Goal: Communication & Community: Participate in discussion

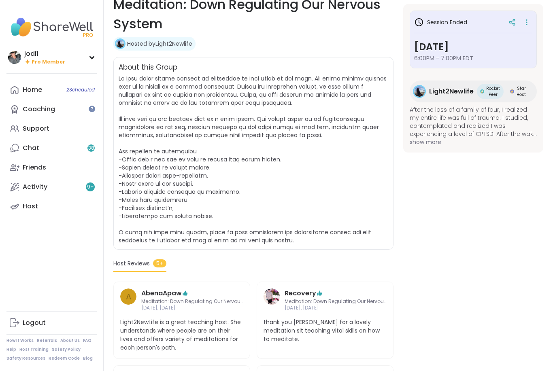
click at [46, 109] on div "Coaching" at bounding box center [39, 109] width 32 height 9
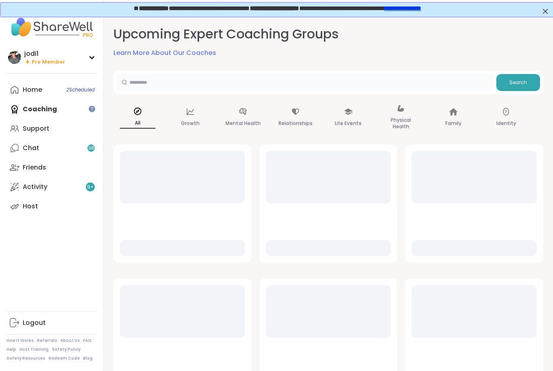
click at [166, 89] on input "text" at bounding box center [305, 82] width 377 height 16
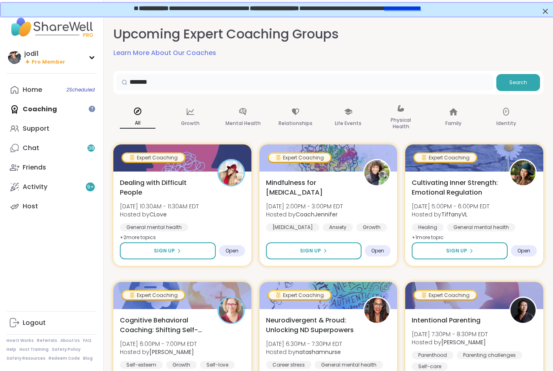
type input "*******"
click at [520, 81] on span "Search" at bounding box center [518, 82] width 18 height 7
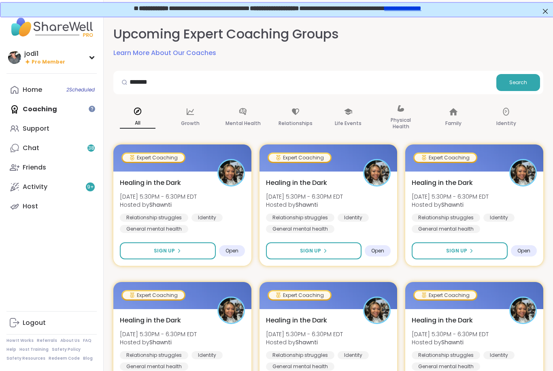
click at [164, 259] on button "Sign Up" at bounding box center [168, 251] width 96 height 17
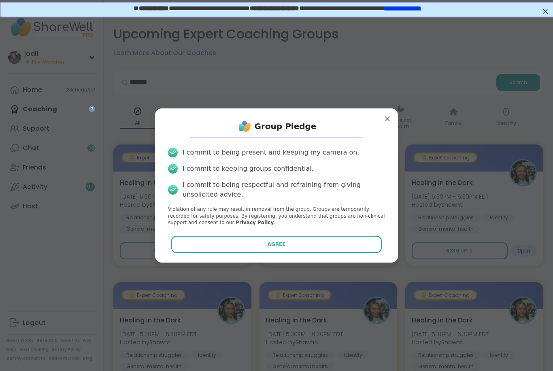
click at [260, 249] on button "Agree" at bounding box center [276, 244] width 211 height 17
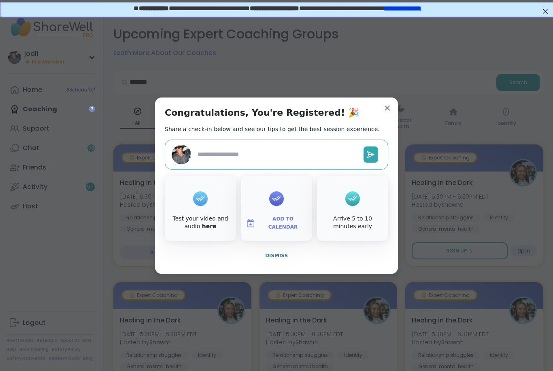
click at [279, 201] on icon at bounding box center [276, 198] width 13 height 13
click at [255, 153] on textarea at bounding box center [277, 154] width 166 height 15
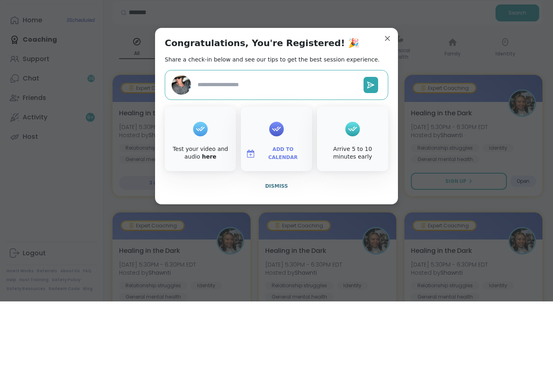
type textarea "*"
type textarea "**"
type textarea "*"
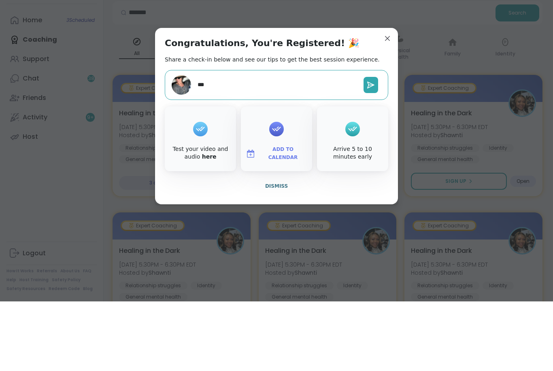
type textarea "****"
type textarea "*"
type textarea "*****"
type textarea "*"
type textarea "****"
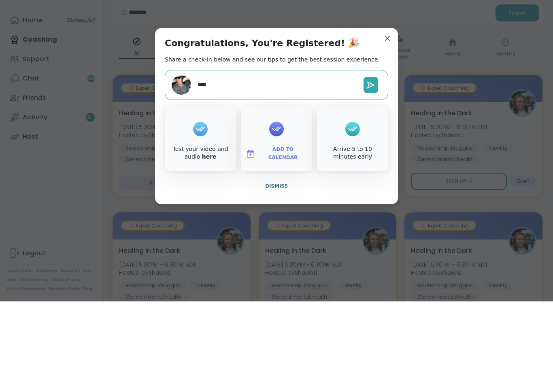
type textarea "*"
type textarea "***"
type textarea "*"
type textarea "**"
type textarea "*"
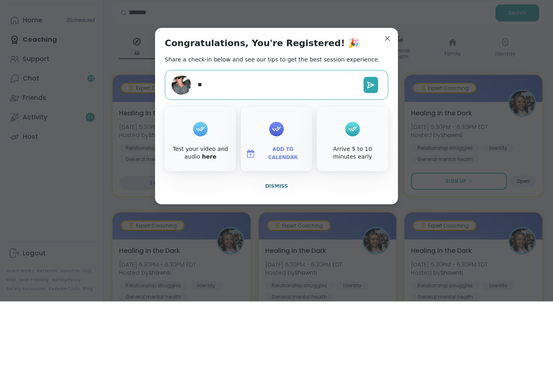
type textarea "*"
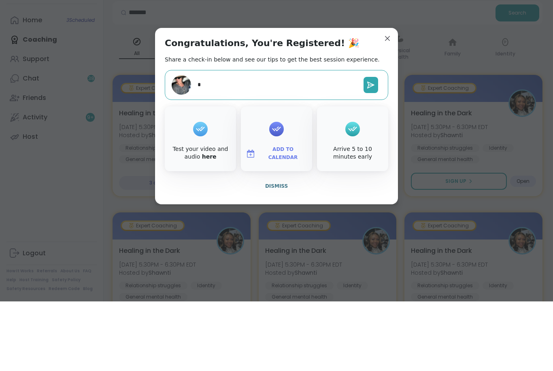
type textarea "**"
type textarea "*"
type textarea "***"
type textarea "*"
type textarea "****"
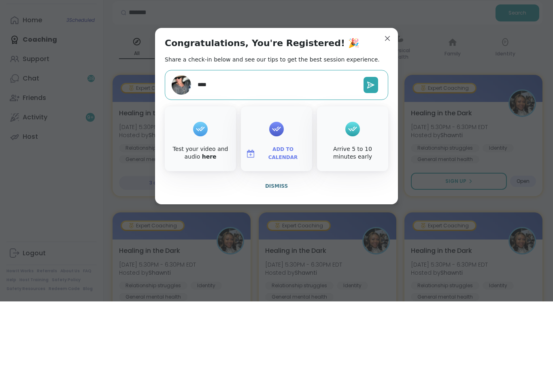
type textarea "*"
type textarea "*****"
type textarea "*"
type textarea "******"
type textarea "*"
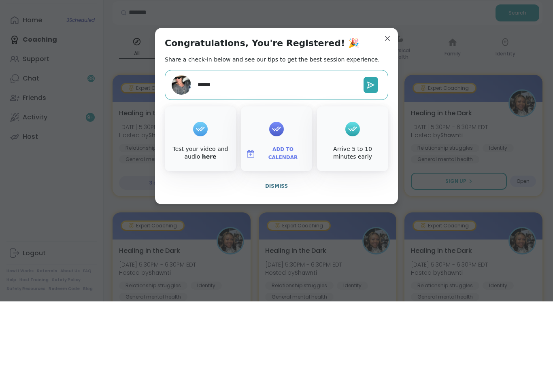
type textarea "*******"
type textarea "*"
type textarea "******"
type textarea "*"
type textarea "*****"
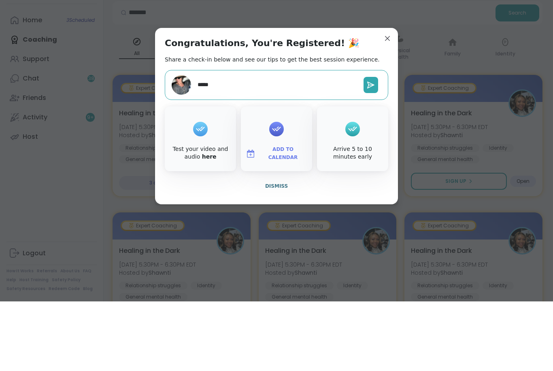
type textarea "*"
type textarea "****"
type textarea "*"
type textarea "***"
type textarea "*"
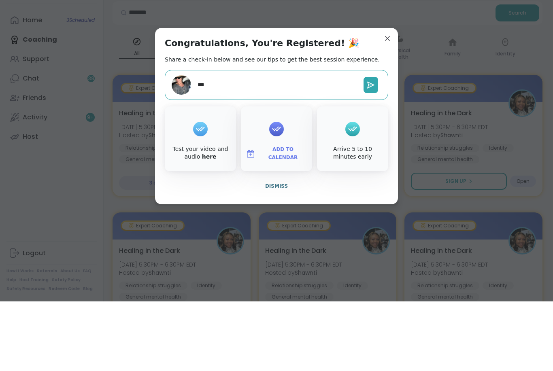
type textarea "**"
type textarea "*"
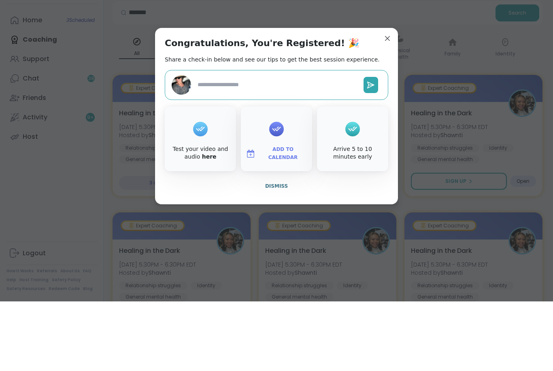
type textarea "*"
type textarea "**"
type textarea "*"
type textarea "***"
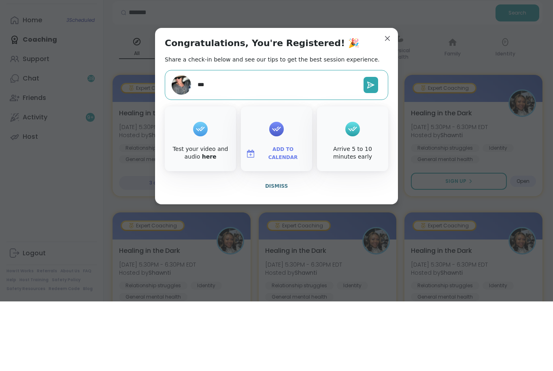
type textarea "*"
type textarea "****"
type textarea "*"
type textarea "****"
type textarea "*"
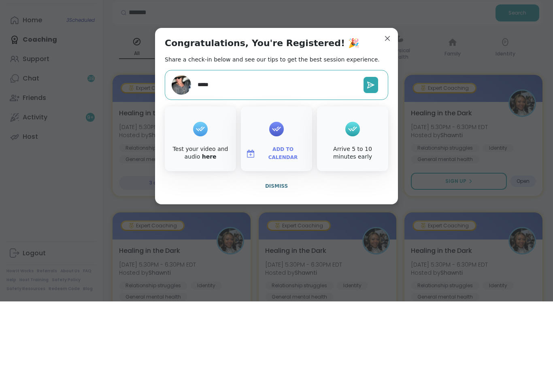
type textarea "******"
type textarea "*"
type textarea "*******"
type textarea "*"
type textarea "********"
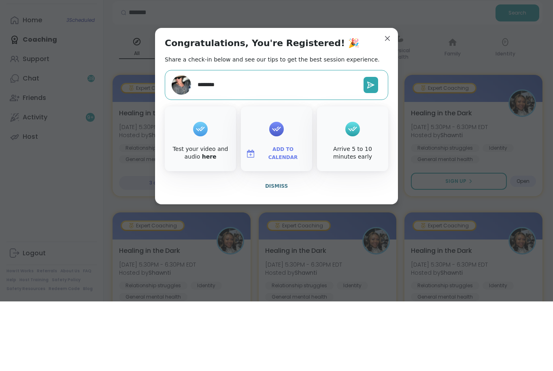
type textarea "*"
type textarea "*********"
type textarea "*"
type textarea "**********"
click at [372, 151] on icon at bounding box center [371, 154] width 6 height 6
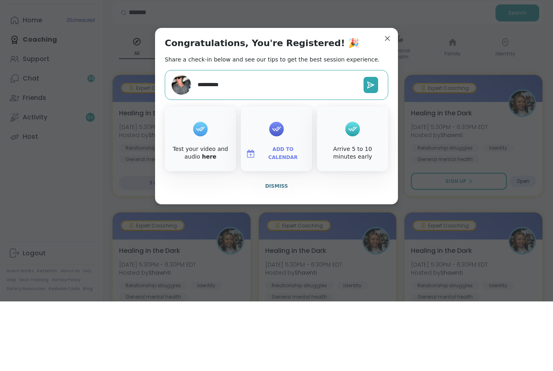
scroll to position [70, 1]
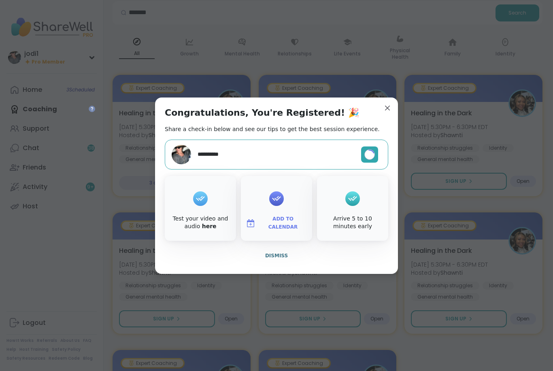
type textarea "*"
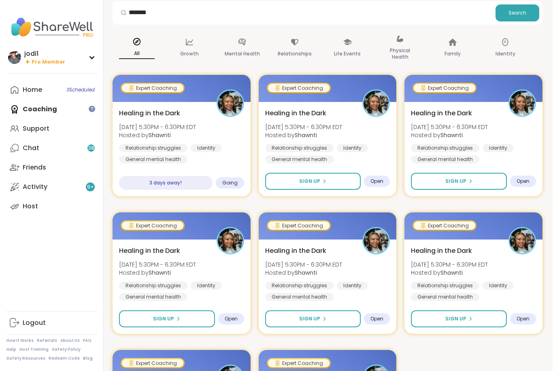
click at [42, 129] on div "Support" at bounding box center [36, 128] width 27 height 9
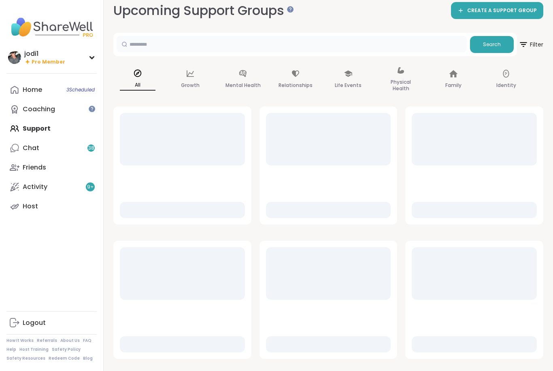
click at [159, 49] on input "text" at bounding box center [292, 44] width 350 height 16
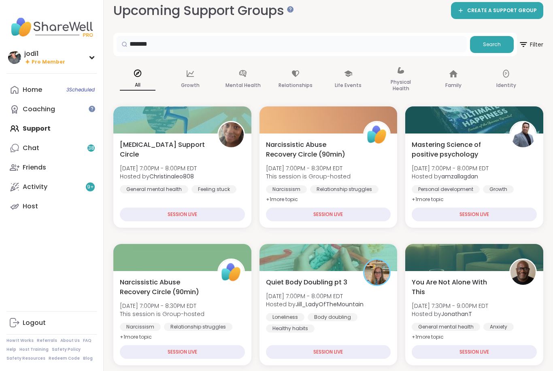
type input "*******"
click at [486, 47] on span "Search" at bounding box center [492, 44] width 18 height 7
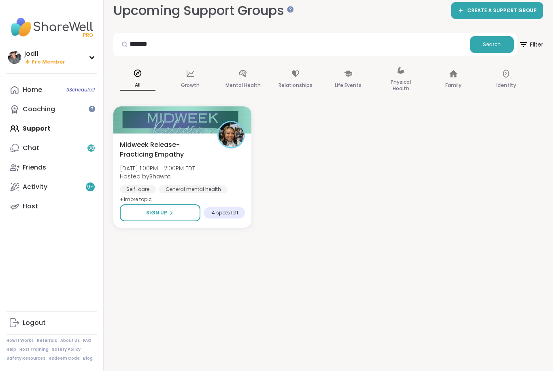
click at [162, 215] on span "Sign Up" at bounding box center [156, 212] width 21 height 7
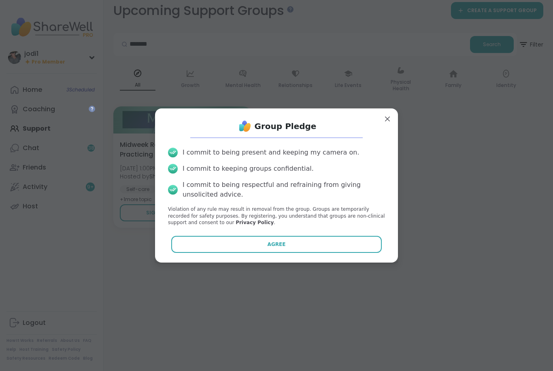
click at [270, 249] on button "Agree" at bounding box center [276, 244] width 211 height 17
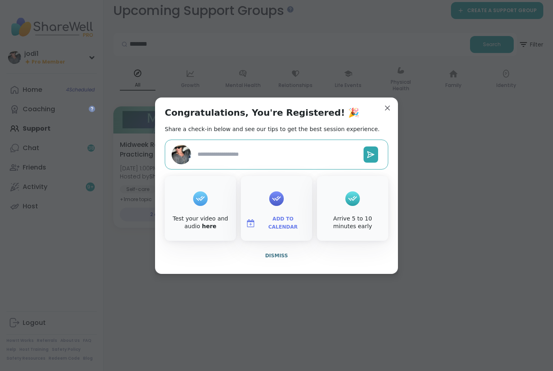
click at [247, 155] on textarea at bounding box center [277, 154] width 166 height 15
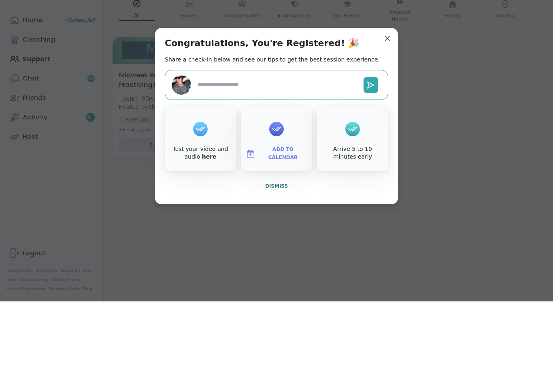
type textarea "*"
type textarea "**"
type textarea "*"
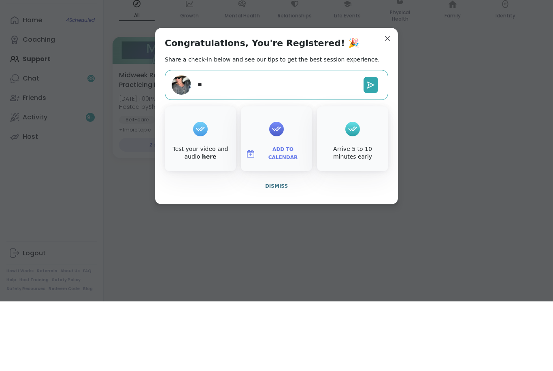
type textarea "***"
type textarea "*"
type textarea "***"
type textarea "*"
type textarea "*****"
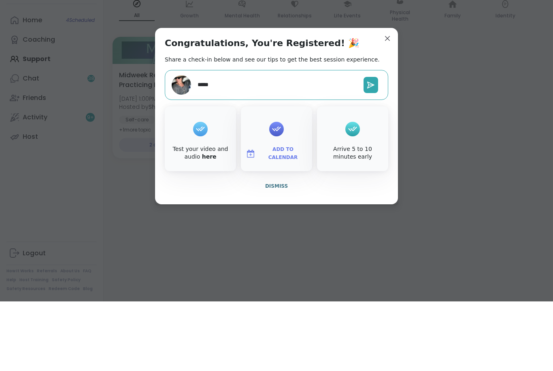
type textarea "*"
type textarea "******"
type textarea "*"
type textarea "*******"
type textarea "*"
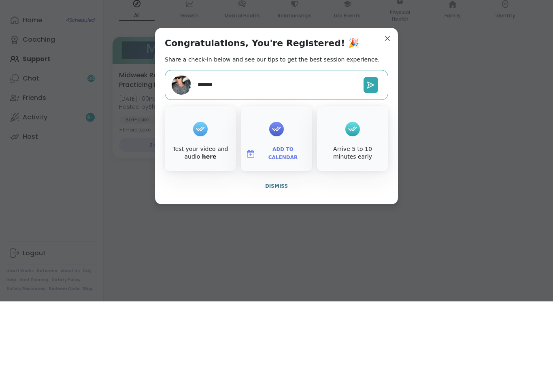
type textarea "********"
type textarea "*"
type textarea "**********"
type textarea "*"
type textarea "********"
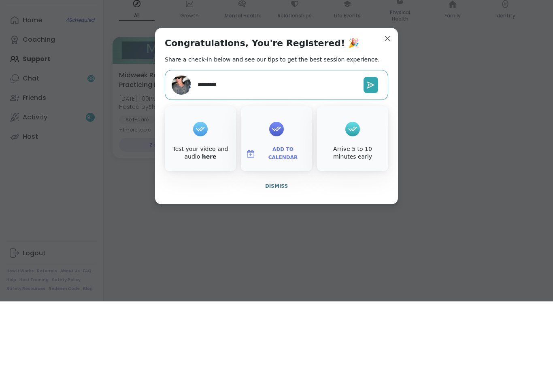
type textarea "*"
type textarea "********"
type textarea "*"
type textarea "*******"
type textarea "*"
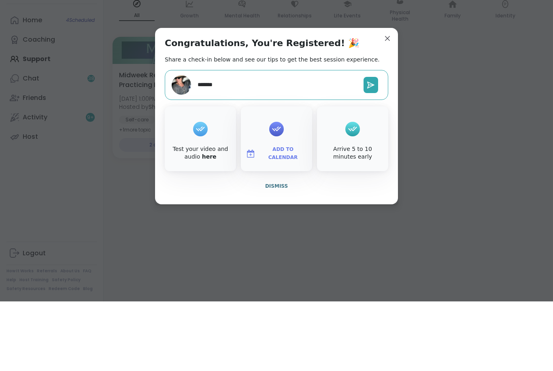
type textarea "******"
type textarea "*"
type textarea "*****"
type textarea "*"
type textarea "***"
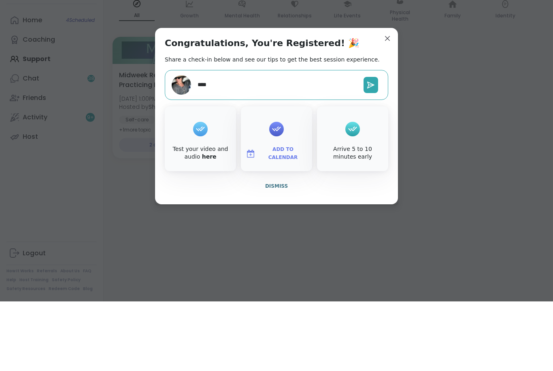
type textarea "*"
type textarea "***"
type textarea "*"
type textarea "*****"
type textarea "*"
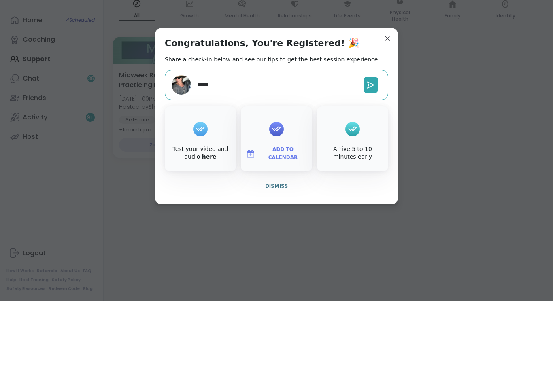
type textarea "******"
type textarea "*"
type textarea "******"
type textarea "*"
type textarea "********"
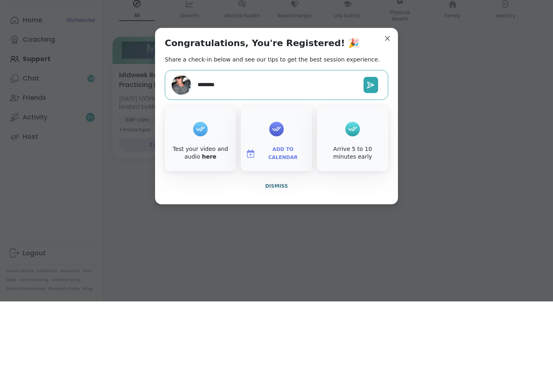
type textarea "*"
type textarea "*********"
type textarea "*"
type textarea "**********"
type textarea "*"
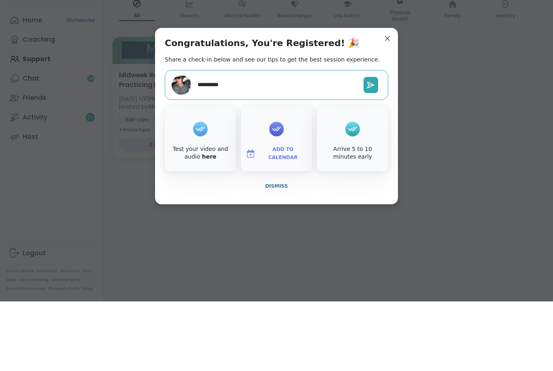
type textarea "**********"
type textarea "*"
type textarea "**********"
type textarea "*"
type textarea "**********"
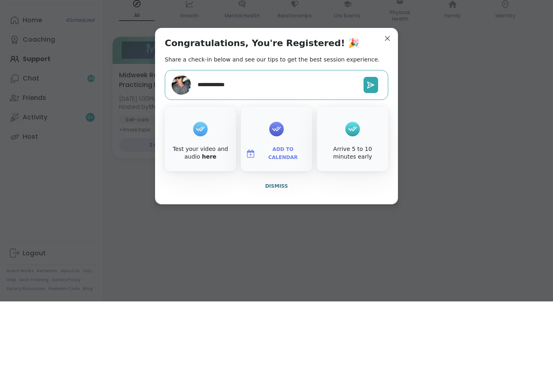
type textarea "*"
type textarea "**********"
type textarea "*"
type textarea "**********"
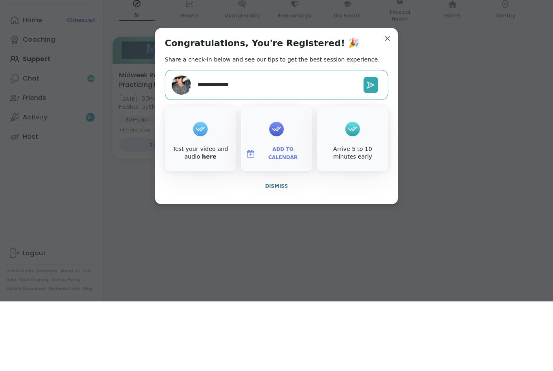
type textarea "*"
type textarea "**********"
type textarea "*"
type textarea "**********"
type textarea "*"
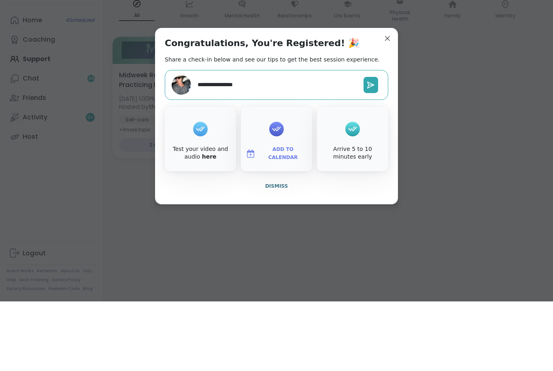
type textarea "**********"
type textarea "*"
type textarea "**********"
type textarea "*"
type textarea "**********"
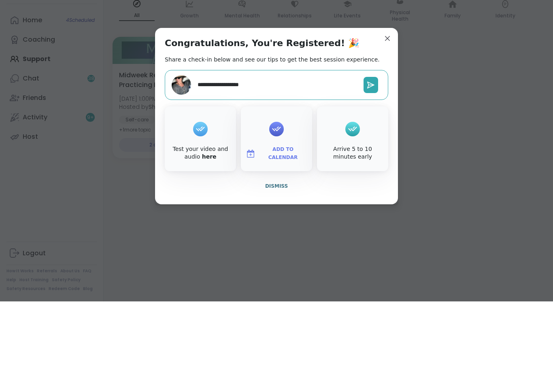
type textarea "*"
type textarea "**********"
type textarea "*"
type textarea "**********"
click at [371, 151] on icon at bounding box center [371, 155] width 8 height 8
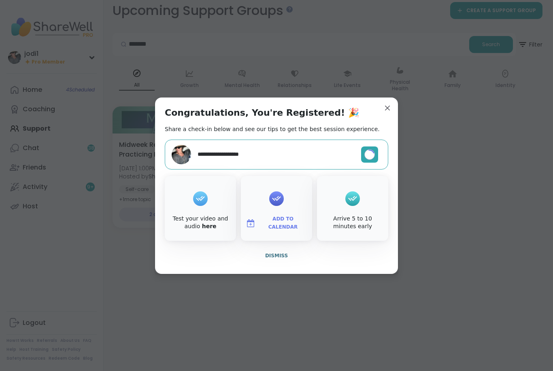
type textarea "*"
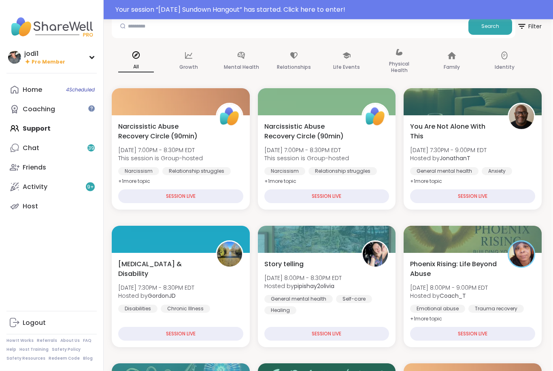
scroll to position [61, 2]
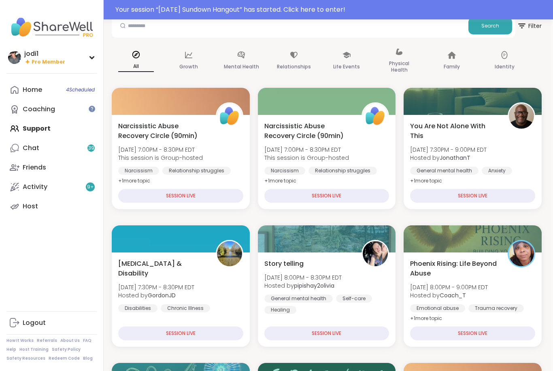
click at [73, 90] on span "4 Scheduled" at bounding box center [80, 90] width 29 height 6
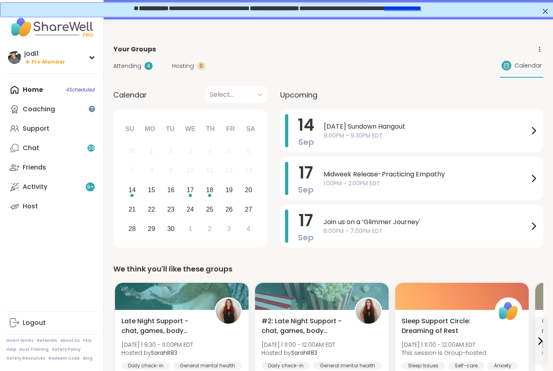
click at [38, 93] on div "Home 4 Scheduled Coaching Support Chat 39 Friends Activity 9 + Host" at bounding box center [51, 148] width 90 height 136
click at [133, 67] on span "Attending" at bounding box center [127, 66] width 28 height 9
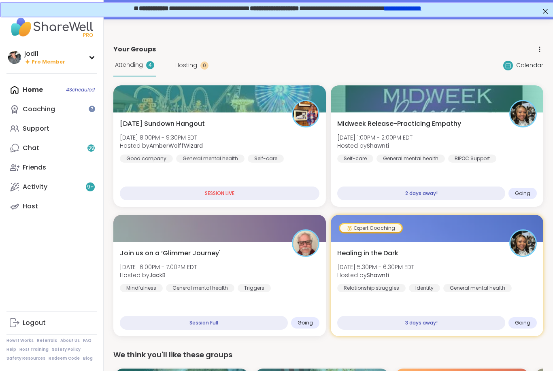
click at [260, 132] on div "Sunday Sundown Hangout Sun, Sep 14 | 8:00PM - 9:30PM EDT Hosted by AmberWolffWi…" at bounding box center [220, 141] width 200 height 44
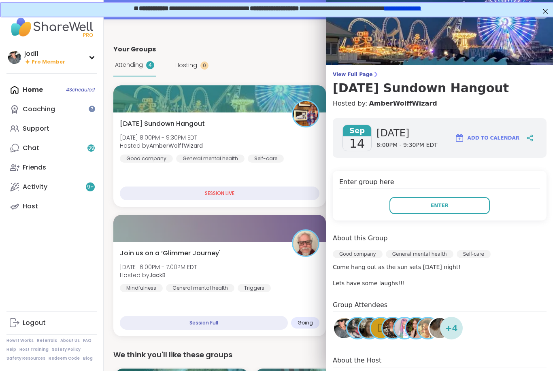
click at [438, 205] on span "Enter" at bounding box center [440, 205] width 18 height 7
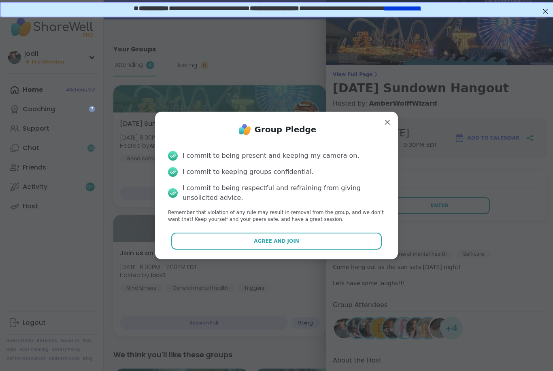
click at [273, 243] on span "Agree and Join" at bounding box center [276, 241] width 45 height 7
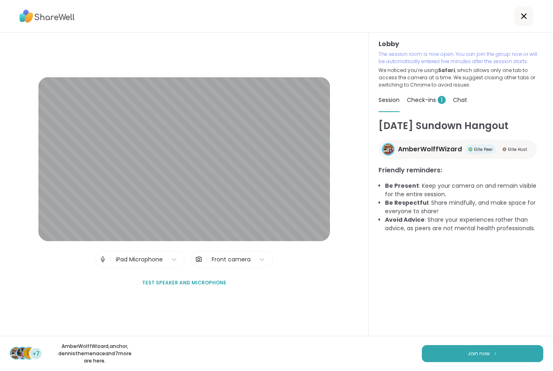
click at [505, 356] on button "Join now" at bounding box center [482, 353] width 121 height 17
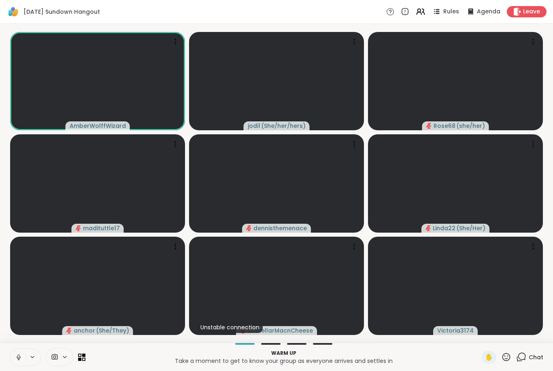
click at [17, 361] on icon at bounding box center [18, 357] width 7 height 7
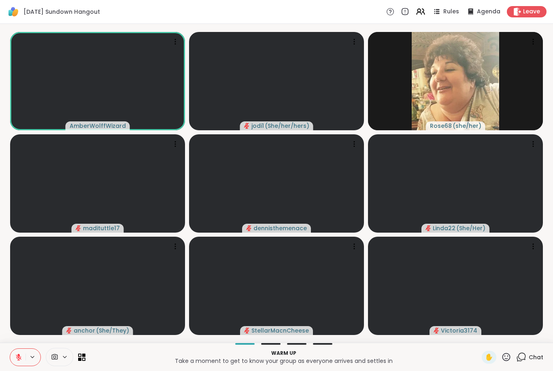
click at [15, 362] on button at bounding box center [17, 357] width 15 height 17
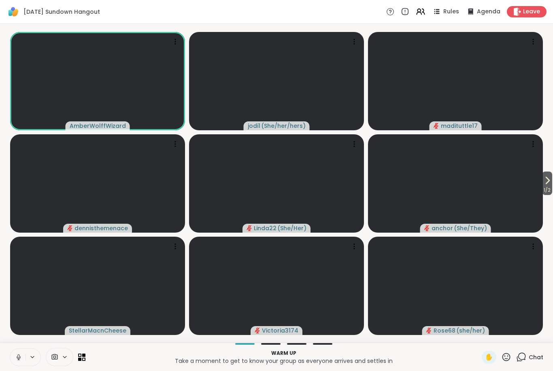
click at [22, 365] on button at bounding box center [17, 357] width 15 height 17
click at [16, 356] on icon at bounding box center [18, 357] width 7 height 7
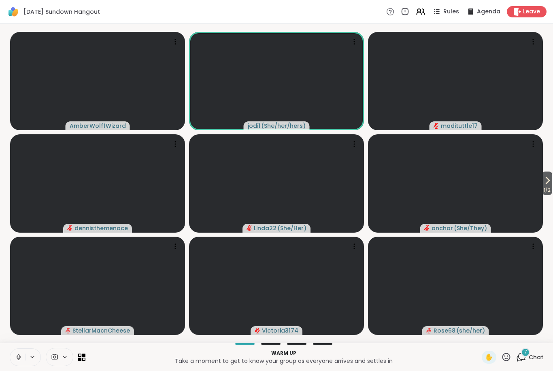
click at [21, 358] on icon at bounding box center [18, 357] width 7 height 7
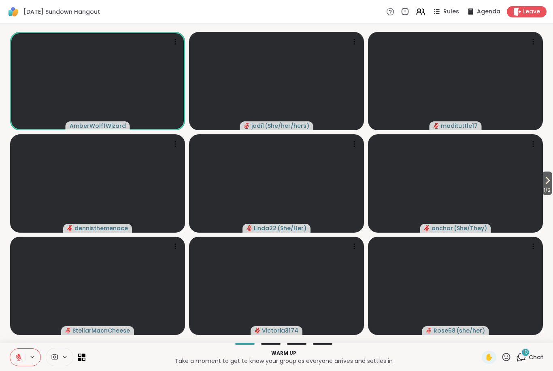
click at [543, 186] on span "1 / 2" at bounding box center [547, 190] width 10 height 10
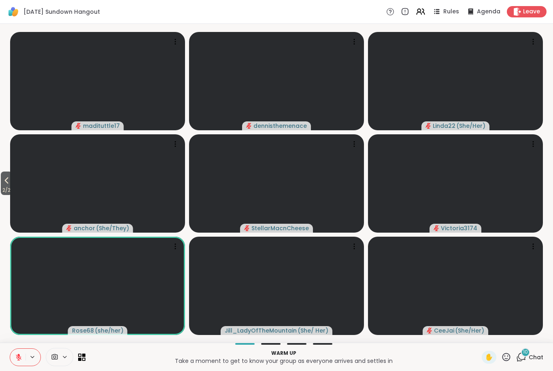
click at [5, 183] on icon at bounding box center [7, 181] width 10 height 10
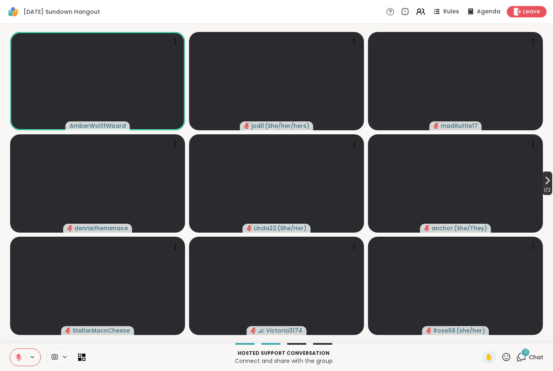
click at [546, 182] on icon at bounding box center [547, 180] width 3 height 6
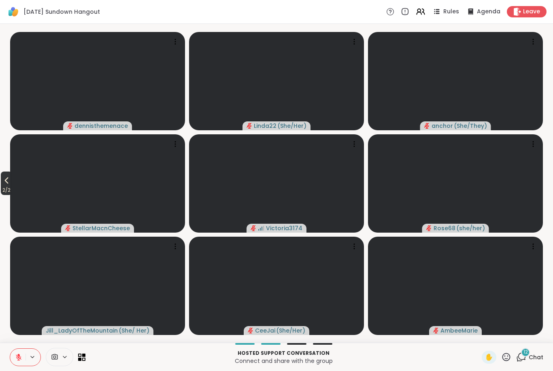
click at [4, 180] on icon at bounding box center [7, 181] width 10 height 10
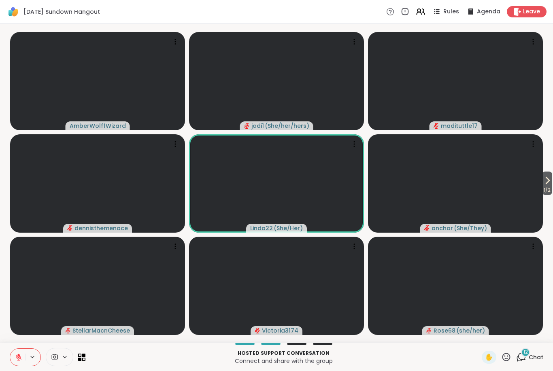
click at [502, 362] on icon at bounding box center [506, 357] width 10 height 10
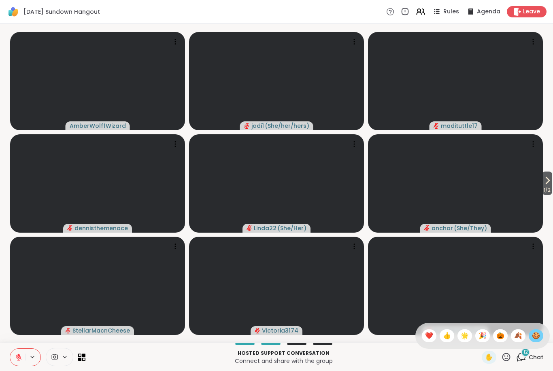
click at [535, 337] on span "🍪" at bounding box center [536, 336] width 8 height 10
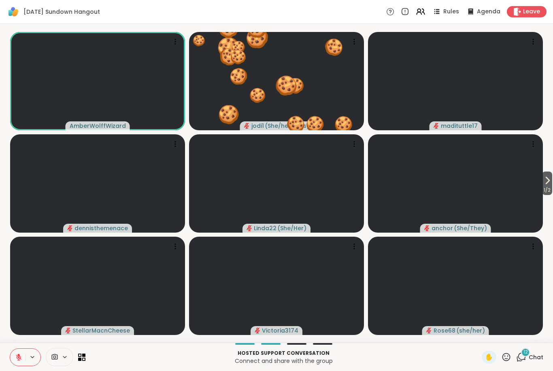
click at [506, 357] on icon at bounding box center [506, 357] width 10 height 10
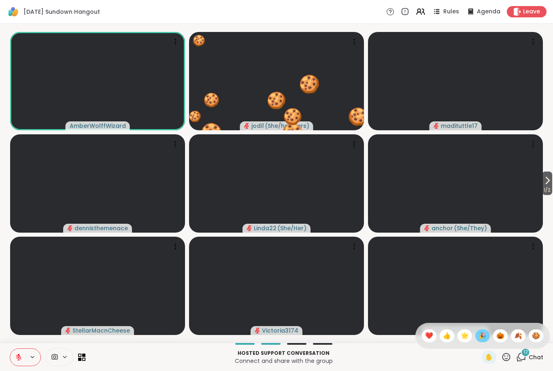
click at [481, 338] on span "🎉" at bounding box center [483, 336] width 8 height 10
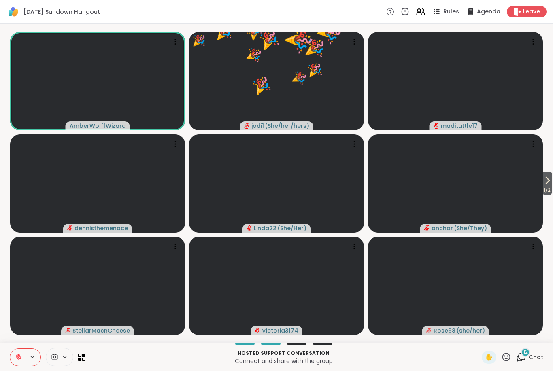
click at [530, 356] on span "Chat" at bounding box center [536, 358] width 15 height 8
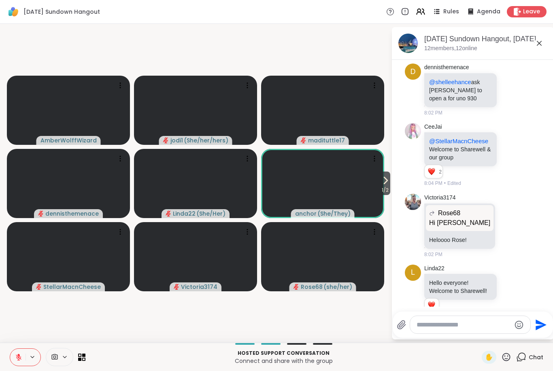
scroll to position [127, 0]
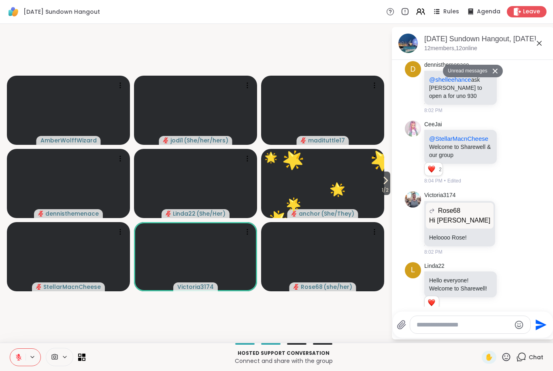
click at [511, 358] on icon at bounding box center [506, 357] width 10 height 10
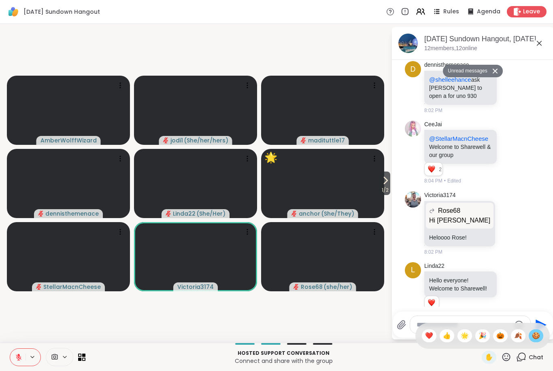
click at [538, 338] on span "🍪" at bounding box center [536, 336] width 8 height 10
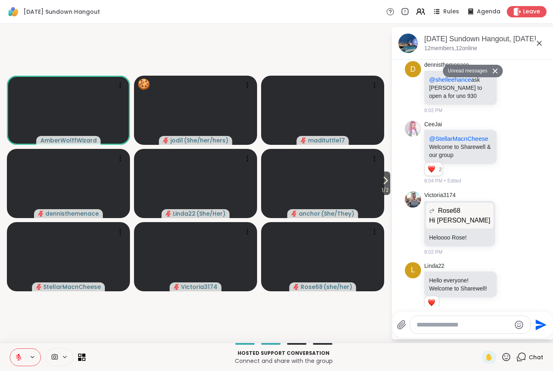
click at [509, 358] on icon at bounding box center [506, 357] width 10 height 10
click at [485, 335] on span "🎉" at bounding box center [483, 336] width 8 height 10
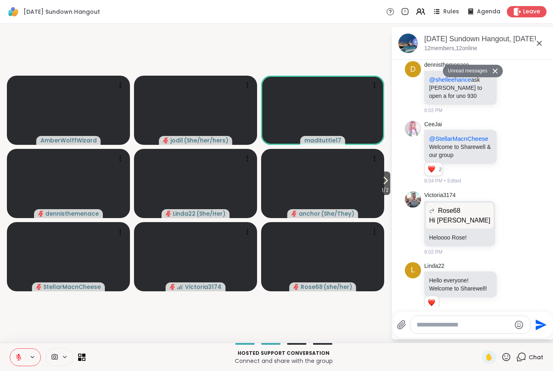
click at [486, 366] on div "Hosted support conversation Connect and share with the group ✋ Chat" at bounding box center [276, 357] width 553 height 28
click at [488, 359] on span "✋" at bounding box center [489, 358] width 8 height 10
click at [25, 358] on button at bounding box center [17, 357] width 15 height 17
click at [485, 360] on div "✋" at bounding box center [489, 357] width 15 height 13
click at [15, 360] on button at bounding box center [17, 357] width 15 height 17
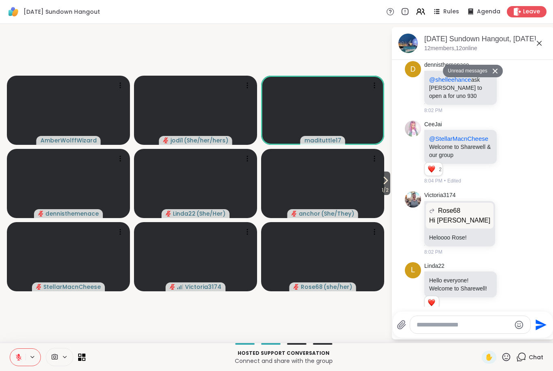
click at [511, 359] on icon at bounding box center [506, 357] width 10 height 10
click at [532, 338] on span "🍪" at bounding box center [536, 336] width 8 height 10
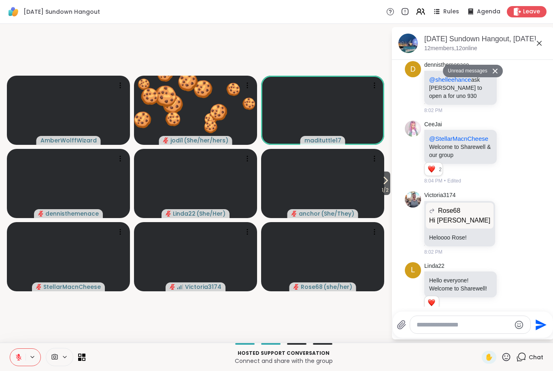
click at [507, 358] on icon at bounding box center [506, 357] width 10 height 10
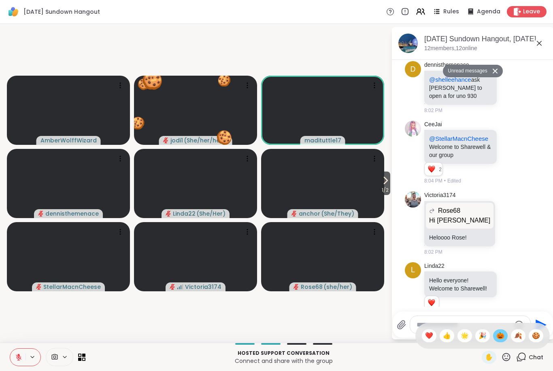
click at [502, 337] on span "🎃" at bounding box center [500, 336] width 8 height 10
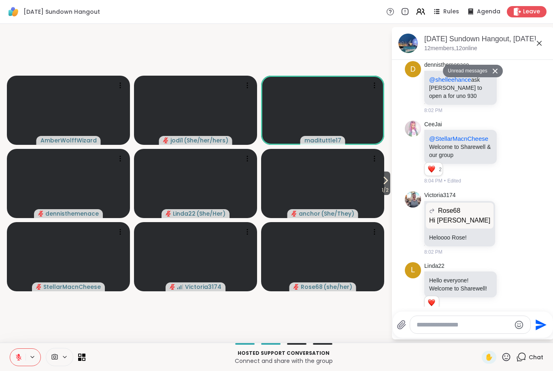
click at [509, 359] on icon at bounding box center [506, 357] width 10 height 10
click at [504, 339] on div "🎃" at bounding box center [500, 336] width 15 height 13
click at [507, 358] on icon at bounding box center [506, 357] width 10 height 10
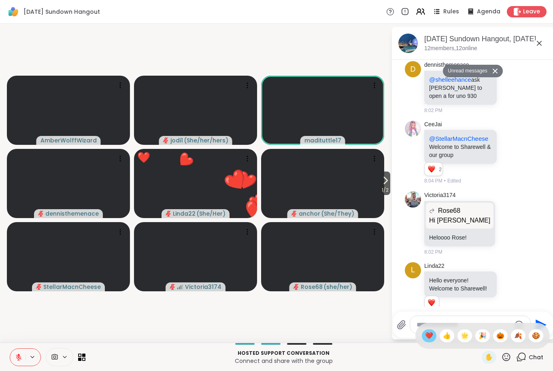
click at [431, 339] on div "❤️" at bounding box center [429, 336] width 15 height 13
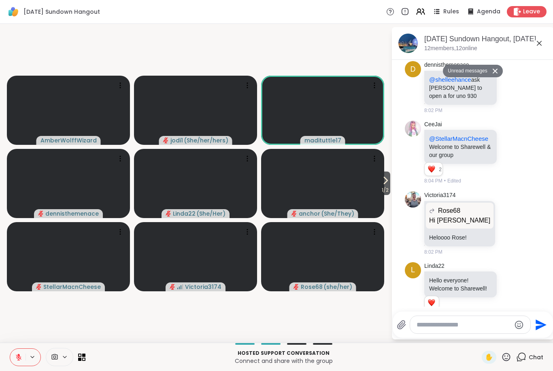
click at [505, 358] on icon at bounding box center [506, 357] width 10 height 10
click at [500, 334] on span "🎃" at bounding box center [500, 336] width 8 height 10
click at [507, 360] on icon at bounding box center [506, 357] width 10 height 10
click at [520, 339] on span "🍂" at bounding box center [518, 336] width 8 height 10
click at [511, 357] on icon at bounding box center [506, 357] width 10 height 10
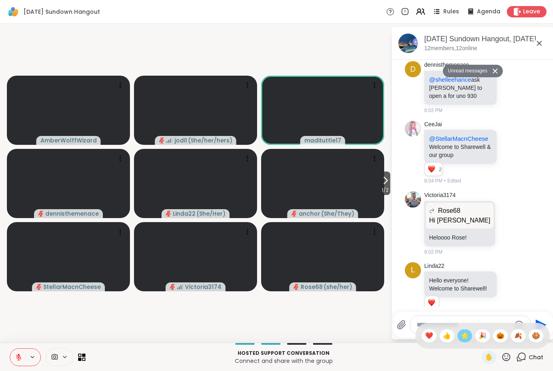
click at [466, 340] on span "🌟" at bounding box center [465, 336] width 8 height 10
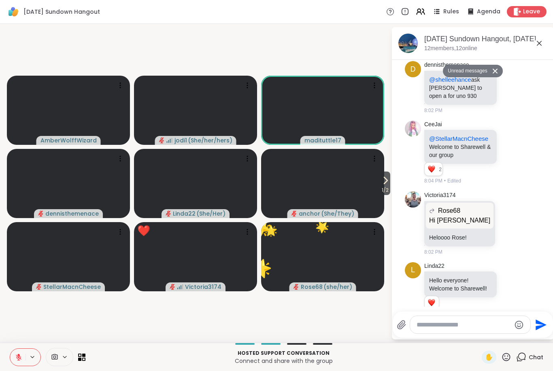
click at [509, 357] on icon at bounding box center [506, 357] width 10 height 10
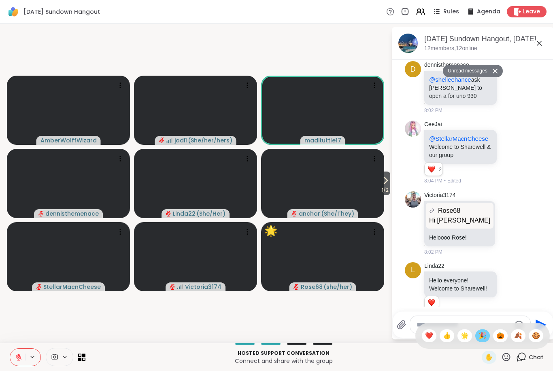
click at [484, 335] on span "🎉" at bounding box center [483, 336] width 8 height 10
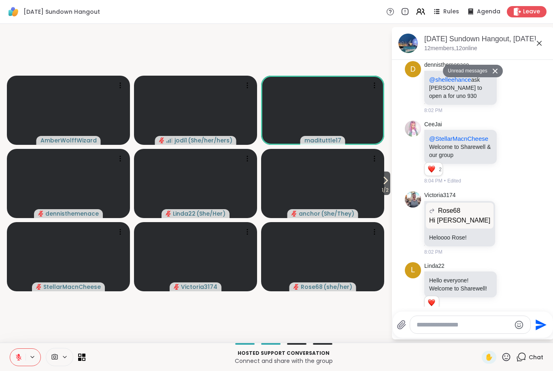
click at [507, 354] on icon at bounding box center [506, 357] width 10 height 10
click at [446, 338] on span "👍" at bounding box center [447, 336] width 8 height 10
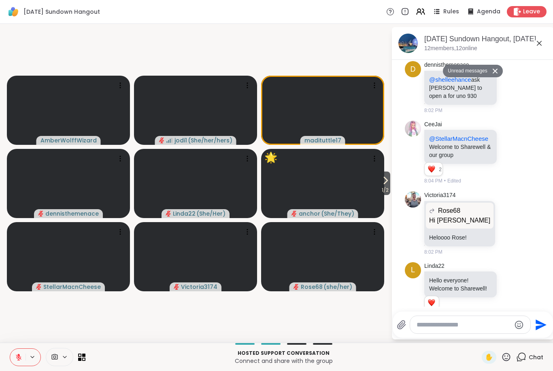
click at [510, 358] on icon at bounding box center [507, 357] width 8 height 8
click at [538, 335] on span "🍪" at bounding box center [536, 336] width 8 height 10
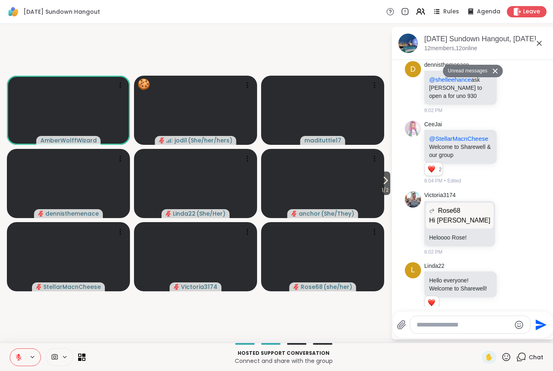
click at [435, 328] on textarea "Type your message" at bounding box center [464, 325] width 94 height 8
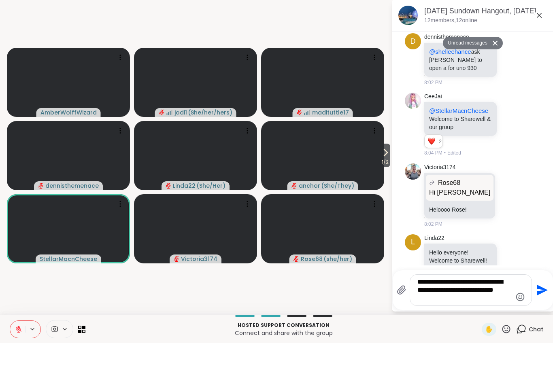
type textarea "**********"
click at [517, 320] on icon "Emoji picker" at bounding box center [520, 325] width 10 height 10
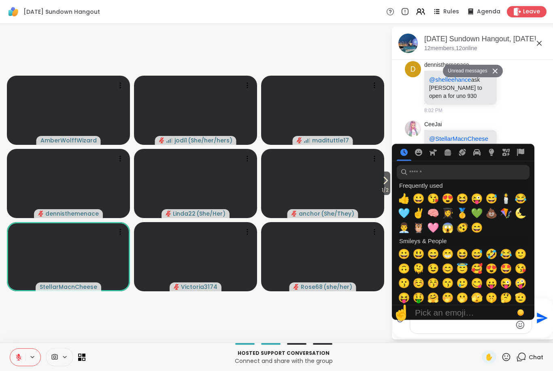
scroll to position [0, 0]
click at [436, 173] on input "search" at bounding box center [463, 172] width 133 height 15
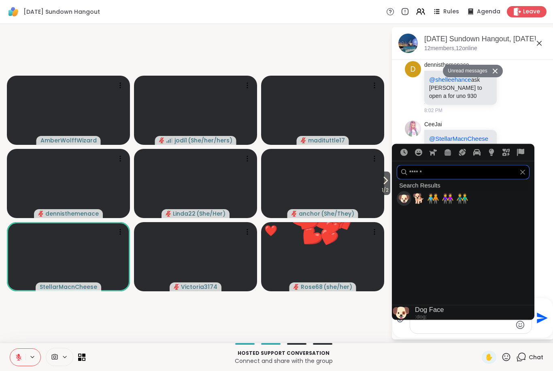
type input "******"
click at [436, 203] on span "🧑‍🤝‍🧑" at bounding box center [433, 198] width 12 height 11
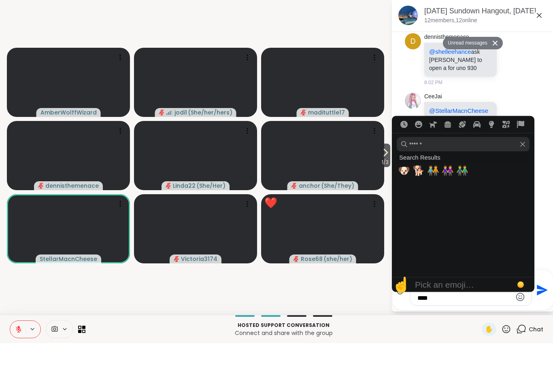
click at [407, 305] on span "☝️" at bounding box center [401, 313] width 18 height 17
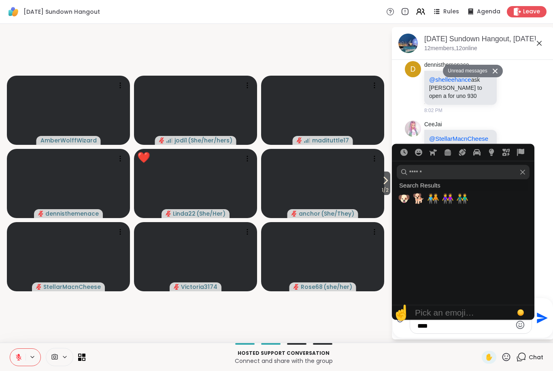
click at [450, 200] on span "👭" at bounding box center [448, 198] width 12 height 11
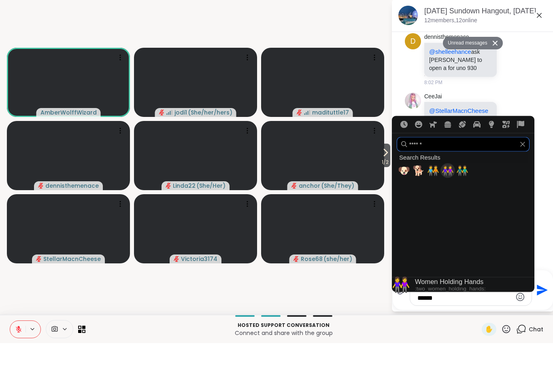
click at [526, 165] on input "******" at bounding box center [463, 172] width 133 height 15
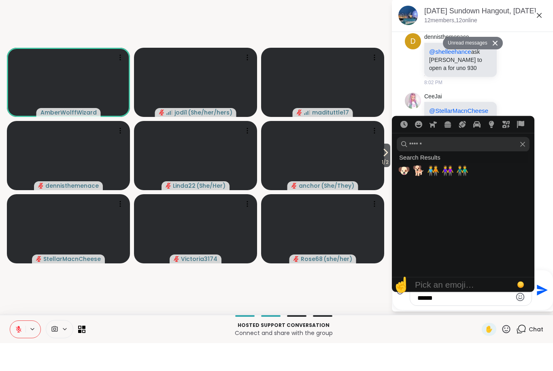
click at [543, 188] on li "Victoria3174 Rose68 Hi Victoria Hi Victoria Heloooo Rose! 8:02 PM" at bounding box center [473, 223] width 147 height 71
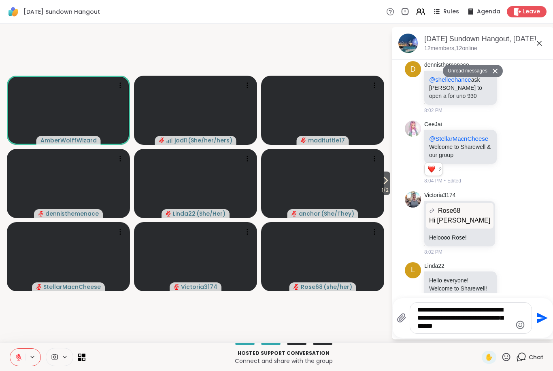
click at [517, 324] on icon "Emoji picker" at bounding box center [520, 325] width 10 height 10
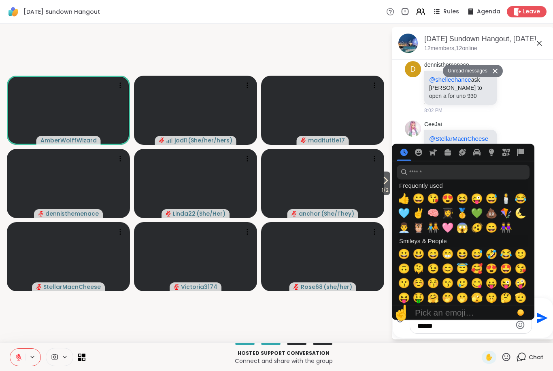
click at [406, 214] on span "🩵" at bounding box center [404, 213] width 12 height 11
type textarea "**********"
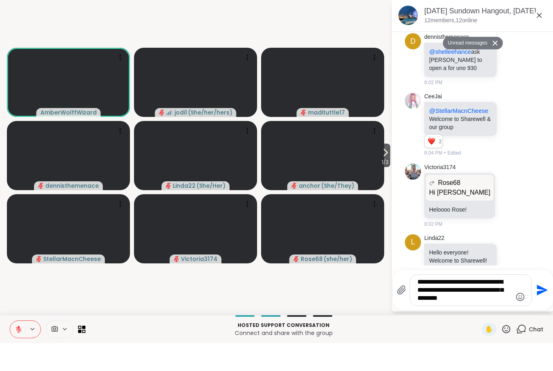
click at [541, 313] on icon "Send" at bounding box center [542, 318] width 11 height 11
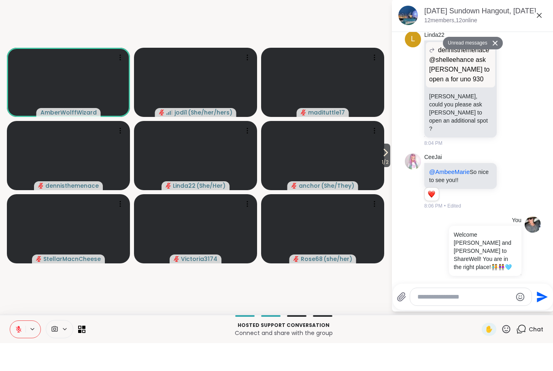
scroll to position [704, 0]
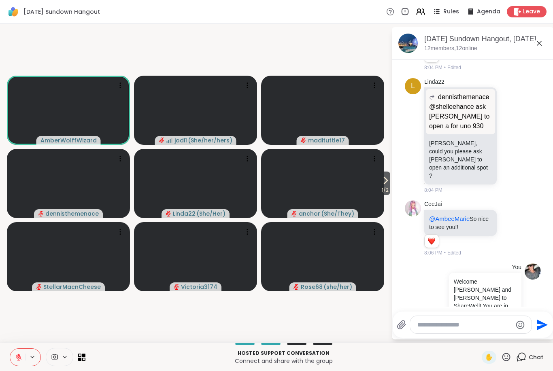
click at [16, 357] on icon at bounding box center [18, 357] width 7 height 7
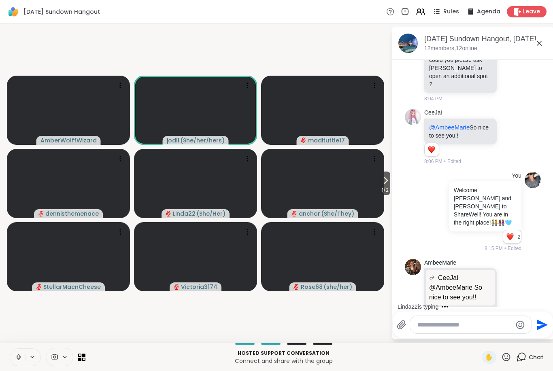
scroll to position [855, 0]
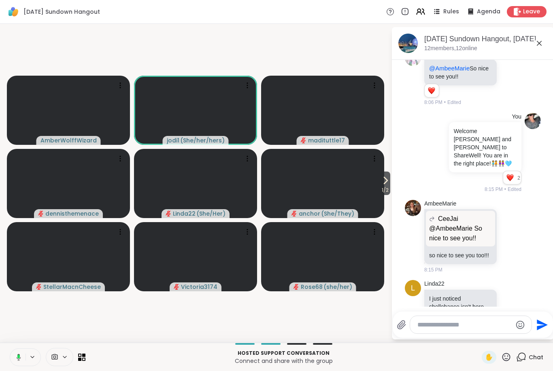
click at [505, 355] on icon at bounding box center [506, 357] width 10 height 10
click at [537, 337] on span "🍪" at bounding box center [536, 336] width 8 height 10
click at [22, 356] on button at bounding box center [17, 357] width 15 height 17
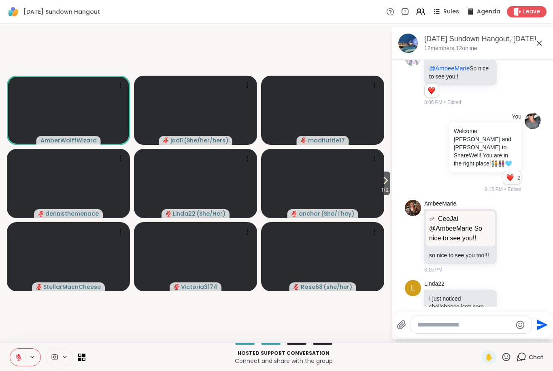
click at [19, 362] on button at bounding box center [17, 357] width 15 height 17
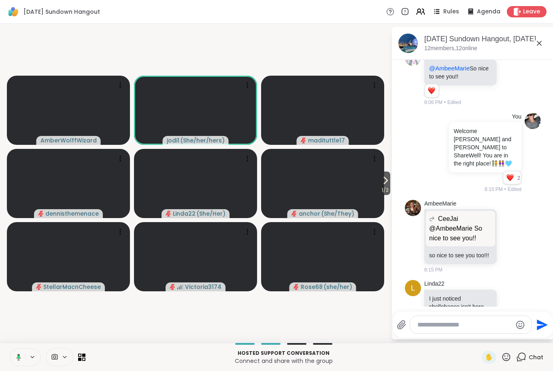
click at [19, 358] on icon at bounding box center [18, 357] width 2 height 3
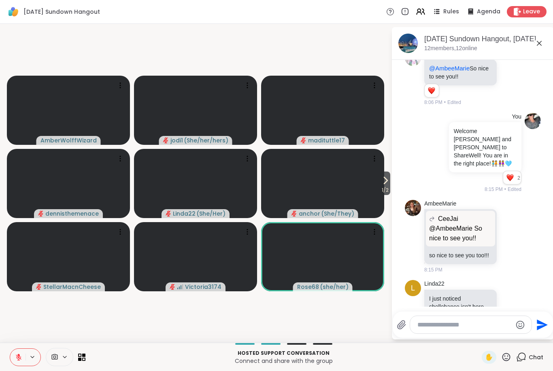
click at [511, 356] on icon at bounding box center [506, 357] width 10 height 10
click at [482, 338] on span "🎉" at bounding box center [483, 336] width 8 height 10
click at [505, 359] on icon at bounding box center [506, 357] width 10 height 10
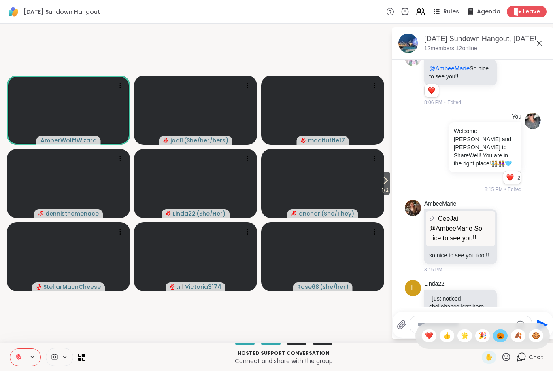
click at [496, 340] on span "🎃" at bounding box center [500, 336] width 8 height 10
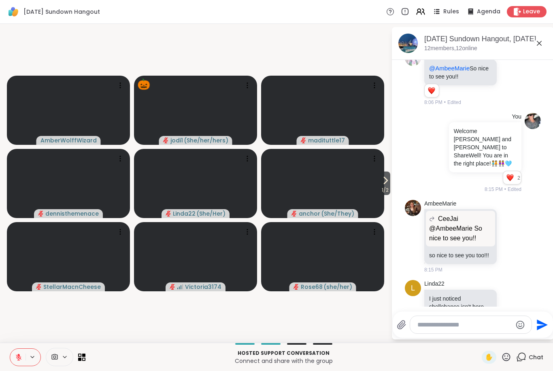
click at [18, 357] on icon at bounding box center [19, 358] width 6 height 6
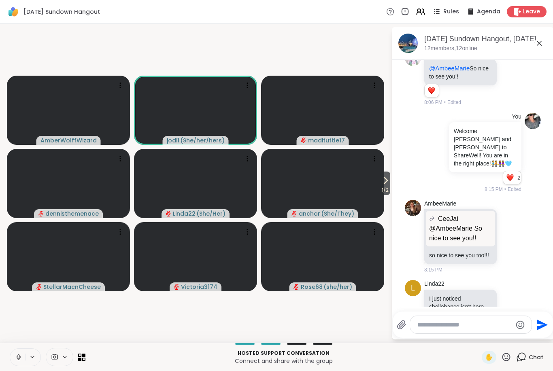
click at [20, 360] on icon at bounding box center [18, 357] width 7 height 7
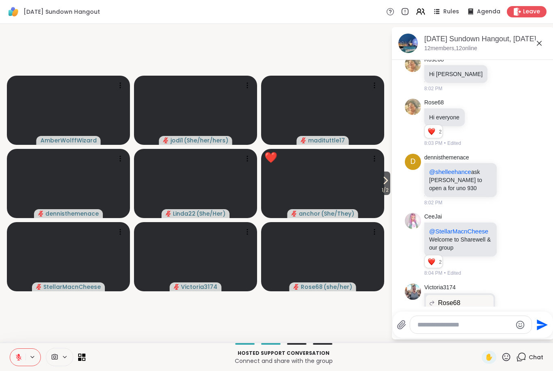
scroll to position [0, 0]
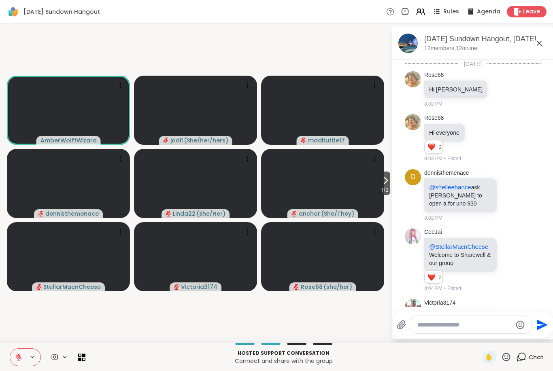
click at [494, 42] on div "Sunday Sundown Hangout, Sep 14" at bounding box center [485, 39] width 123 height 10
click at [478, 39] on div "Sunday Sundown Hangout, Sep 14" at bounding box center [485, 39] width 123 height 10
click at [443, 44] on div "Sunday Sundown Hangout, Sep 14" at bounding box center [485, 39] width 123 height 10
click at [492, 40] on div "Sunday Sundown Hangout, Sep 14" at bounding box center [485, 39] width 123 height 10
click at [539, 45] on icon at bounding box center [540, 43] width 10 height 10
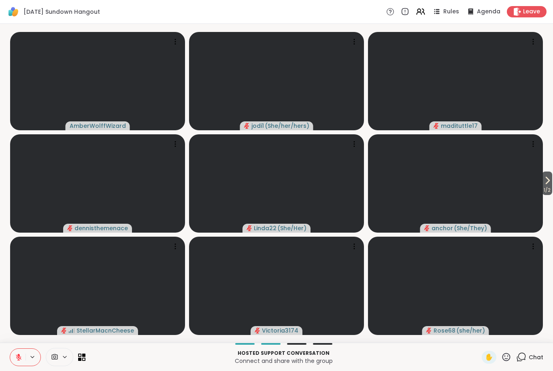
click at [510, 360] on icon at bounding box center [506, 357] width 10 height 10
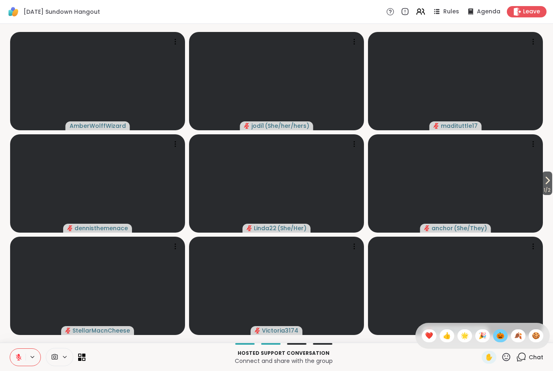
click at [500, 340] on span "🎃" at bounding box center [500, 336] width 8 height 10
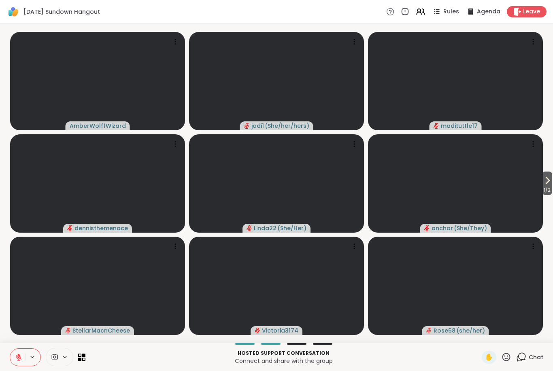
click at [502, 362] on icon at bounding box center [506, 357] width 10 height 10
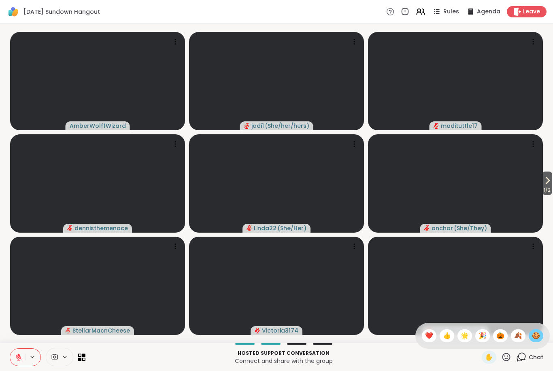
click at [533, 338] on span "🍪" at bounding box center [536, 336] width 8 height 10
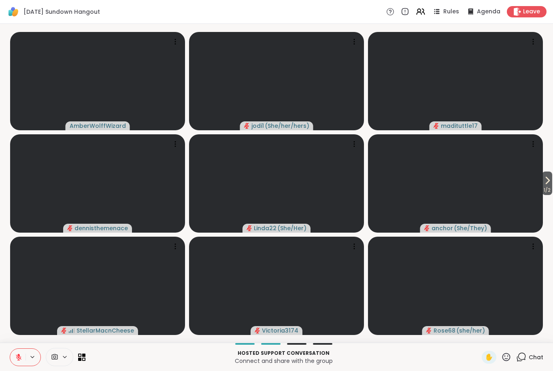
click at [511, 357] on icon at bounding box center [506, 357] width 10 height 10
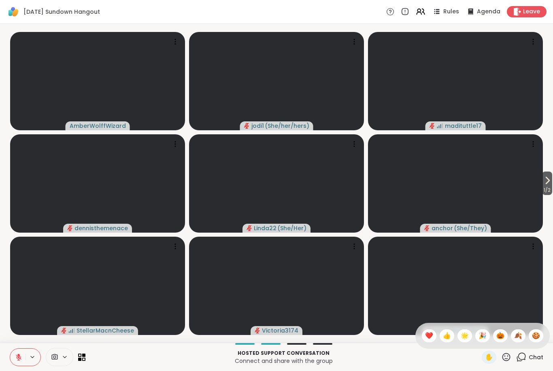
click at [542, 332] on div "✋ ❤️ 👍 🌟 🎉 🎃 🍂 🍪" at bounding box center [482, 336] width 134 height 26
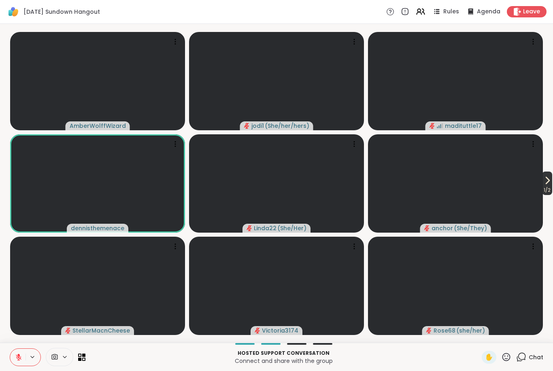
click at [542, 185] on span "1 / 2" at bounding box center [547, 190] width 10 height 10
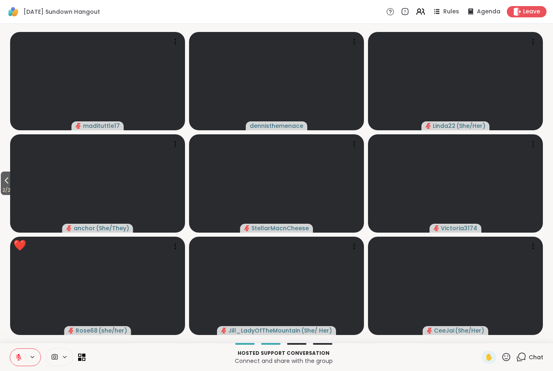
click at [16, 360] on icon at bounding box center [18, 357] width 7 height 7
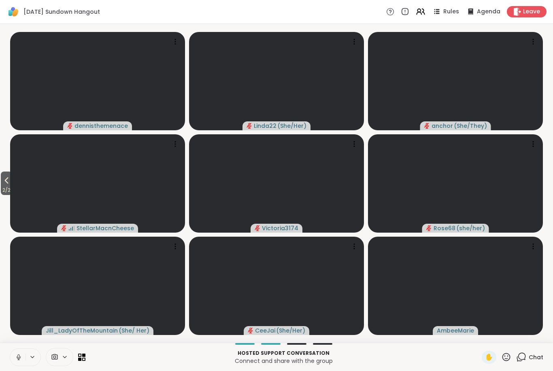
click at [17, 359] on icon at bounding box center [18, 357] width 7 height 7
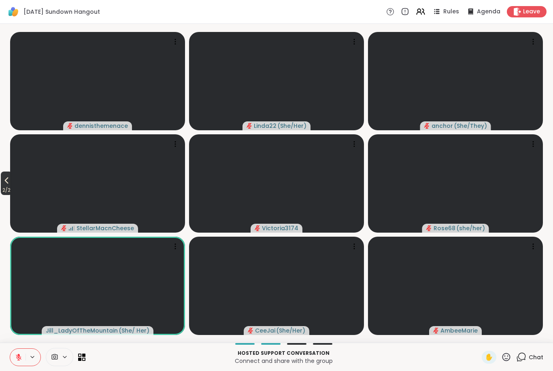
click at [12, 182] on button "2 / 2" at bounding box center [6, 183] width 11 height 23
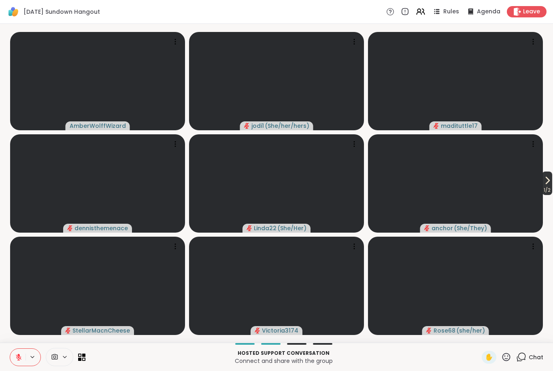
click at [542, 183] on button "1 / 2" at bounding box center [547, 183] width 10 height 23
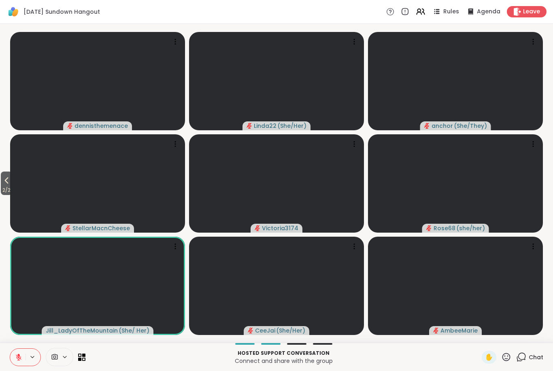
click at [21, 359] on icon at bounding box center [18, 357] width 7 height 7
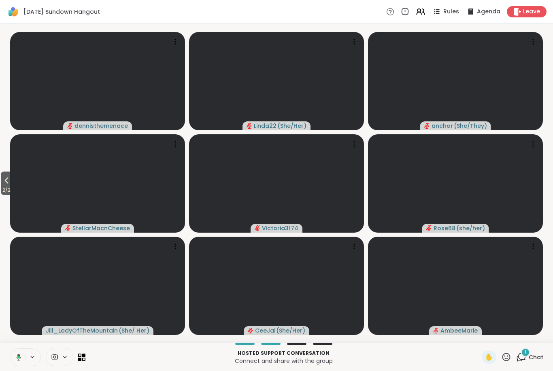
click at [20, 360] on icon at bounding box center [17, 357] width 7 height 7
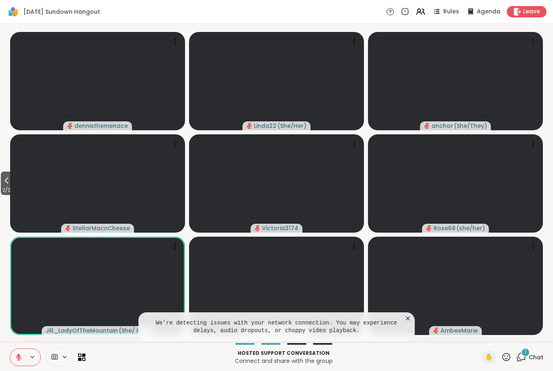
click at [506, 357] on icon at bounding box center [506, 357] width 10 height 10
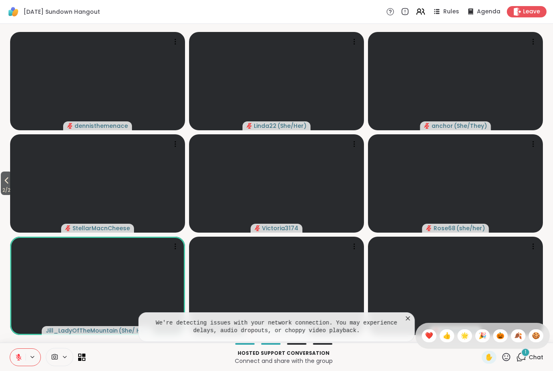
click at [425, 333] on span "❤️" at bounding box center [429, 336] width 8 height 10
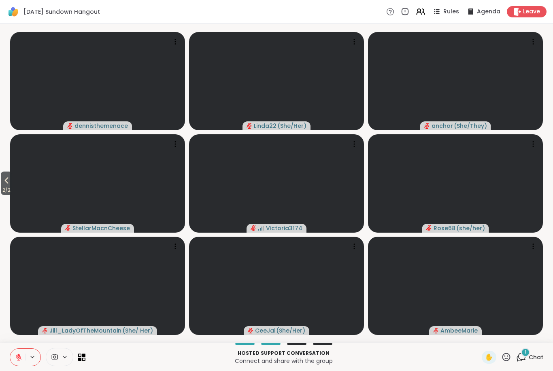
click at [2, 183] on icon at bounding box center [7, 181] width 10 height 10
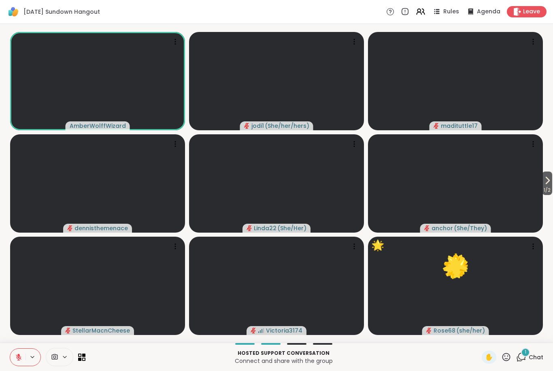
click at [14, 361] on button at bounding box center [17, 357] width 15 height 17
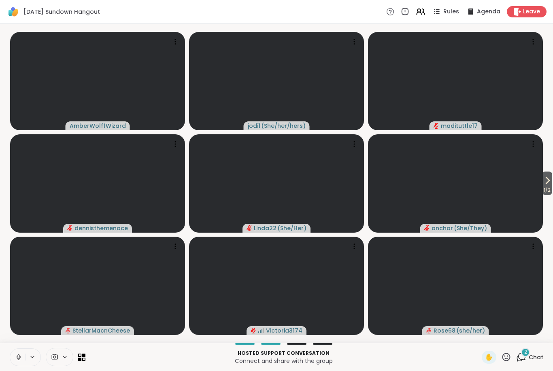
click at [550, 187] on span "1 / 2" at bounding box center [547, 190] width 10 height 10
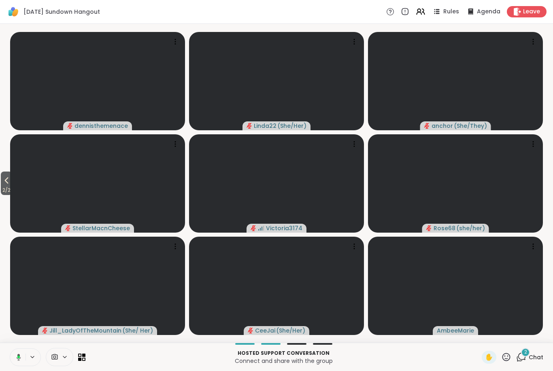
click at [5, 178] on icon at bounding box center [7, 181] width 10 height 10
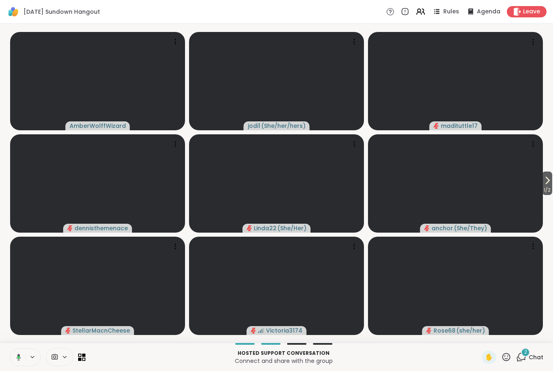
click at [23, 360] on button at bounding box center [17, 357] width 17 height 17
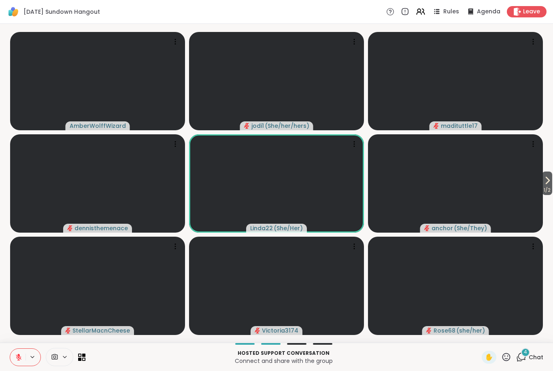
click at [502, 359] on icon at bounding box center [506, 357] width 10 height 10
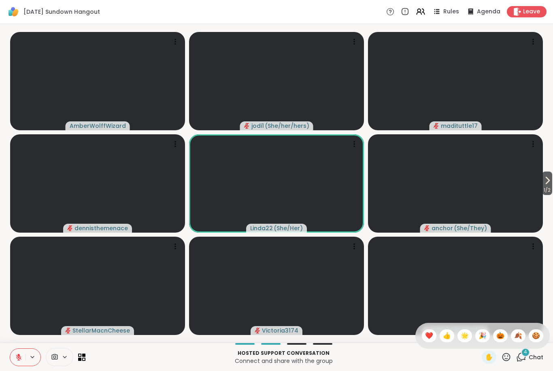
click at [423, 341] on div "❤️" at bounding box center [429, 336] width 15 height 13
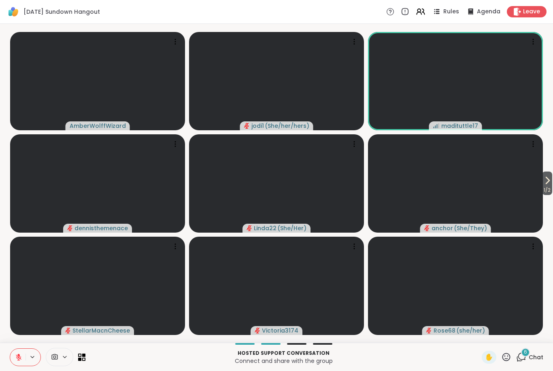
click at [508, 358] on icon at bounding box center [506, 357] width 10 height 10
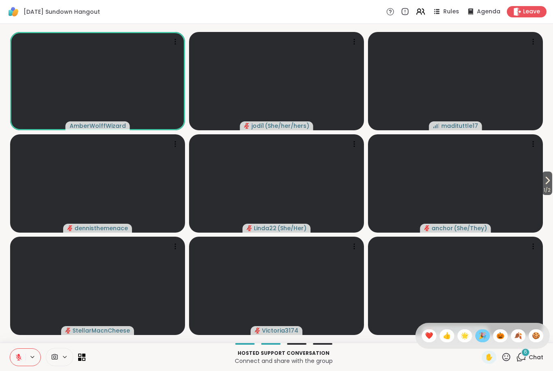
click at [488, 337] on div "🎉" at bounding box center [482, 336] width 15 height 13
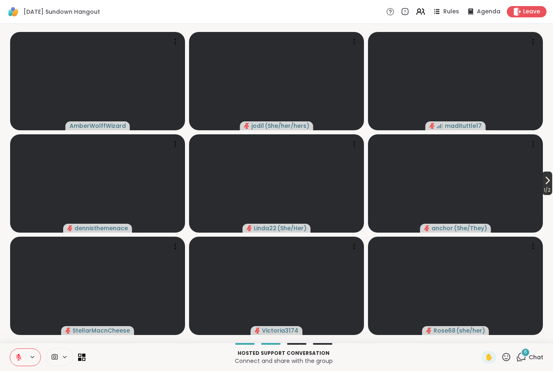
click at [550, 187] on span "1 / 2" at bounding box center [547, 190] width 10 height 10
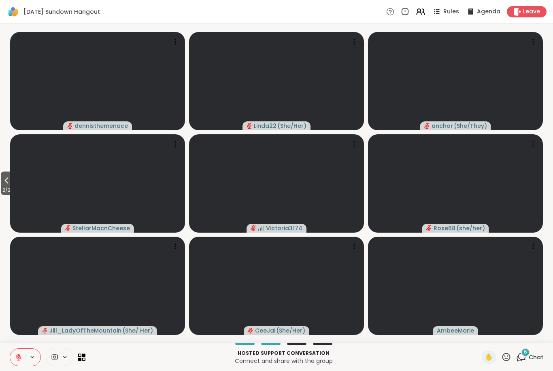
click at [25, 355] on button at bounding box center [17, 357] width 15 height 17
click at [11, 360] on button at bounding box center [17, 357] width 15 height 17
click at [15, 361] on icon at bounding box center [18, 357] width 7 height 7
click at [21, 358] on icon at bounding box center [18, 357] width 7 height 7
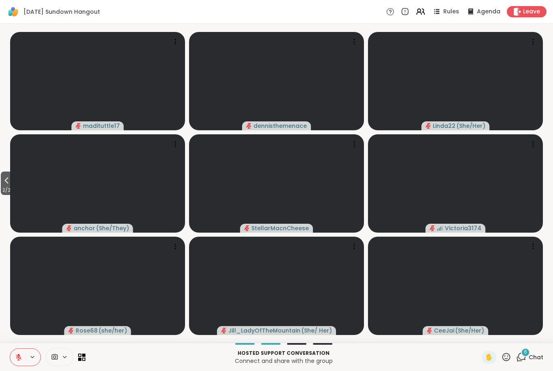
click at [507, 362] on icon at bounding box center [506, 357] width 10 height 10
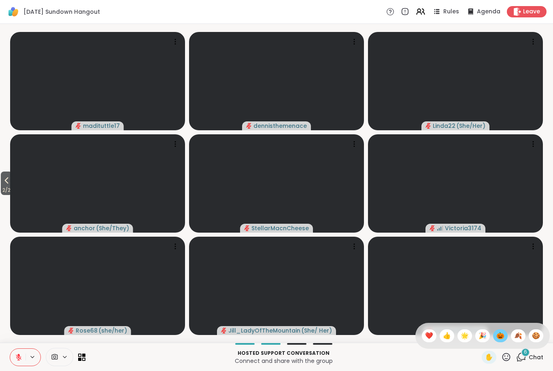
click at [501, 342] on div "🎃" at bounding box center [500, 336] width 15 height 13
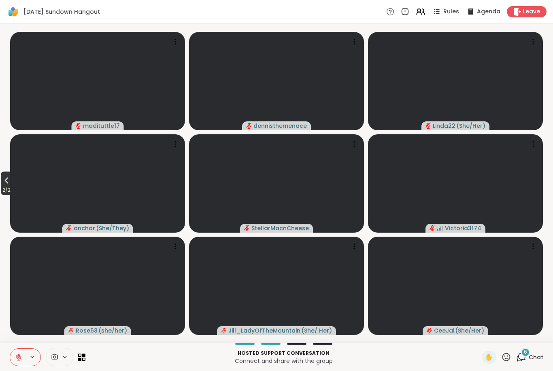
click at [9, 185] on icon at bounding box center [7, 181] width 10 height 10
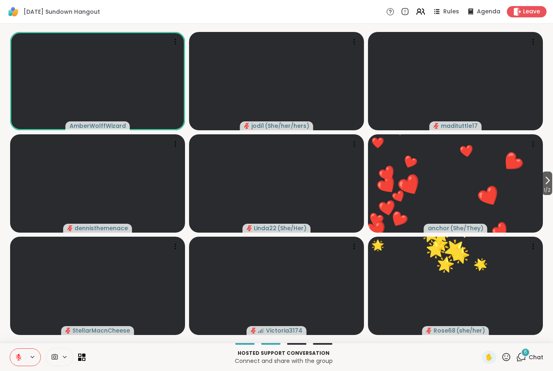
click at [507, 358] on icon at bounding box center [506, 357] width 10 height 10
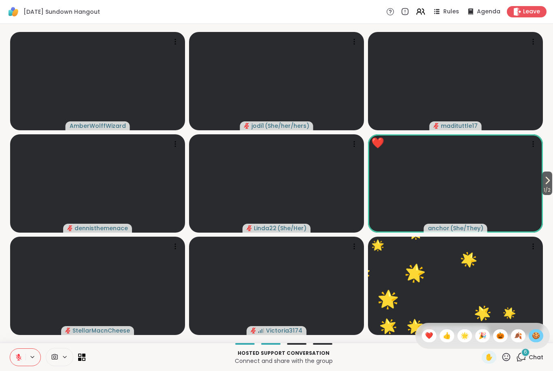
click at [533, 337] on span "🍪" at bounding box center [536, 336] width 8 height 10
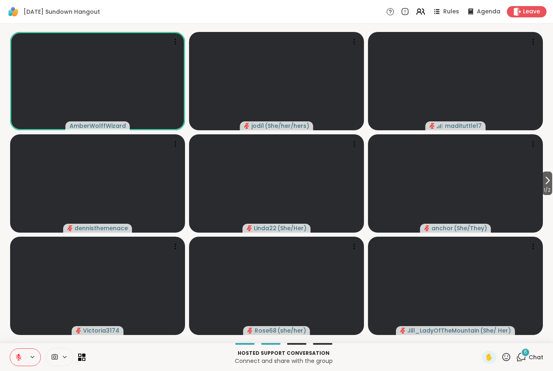
click at [16, 360] on icon at bounding box center [18, 357] width 7 height 7
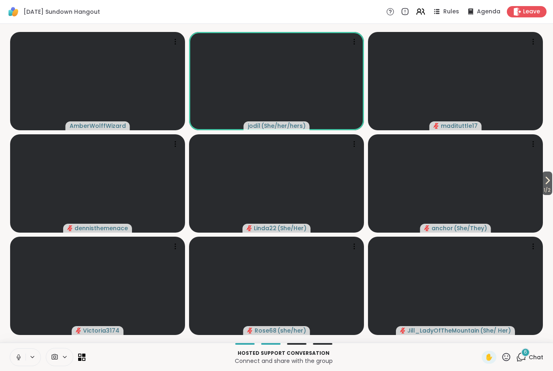
click at [16, 359] on icon at bounding box center [18, 357] width 7 height 7
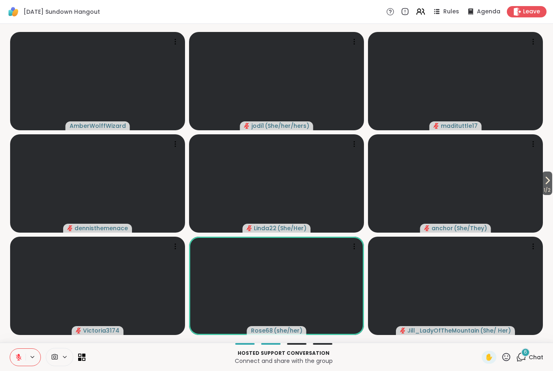
click at [508, 355] on icon at bounding box center [506, 357] width 10 height 10
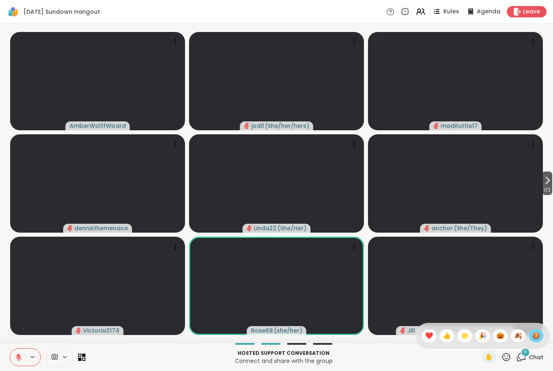
click at [537, 331] on span "🍪" at bounding box center [536, 336] width 8 height 10
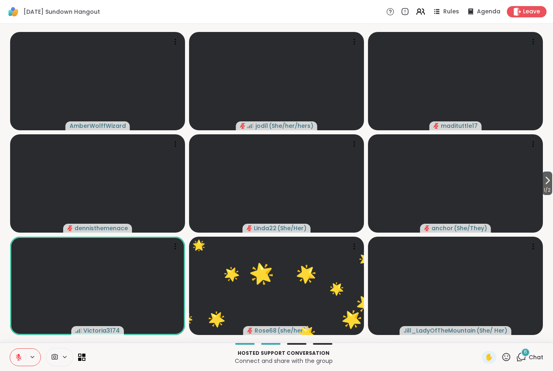
click at [13, 354] on button at bounding box center [17, 357] width 15 height 17
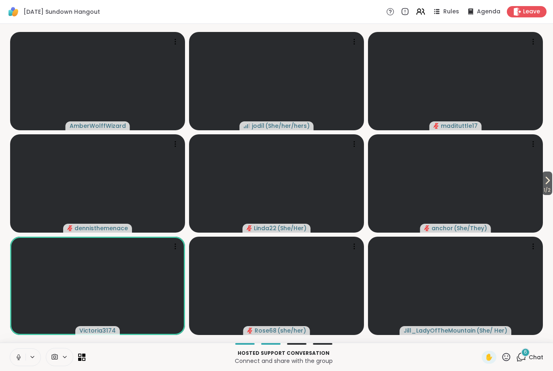
click at [17, 358] on icon at bounding box center [19, 357] width 4 height 2
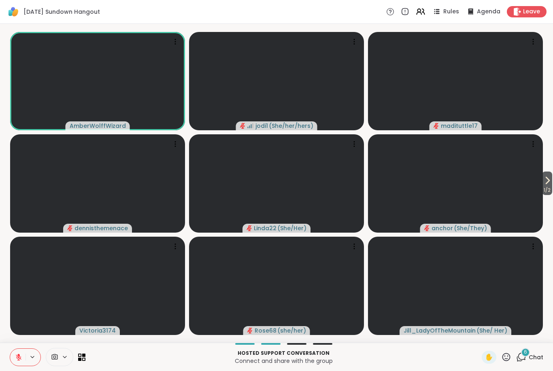
click at [507, 357] on icon at bounding box center [506, 357] width 10 height 10
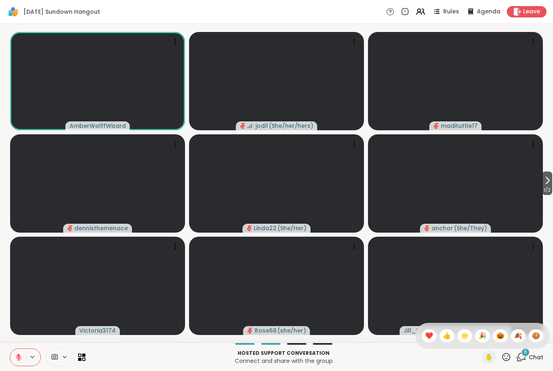
click at [539, 337] on span "🍪" at bounding box center [536, 336] width 8 height 10
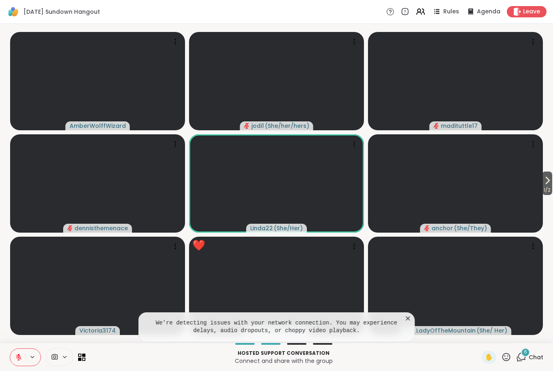
click at [505, 358] on icon at bounding box center [506, 357] width 10 height 10
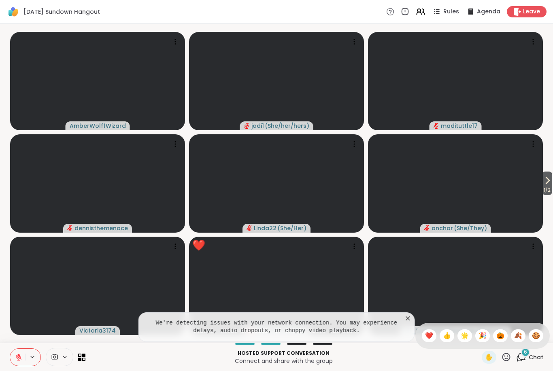
click at [515, 341] on span "🍂" at bounding box center [518, 336] width 8 height 10
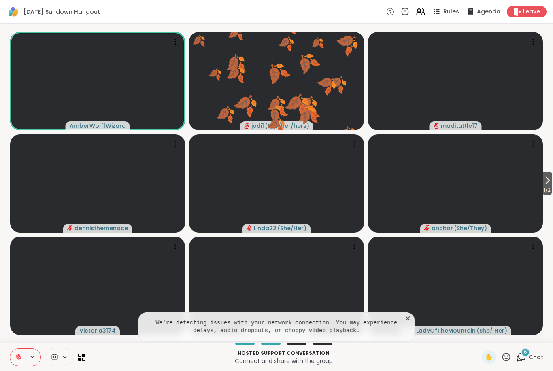
click at [411, 317] on icon at bounding box center [408, 319] width 8 height 8
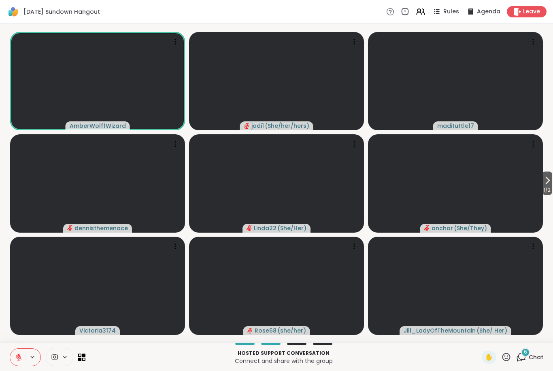
click at [20, 357] on icon at bounding box center [18, 357] width 7 height 7
click at [19, 357] on icon at bounding box center [18, 357] width 2 height 4
click at [21, 356] on icon at bounding box center [18, 357] width 7 height 7
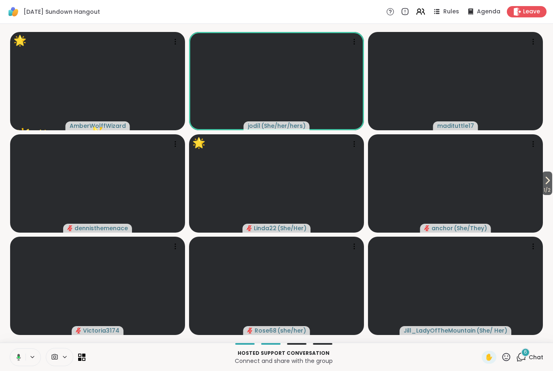
click at [509, 359] on icon at bounding box center [506, 357] width 10 height 10
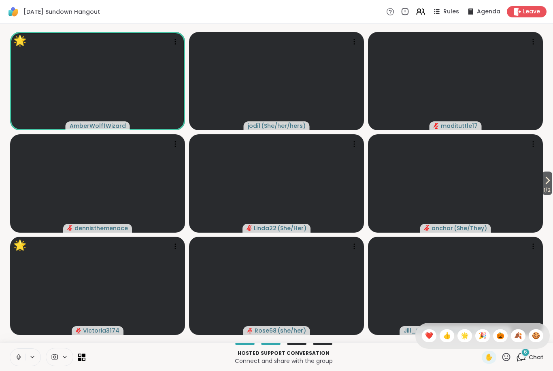
click at [465, 337] on span "🌟" at bounding box center [465, 336] width 8 height 10
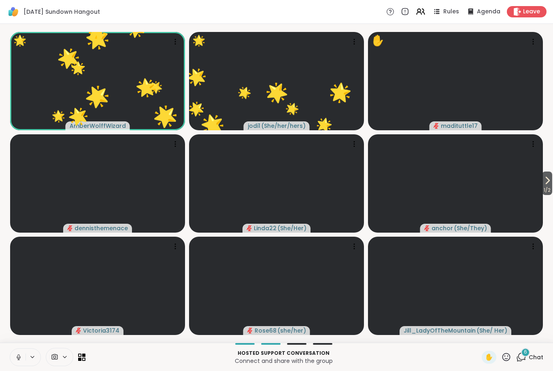
click at [551, 183] on icon at bounding box center [548, 181] width 10 height 10
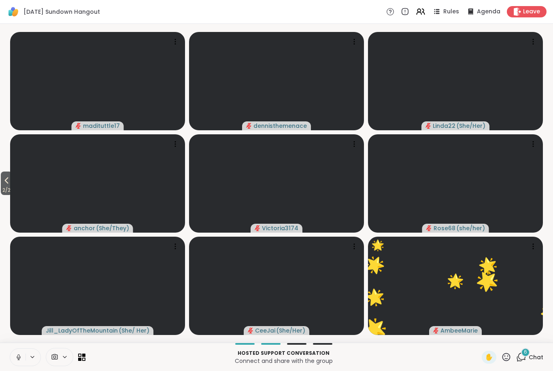
click at [4, 178] on icon at bounding box center [7, 181] width 10 height 10
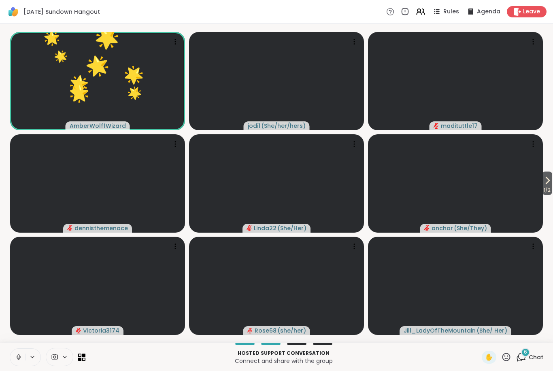
click at [507, 360] on icon at bounding box center [506, 357] width 10 height 10
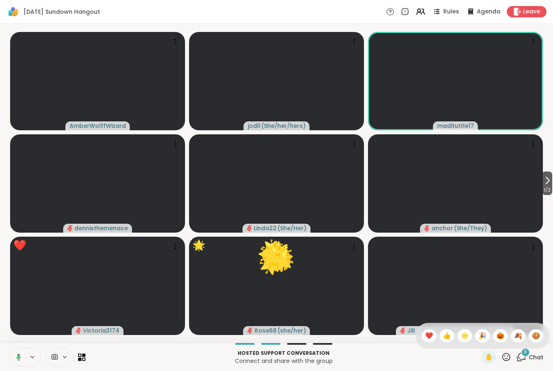
click at [21, 356] on button at bounding box center [17, 357] width 17 height 17
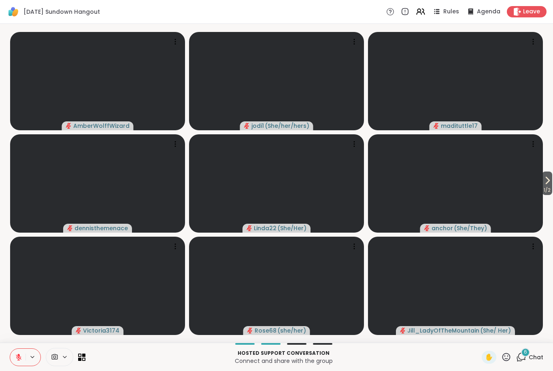
click at [26, 356] on button at bounding box center [33, 357] width 15 height 7
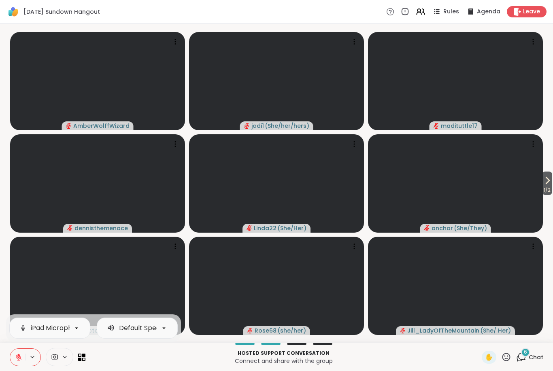
click at [20, 365] on button at bounding box center [17, 357] width 15 height 17
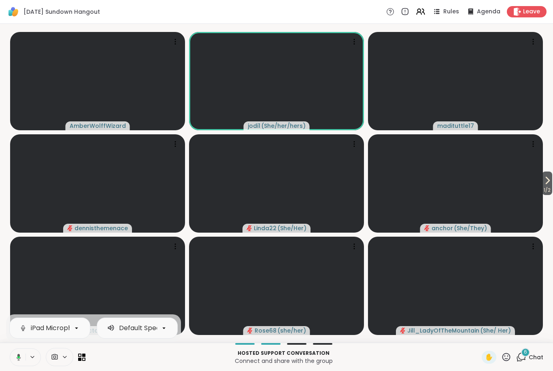
click at [16, 356] on icon at bounding box center [17, 357] width 7 height 7
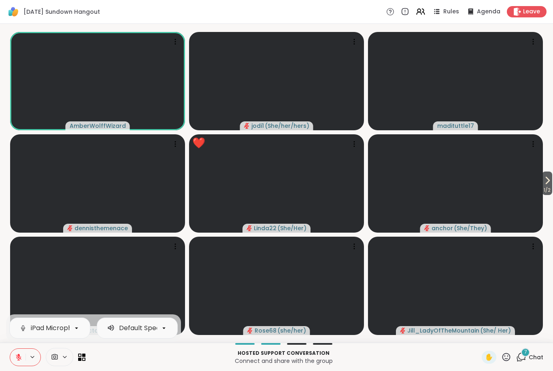
click at [20, 358] on icon at bounding box center [18, 357] width 7 height 7
click at [545, 182] on icon at bounding box center [548, 181] width 10 height 10
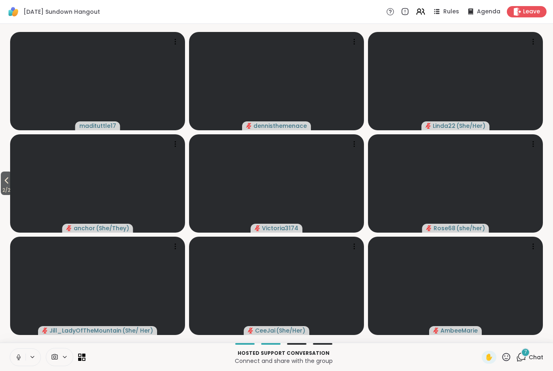
click at [11, 182] on icon at bounding box center [7, 181] width 10 height 10
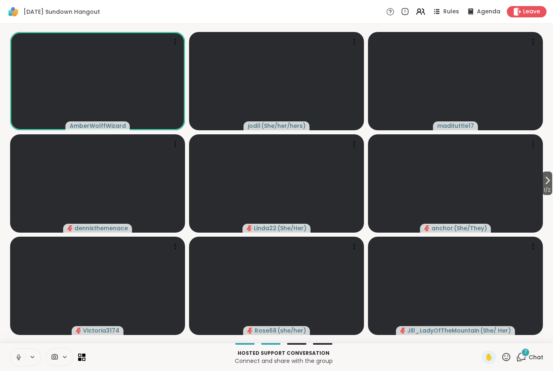
click at [17, 362] on button at bounding box center [17, 357] width 15 height 17
click at [548, 182] on icon at bounding box center [548, 181] width 10 height 10
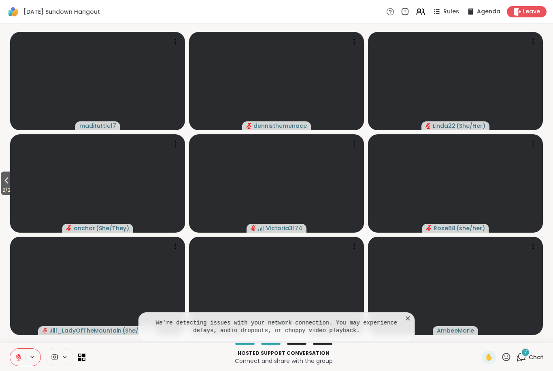
click at [403, 323] on pre "We're detecting issues with your network connection. You may experience delays,…" at bounding box center [277, 327] width 256 height 16
click at [412, 321] on icon at bounding box center [408, 319] width 8 height 8
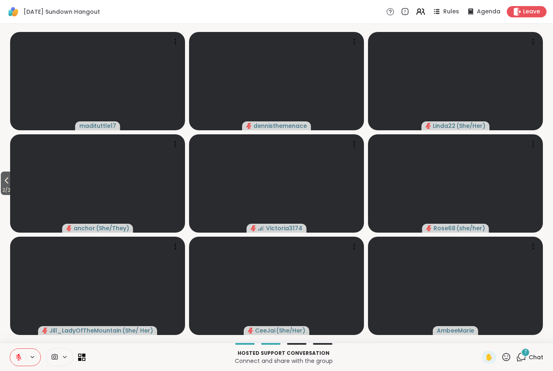
click at [528, 356] on div "7" at bounding box center [525, 352] width 9 height 9
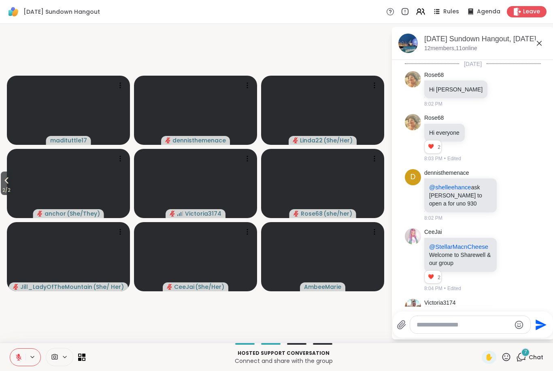
scroll to position [1304, 0]
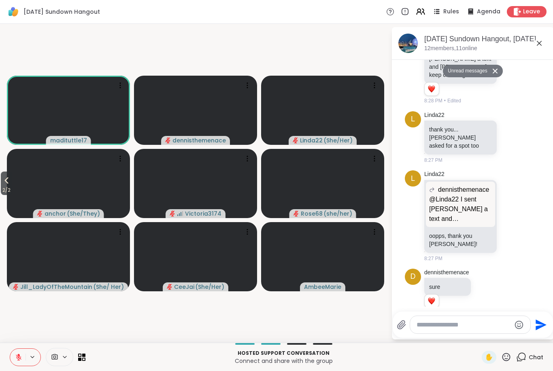
click at [447, 323] on textarea "Type your message" at bounding box center [464, 325] width 94 height 8
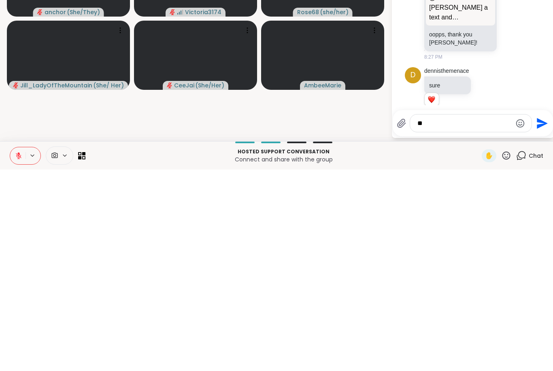
type textarea "**"
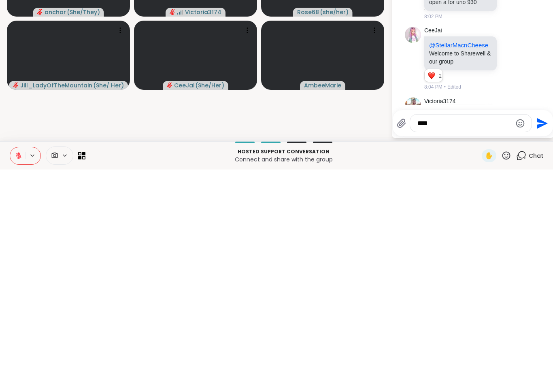
scroll to position [1304, 0]
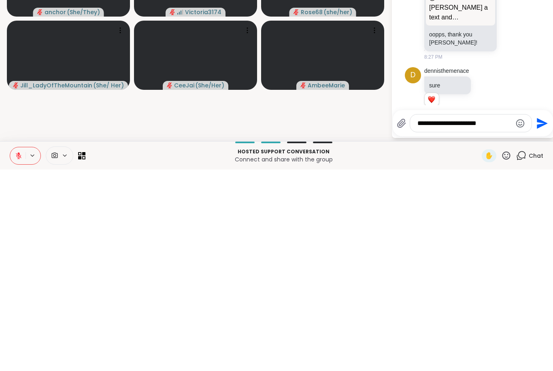
type textarea "**********"
click at [546, 319] on icon "Send" at bounding box center [541, 325] width 13 height 13
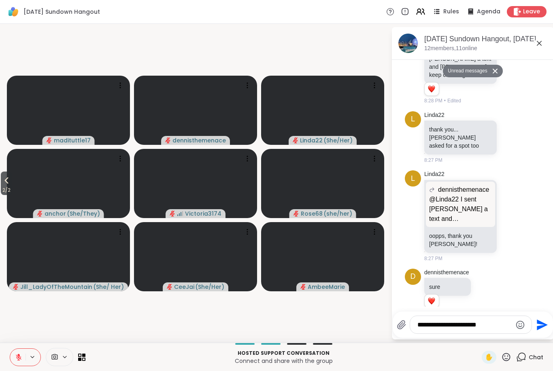
scroll to position [1336, 0]
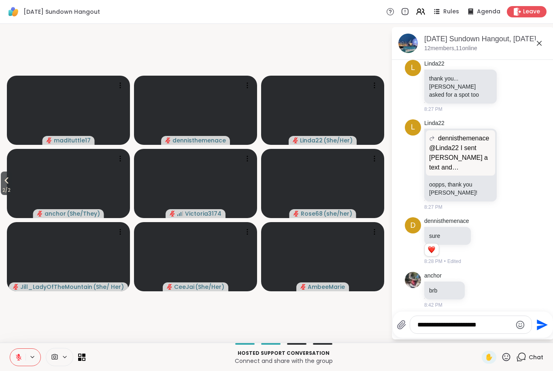
click at [15, 360] on icon at bounding box center [18, 357] width 7 height 7
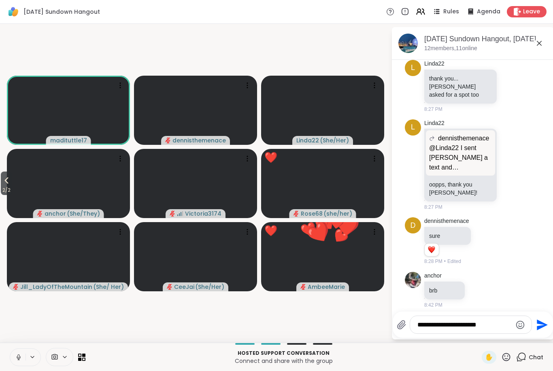
click at [20, 358] on icon at bounding box center [18, 357] width 7 height 7
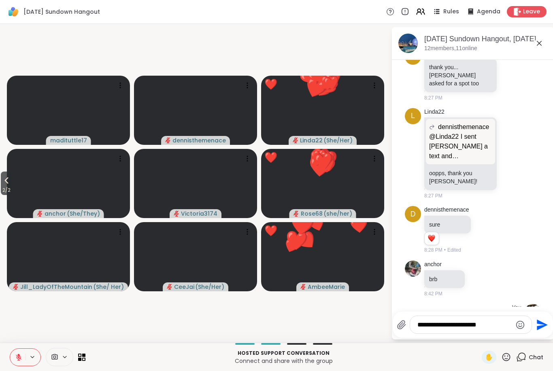
click at [13, 364] on button at bounding box center [17, 357] width 15 height 17
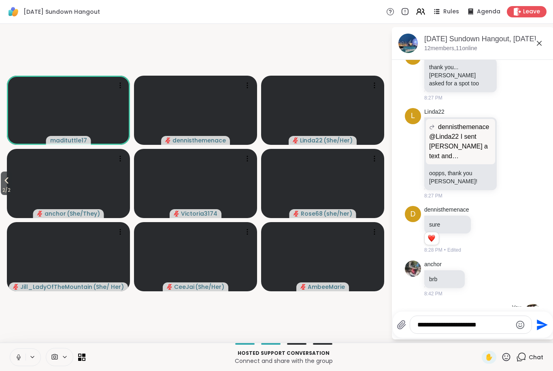
click at [13, 359] on button at bounding box center [17, 357] width 15 height 17
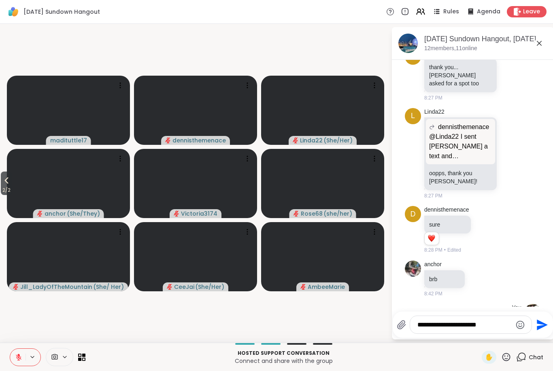
click at [19, 363] on button at bounding box center [17, 357] width 15 height 17
click at [5, 179] on icon at bounding box center [7, 181] width 10 height 10
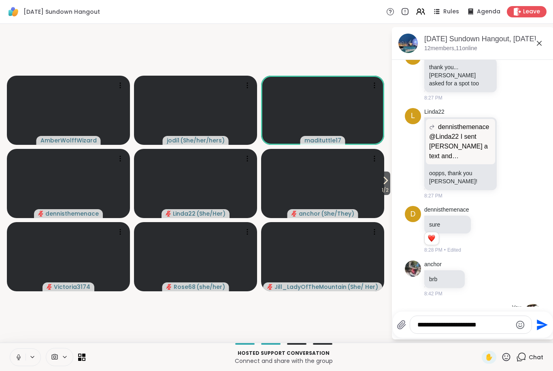
click at [18, 360] on icon at bounding box center [18, 360] width 2 height 0
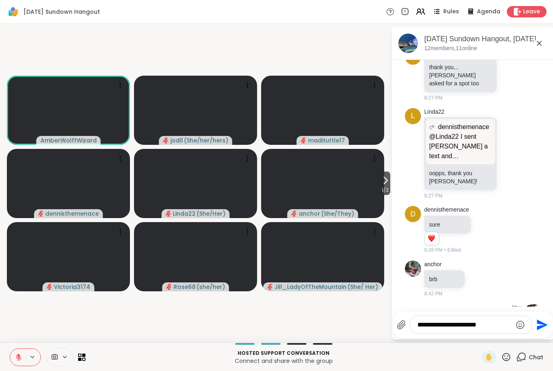
click at [14, 361] on button at bounding box center [17, 357] width 15 height 17
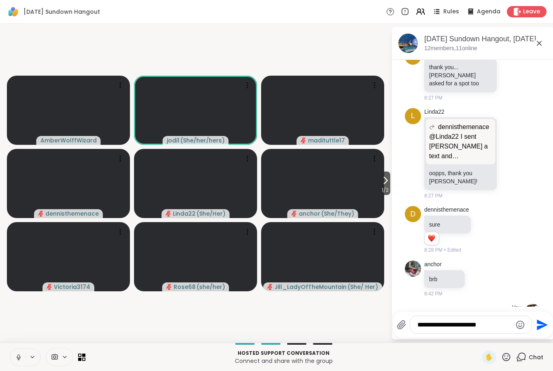
click at [18, 359] on icon at bounding box center [19, 357] width 4 height 2
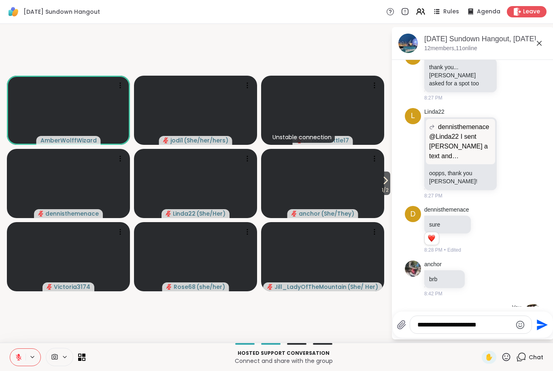
click at [19, 366] on button at bounding box center [17, 357] width 15 height 17
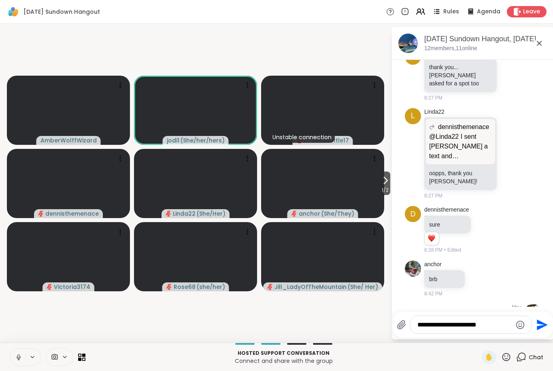
click at [21, 358] on icon at bounding box center [18, 357] width 7 height 7
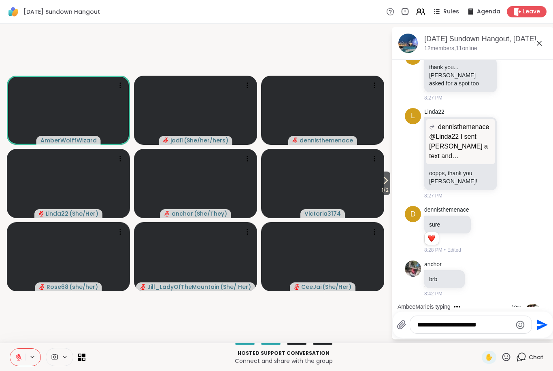
click at [511, 357] on icon at bounding box center [507, 357] width 8 height 8
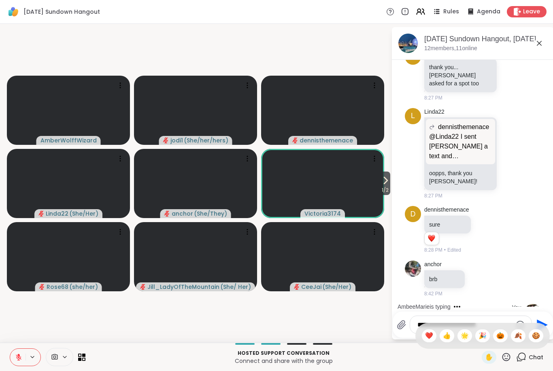
click at [417, 331] on div "✋ ❤️ 👍 🌟 🎉 🎃 🍂 🍪" at bounding box center [482, 336] width 134 height 26
click at [426, 328] on textarea "**********" at bounding box center [464, 325] width 94 height 8
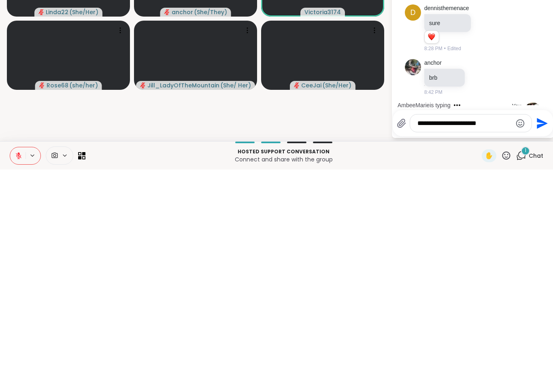
scroll to position [1452, 0]
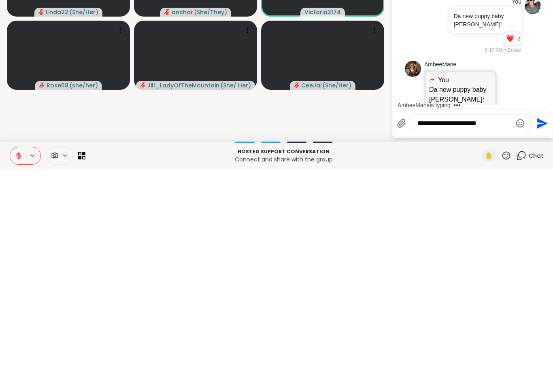
click at [503, 352] on icon at bounding box center [506, 357] width 10 height 10
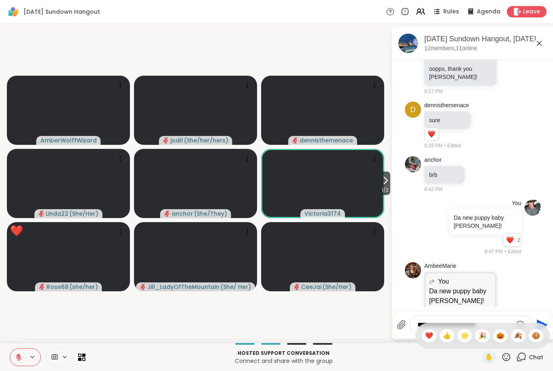
click at [537, 336] on span "🍪" at bounding box center [536, 336] width 8 height 10
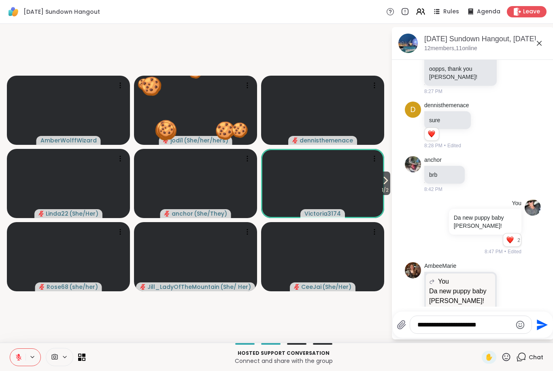
click at [511, 308] on icon at bounding box center [511, 311] width 6 height 6
click at [448, 294] on div "Select Reaction: Heart" at bounding box center [446, 297] width 7 height 7
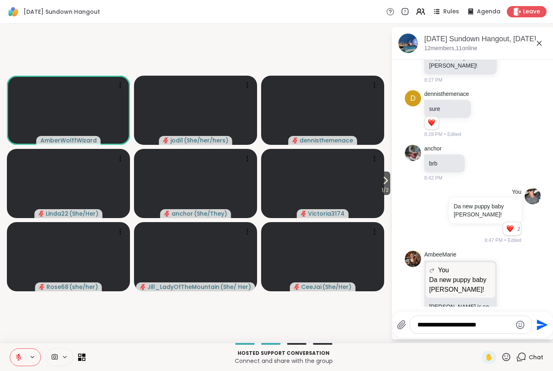
click at [27, 360] on button at bounding box center [33, 357] width 15 height 7
click at [21, 360] on icon at bounding box center [18, 357] width 7 height 7
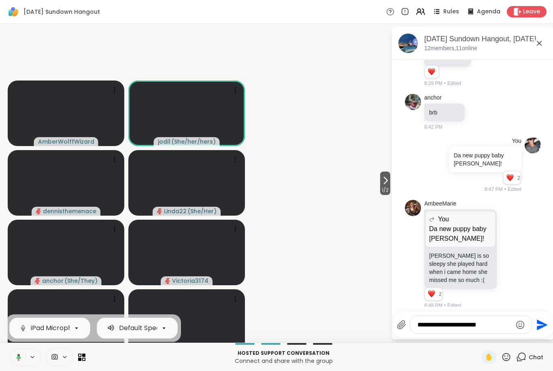
scroll to position [1376, 0]
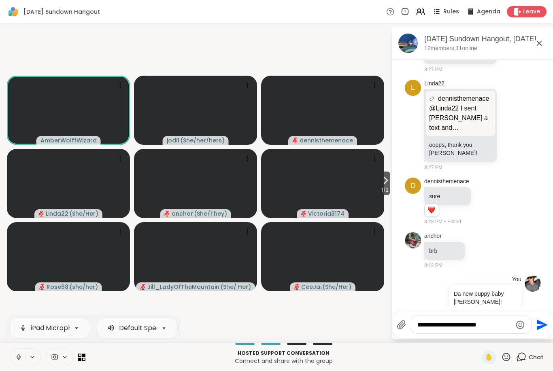
click at [19, 359] on icon at bounding box center [19, 357] width 4 height 2
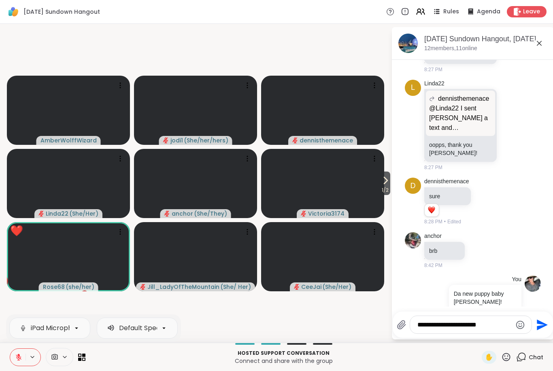
click at [26, 359] on button at bounding box center [33, 357] width 15 height 7
click at [17, 360] on icon at bounding box center [18, 357] width 7 height 7
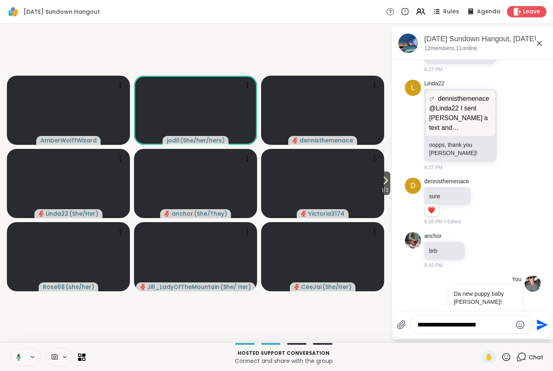
click at [23, 360] on button at bounding box center [17, 357] width 17 height 17
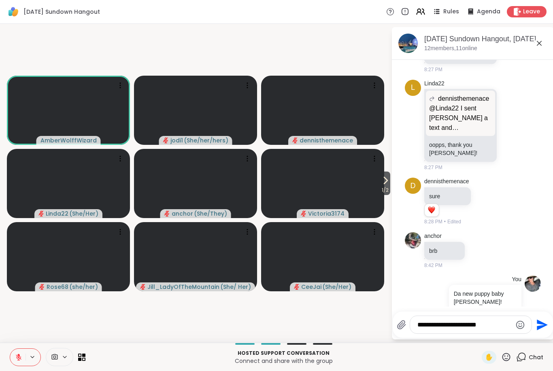
click at [17, 364] on button at bounding box center [17, 357] width 15 height 17
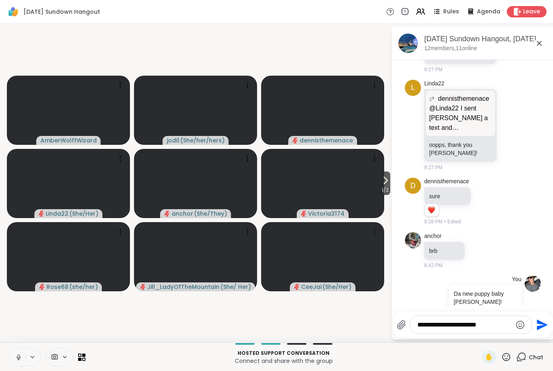
click at [17, 357] on icon at bounding box center [18, 357] width 7 height 7
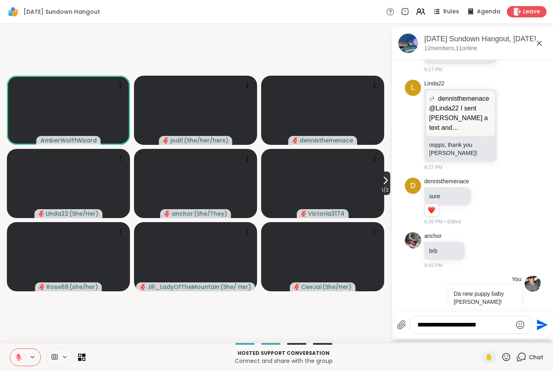
click at [381, 184] on icon at bounding box center [386, 181] width 10 height 10
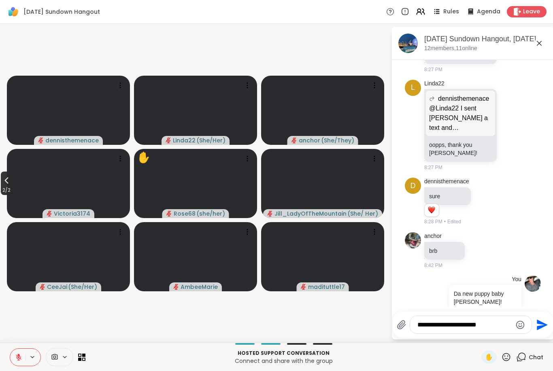
click at [1, 181] on button "2 / 2" at bounding box center [6, 183] width 11 height 23
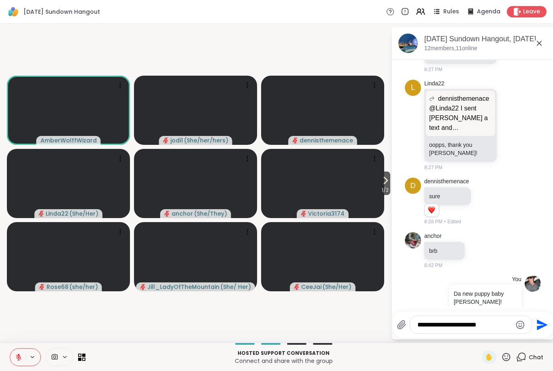
click at [17, 360] on icon at bounding box center [18, 357] width 7 height 7
click at [390, 179] on button "1 / 2" at bounding box center [385, 183] width 10 height 23
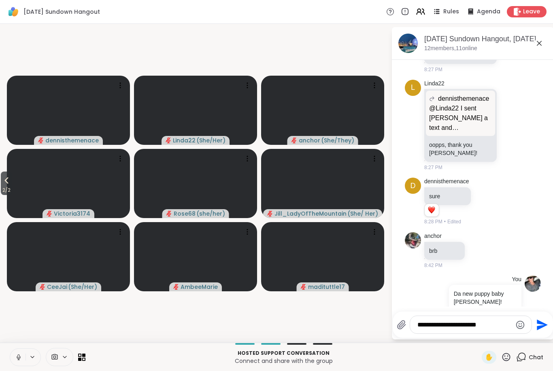
click at [19, 356] on icon at bounding box center [18, 357] width 7 height 7
click at [19, 354] on icon at bounding box center [18, 355] width 2 height 3
click at [20, 357] on icon at bounding box center [19, 357] width 4 height 2
click at [15, 360] on icon at bounding box center [18, 357] width 7 height 7
click at [4, 178] on icon at bounding box center [7, 181] width 10 height 10
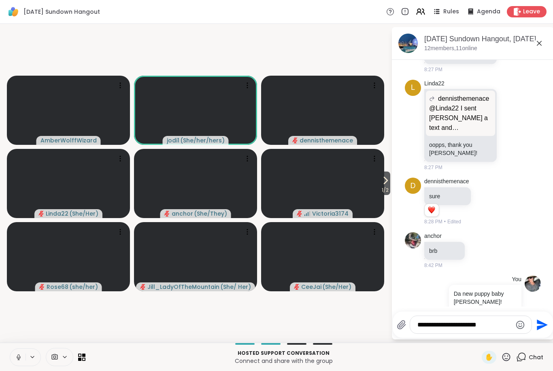
click at [17, 360] on icon at bounding box center [18, 357] width 7 height 7
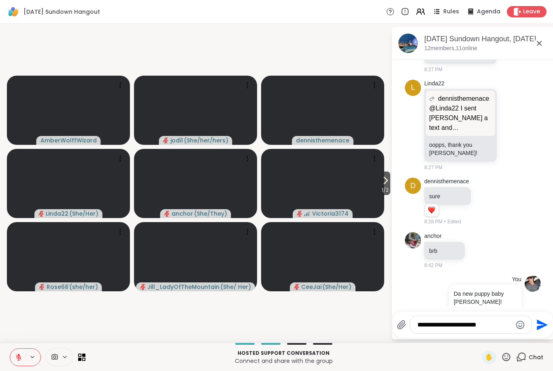
click at [19, 358] on icon at bounding box center [18, 357] width 7 height 7
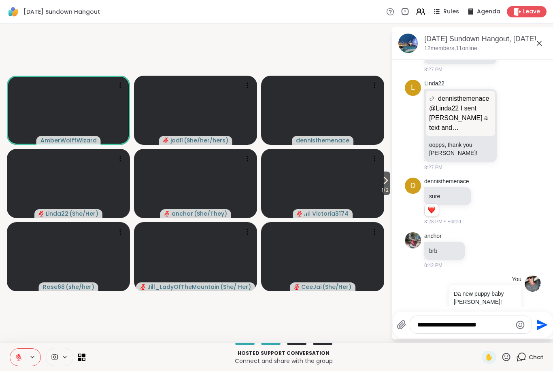
click at [18, 360] on icon at bounding box center [18, 357] width 7 height 7
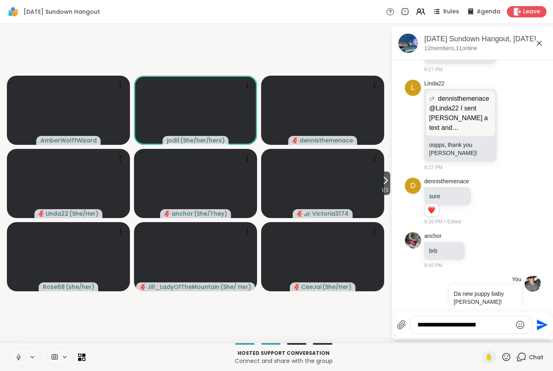
click at [22, 358] on icon at bounding box center [18, 357] width 7 height 7
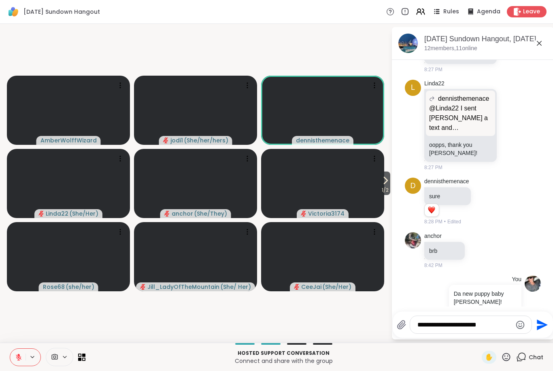
click at [17, 359] on icon at bounding box center [18, 357] width 7 height 7
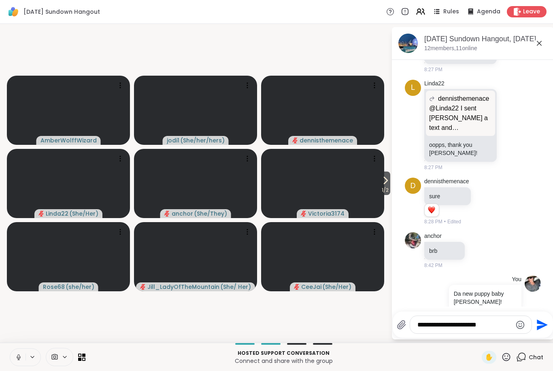
click at [18, 365] on button at bounding box center [17, 357] width 15 height 17
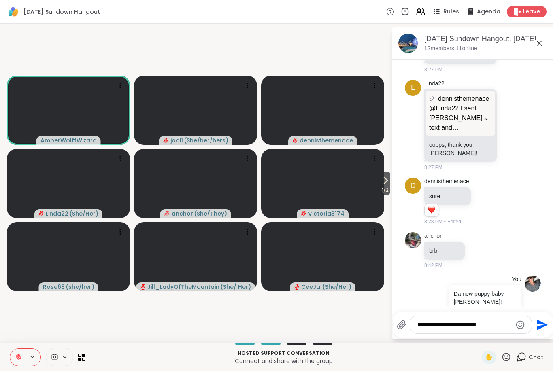
click at [16, 354] on icon at bounding box center [18, 357] width 7 height 7
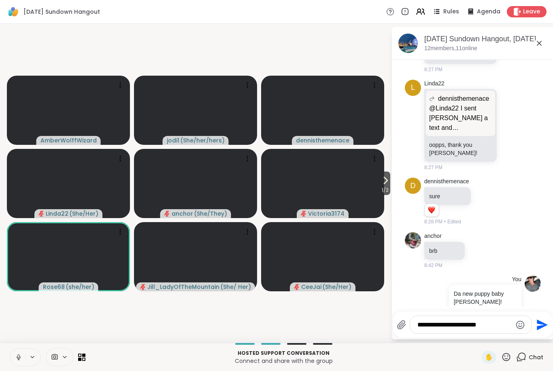
click at [14, 358] on button at bounding box center [17, 357] width 15 height 17
click at [16, 359] on icon at bounding box center [18, 357] width 7 height 7
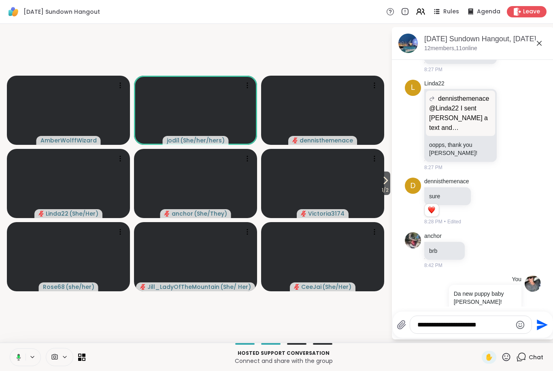
click at [511, 356] on icon at bounding box center [507, 357] width 8 height 8
click at [535, 334] on span "🍪" at bounding box center [536, 336] width 8 height 10
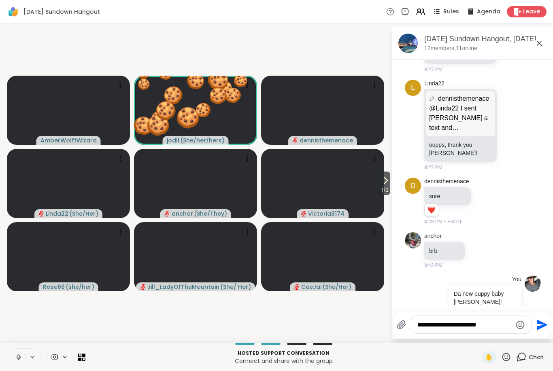
click at [509, 356] on icon at bounding box center [506, 357] width 10 height 10
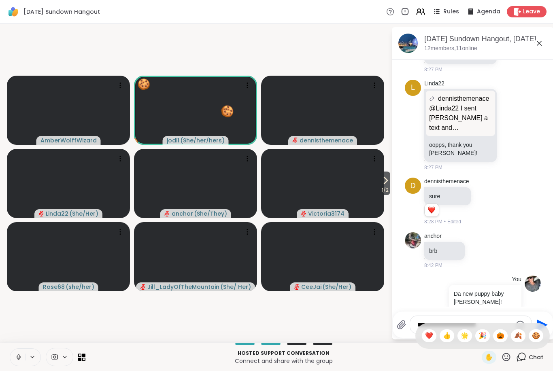
click at [501, 334] on span "🎃" at bounding box center [500, 336] width 8 height 10
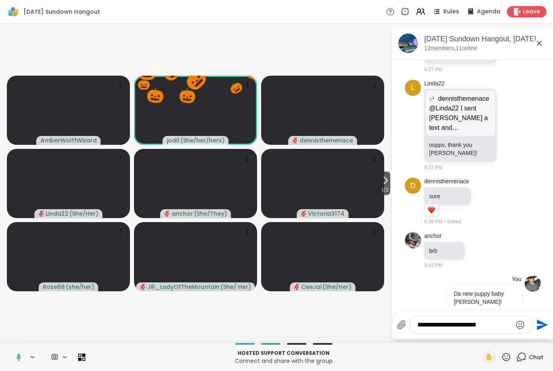
click at [506, 358] on icon at bounding box center [506, 357] width 10 height 10
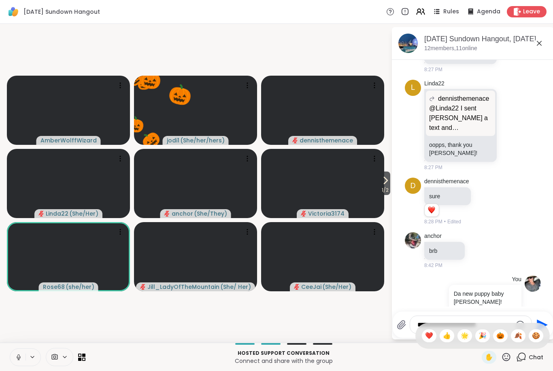
click at [518, 340] on span "🍂" at bounding box center [518, 336] width 8 height 10
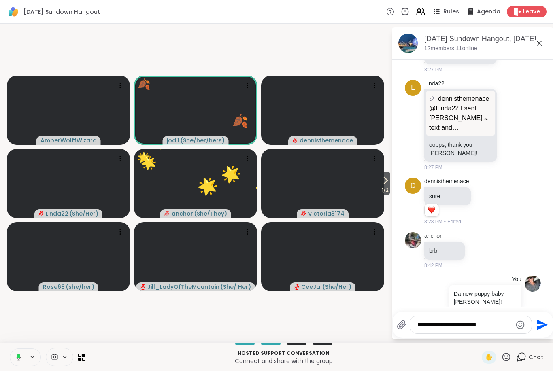
click at [18, 360] on icon at bounding box center [17, 357] width 7 height 7
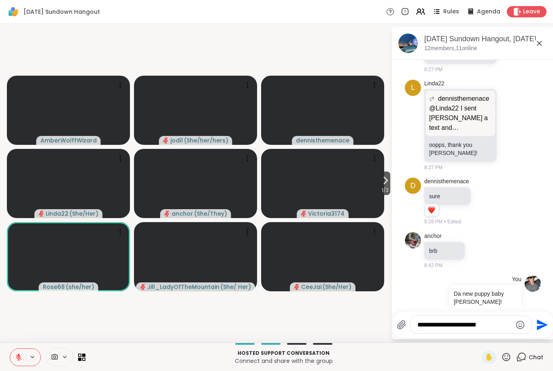
click at [13, 359] on button at bounding box center [17, 357] width 15 height 17
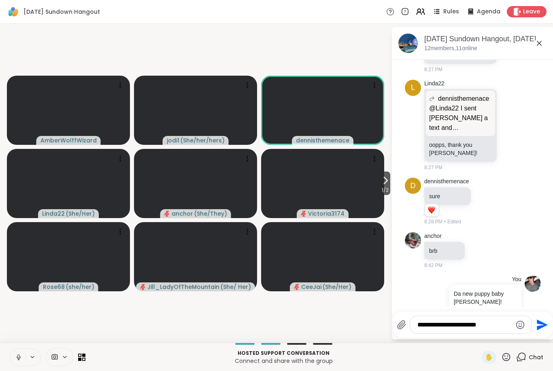
click at [19, 358] on icon at bounding box center [18, 357] width 2 height 4
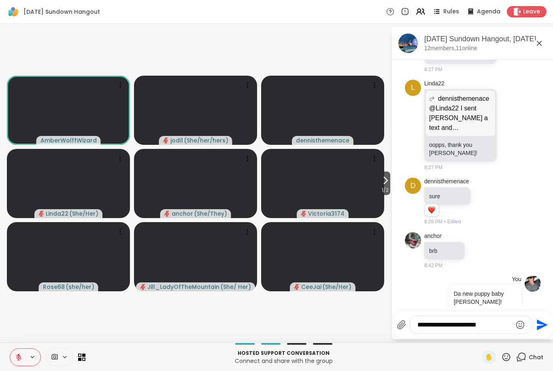
click at [19, 360] on icon at bounding box center [19, 358] width 6 height 6
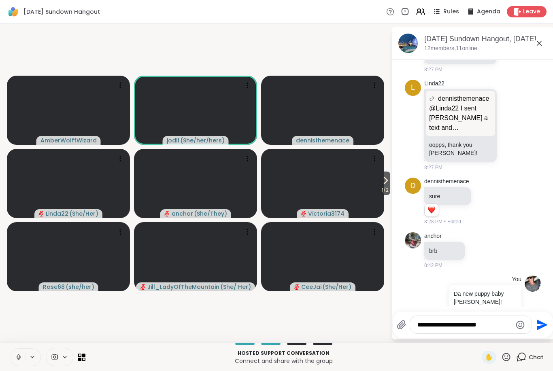
click at [19, 354] on icon at bounding box center [18, 357] width 7 height 7
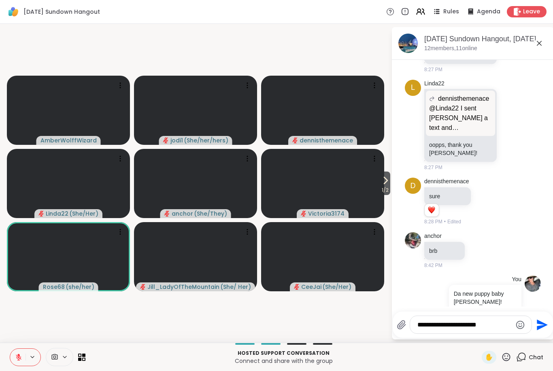
click at [385, 189] on span "1 / 2" at bounding box center [385, 190] width 10 height 10
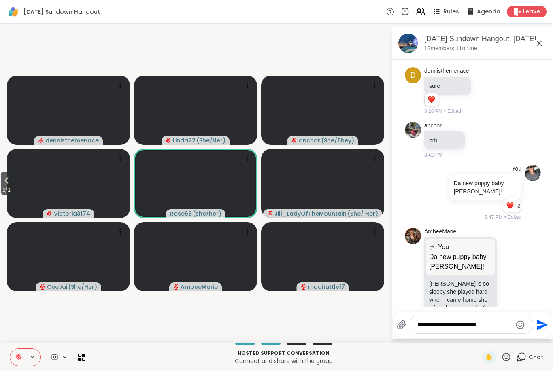
scroll to position [1514, 0]
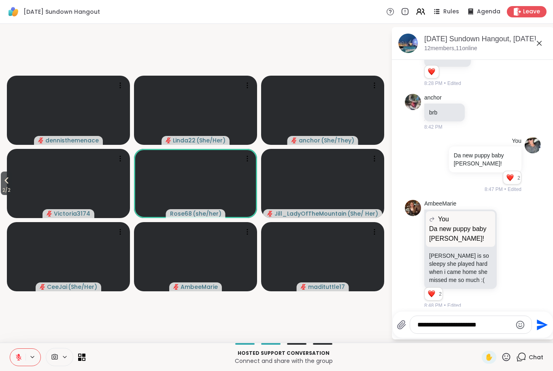
click at [12, 183] on button "2 / 2" at bounding box center [6, 183] width 11 height 23
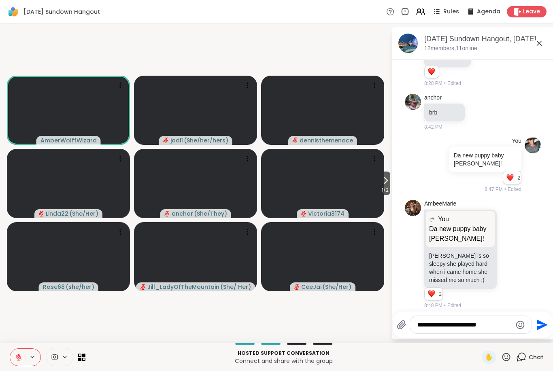
click at [11, 357] on button at bounding box center [17, 357] width 15 height 17
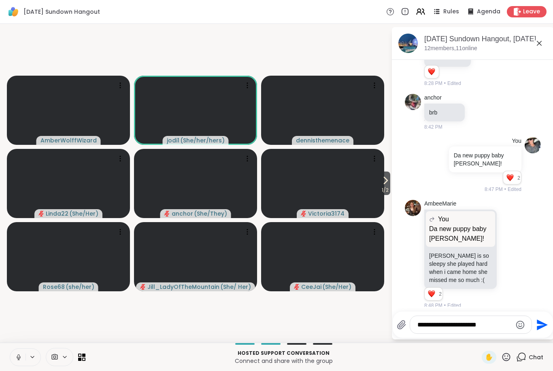
click at [17, 354] on icon at bounding box center [18, 357] width 7 height 7
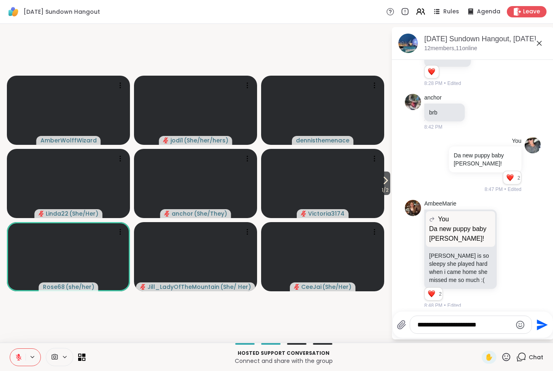
click at [20, 354] on icon at bounding box center [18, 357] width 7 height 7
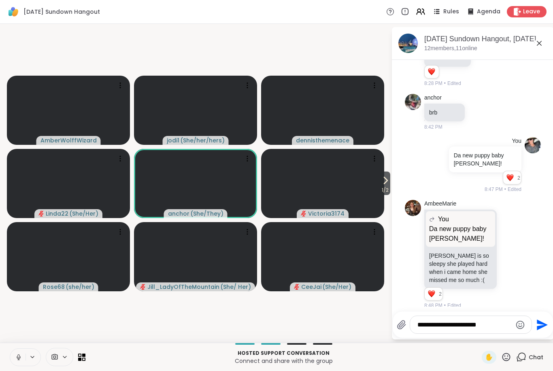
click at [18, 359] on icon at bounding box center [19, 357] width 4 height 2
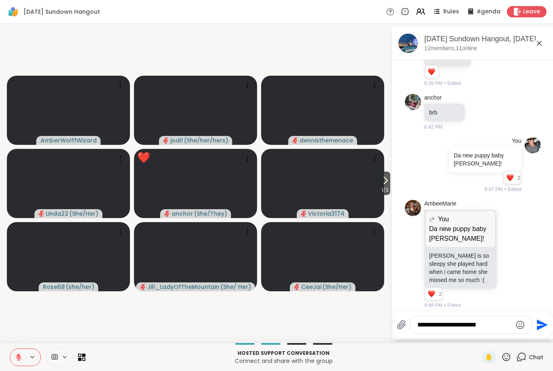
click at [17, 359] on icon at bounding box center [18, 357] width 7 height 7
click at [388, 188] on span "1 / 2" at bounding box center [385, 190] width 10 height 10
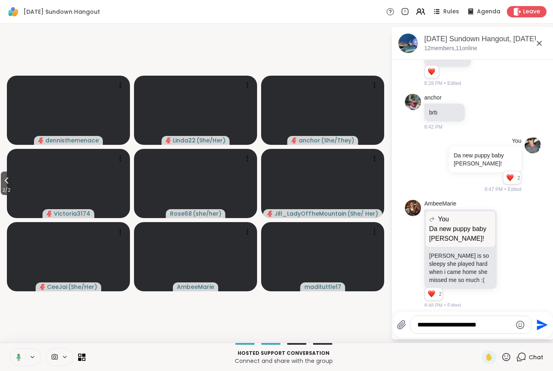
click at [9, 183] on icon at bounding box center [7, 180] width 4 height 6
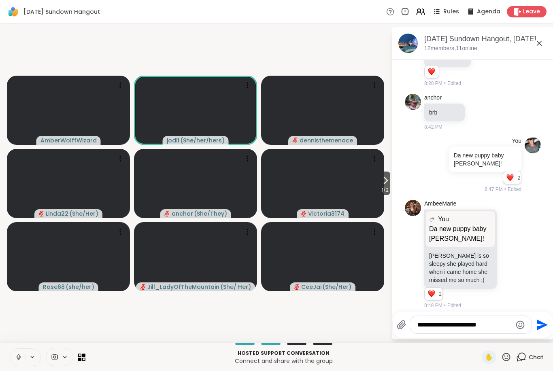
click at [22, 355] on icon at bounding box center [18, 357] width 7 height 7
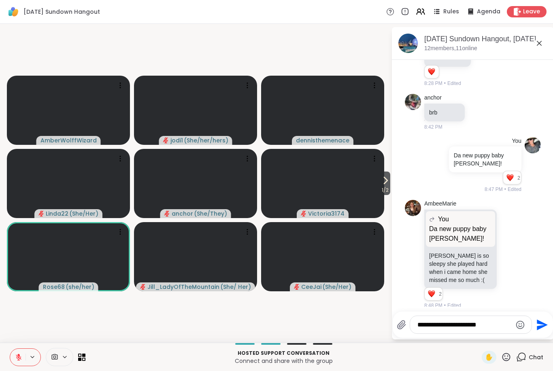
click at [13, 356] on button at bounding box center [17, 357] width 15 height 17
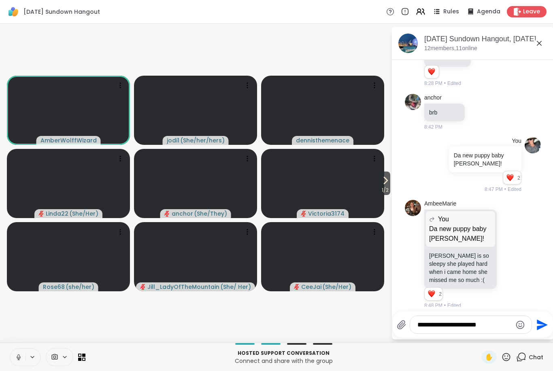
click at [14, 359] on button at bounding box center [17, 357] width 15 height 17
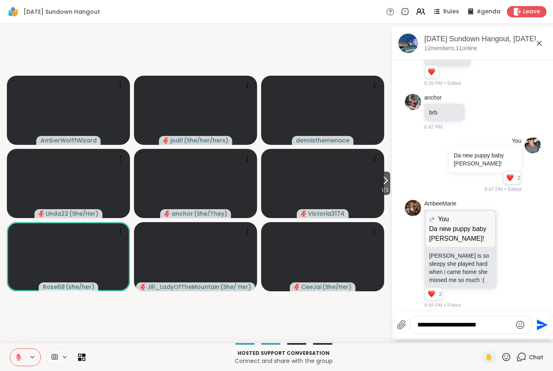
click at [20, 360] on icon at bounding box center [18, 357] width 7 height 7
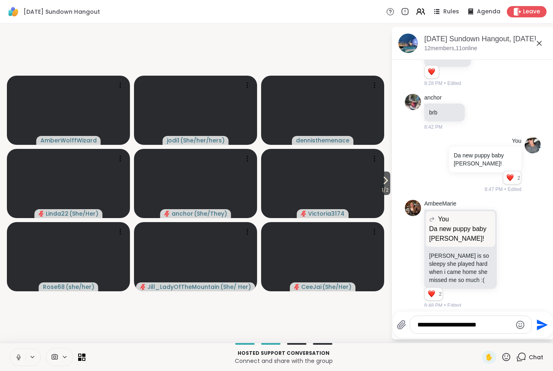
click at [21, 360] on icon at bounding box center [18, 357] width 7 height 7
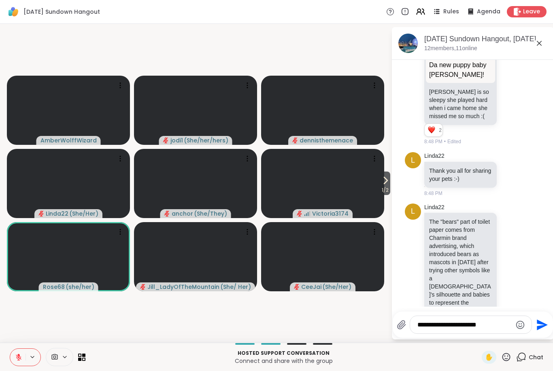
scroll to position [1678, 0]
click at [20, 356] on icon at bounding box center [18, 357] width 7 height 7
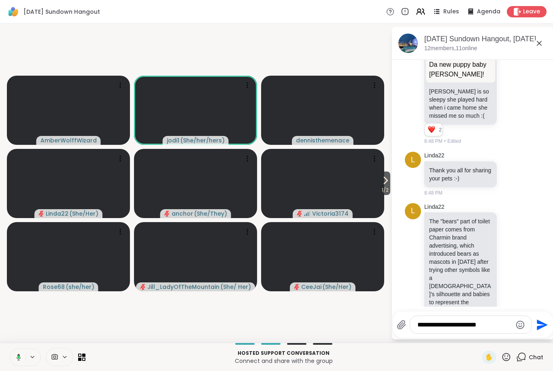
click at [385, 184] on icon at bounding box center [386, 181] width 10 height 10
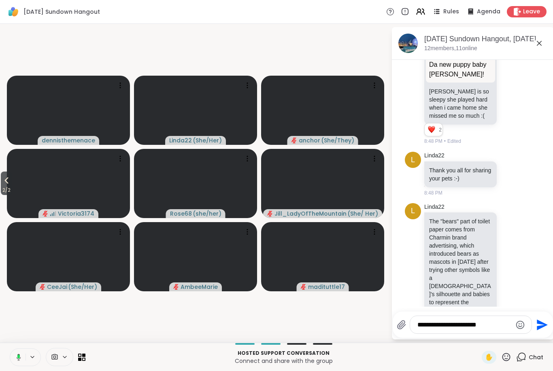
click at [16, 182] on video at bounding box center [68, 183] width 123 height 69
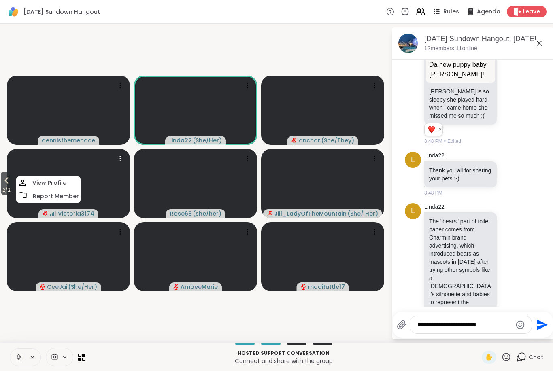
click at [21, 354] on icon at bounding box center [18, 357] width 7 height 7
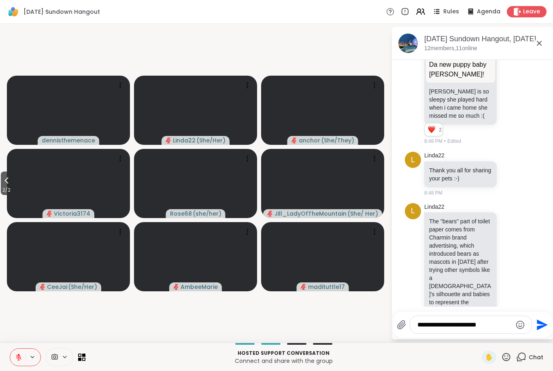
click at [21, 356] on icon at bounding box center [18, 357] width 7 height 7
click at [12, 362] on button at bounding box center [17, 357] width 15 height 17
click at [9, 182] on icon at bounding box center [7, 181] width 10 height 10
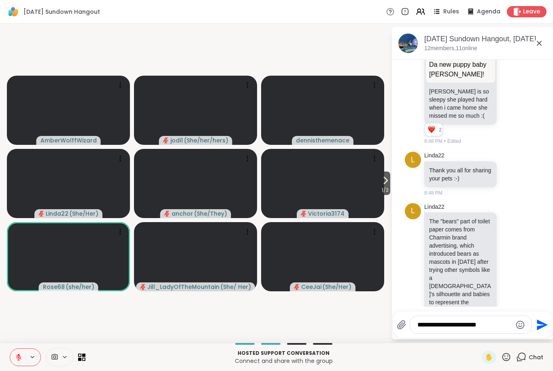
click at [23, 359] on button at bounding box center [17, 357] width 15 height 17
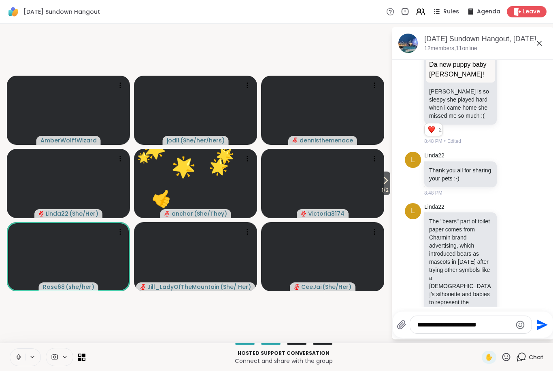
click at [20, 361] on icon at bounding box center [18, 357] width 7 height 7
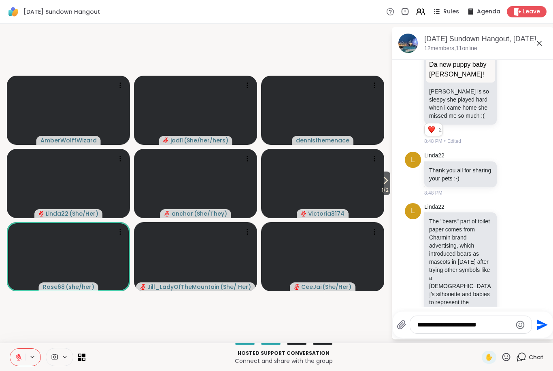
click at [14, 359] on button at bounding box center [17, 357] width 15 height 17
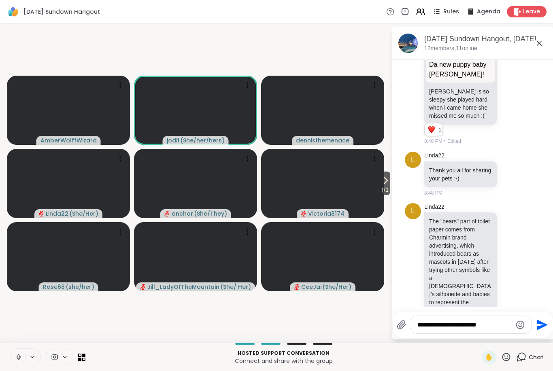
click at [19, 356] on icon at bounding box center [18, 357] width 7 height 7
click at [19, 353] on button at bounding box center [17, 357] width 15 height 17
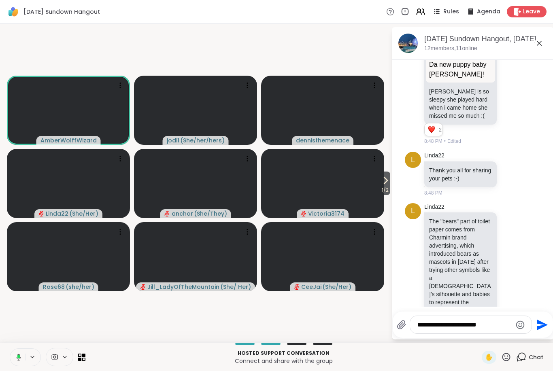
click at [20, 359] on icon at bounding box center [17, 357] width 7 height 7
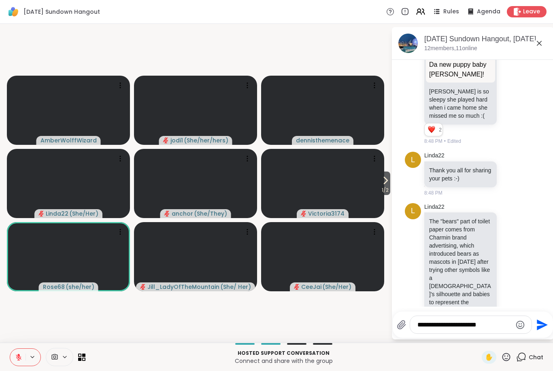
click at [26, 359] on button at bounding box center [33, 357] width 15 height 7
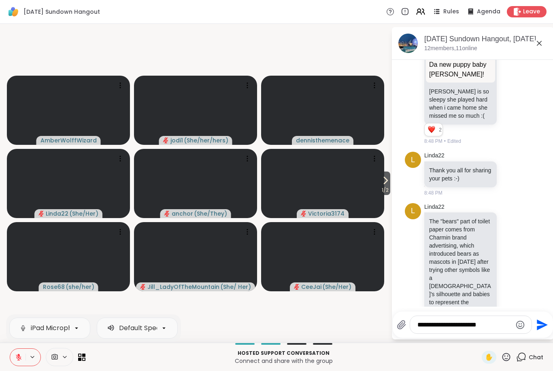
click at [12, 360] on button at bounding box center [17, 357] width 15 height 17
click at [19, 360] on icon at bounding box center [18, 357] width 7 height 7
click at [16, 358] on icon at bounding box center [18, 357] width 7 height 7
click at [17, 356] on icon at bounding box center [19, 358] width 6 height 6
click at [15, 359] on icon at bounding box center [18, 357] width 7 height 7
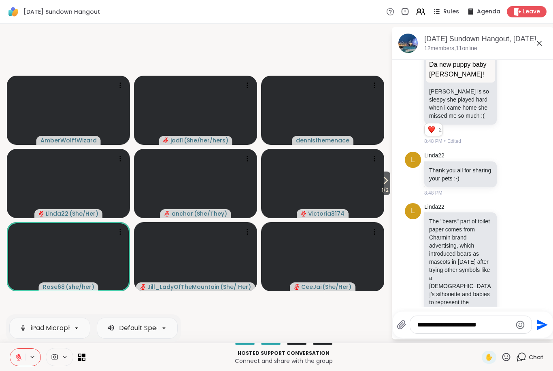
click at [22, 357] on icon at bounding box center [18, 357] width 7 height 7
click at [18, 360] on icon at bounding box center [18, 357] width 7 height 7
click at [20, 357] on icon at bounding box center [18, 357] width 7 height 7
click at [17, 358] on icon at bounding box center [19, 357] width 4 height 2
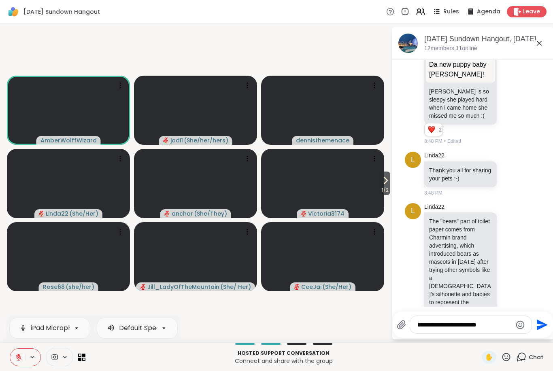
click at [14, 357] on button at bounding box center [17, 357] width 15 height 17
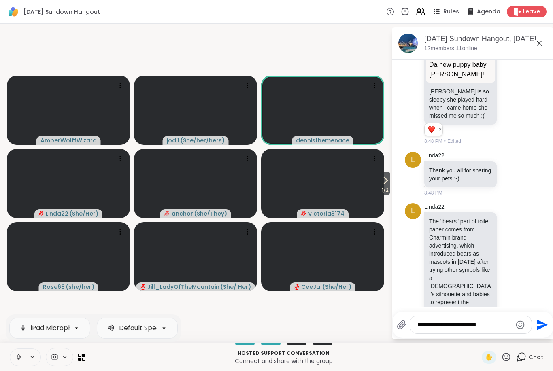
click at [19, 360] on icon at bounding box center [18, 357] width 7 height 7
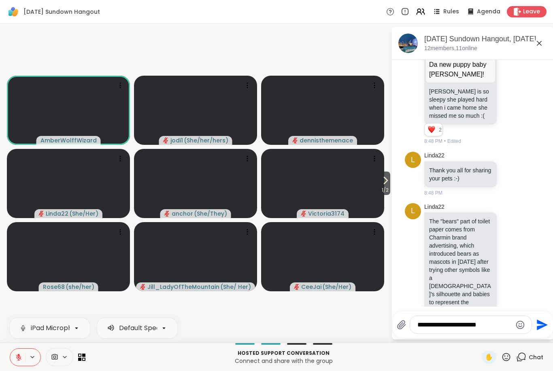
click at [13, 358] on button at bounding box center [17, 357] width 15 height 17
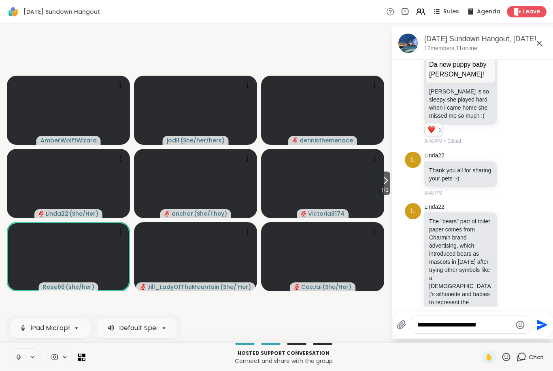
click at [19, 359] on icon at bounding box center [19, 357] width 4 height 2
click at [18, 366] on button at bounding box center [17, 357] width 15 height 17
click at [17, 359] on icon at bounding box center [18, 357] width 7 height 7
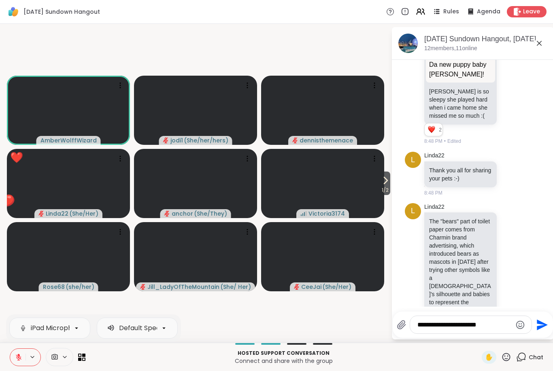
click at [19, 358] on icon at bounding box center [19, 358] width 6 height 6
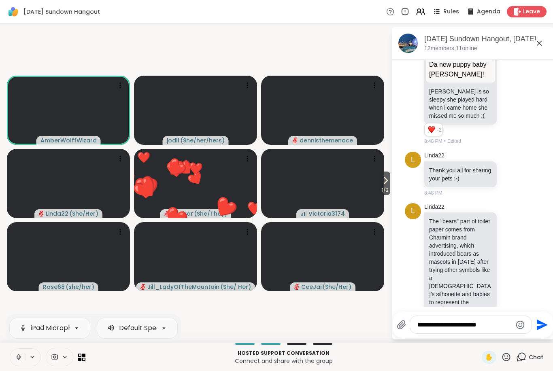
click at [15, 356] on button at bounding box center [17, 357] width 15 height 17
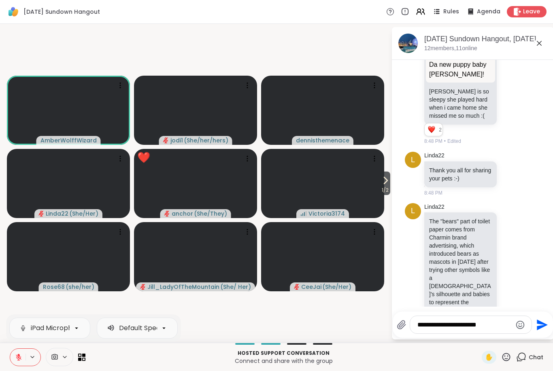
click at [21, 365] on button at bounding box center [17, 357] width 15 height 17
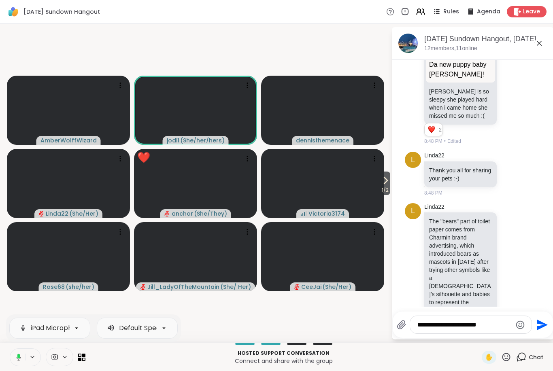
click at [22, 364] on button at bounding box center [17, 357] width 17 height 17
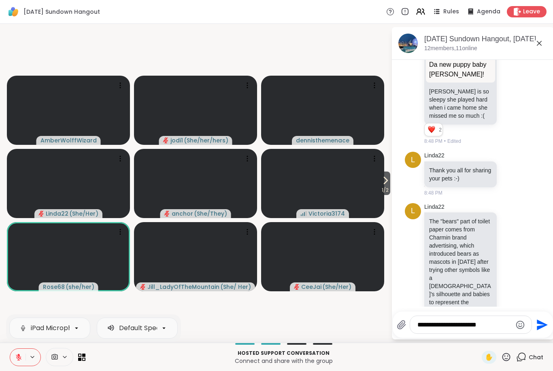
click at [17, 360] on icon at bounding box center [18, 357] width 7 height 7
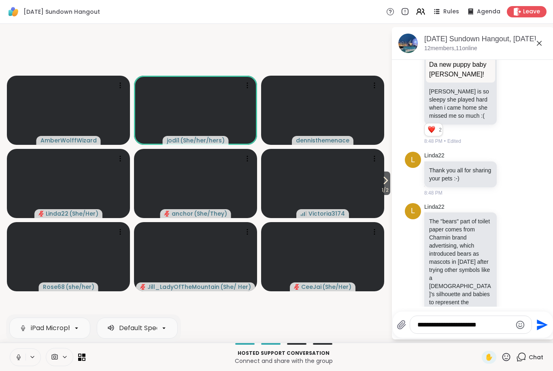
click at [19, 360] on icon at bounding box center [18, 357] width 7 height 7
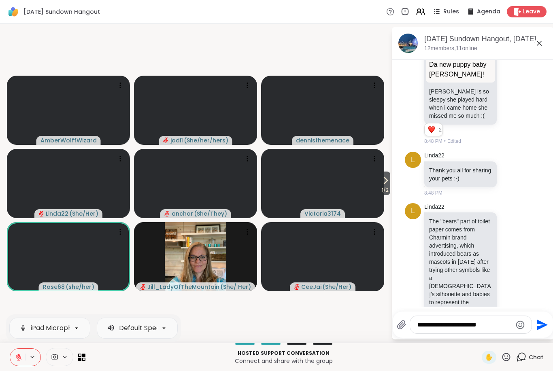
click at [18, 356] on icon at bounding box center [18, 357] width 7 height 7
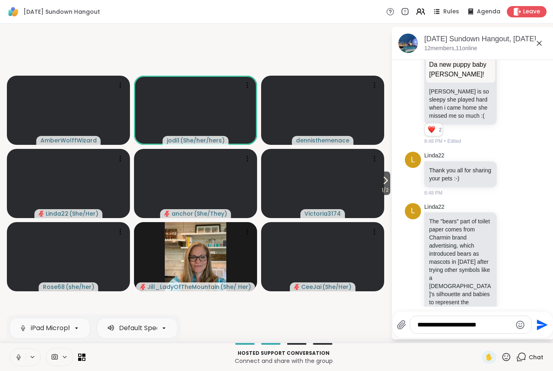
click at [19, 359] on icon at bounding box center [19, 357] width 4 height 2
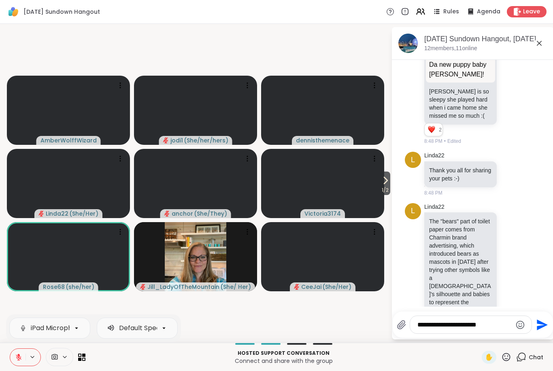
click at [15, 359] on icon at bounding box center [18, 357] width 7 height 7
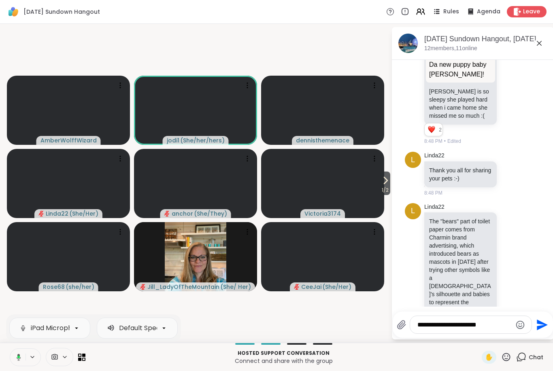
click at [17, 364] on button at bounding box center [17, 357] width 17 height 17
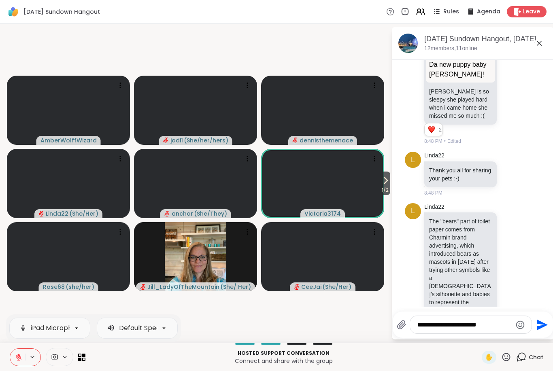
click at [508, 358] on icon at bounding box center [506, 357] width 10 height 10
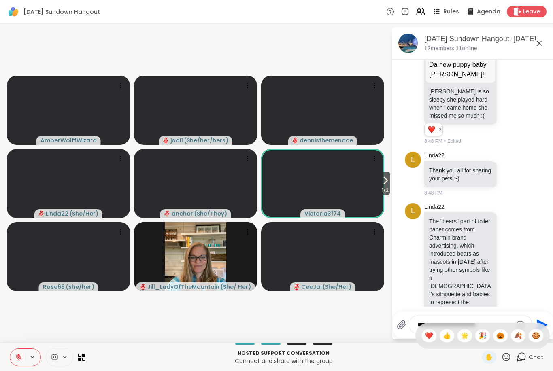
click at [537, 338] on span "🍪" at bounding box center [536, 336] width 8 height 10
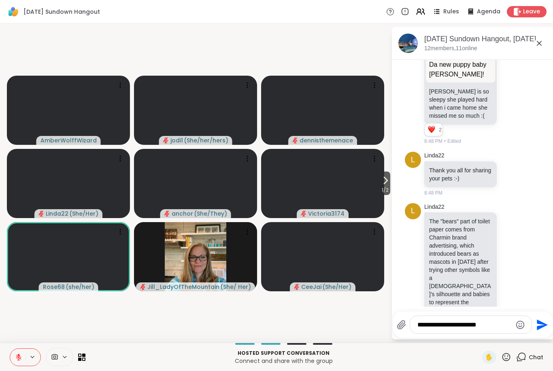
click at [22, 356] on button at bounding box center [17, 357] width 15 height 17
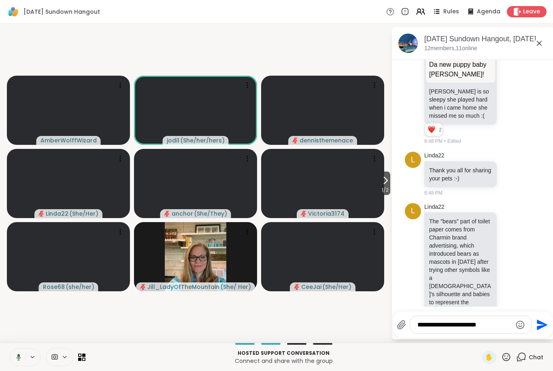
click at [20, 360] on icon at bounding box center [17, 357] width 7 height 7
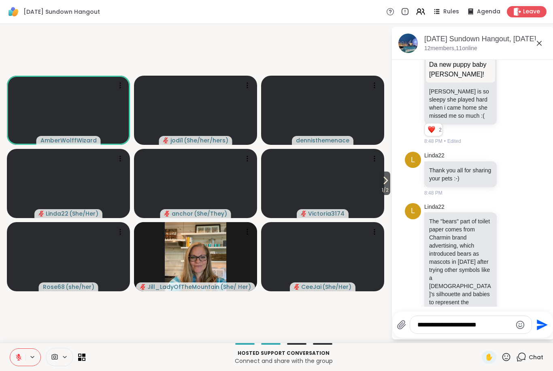
click at [19, 365] on button at bounding box center [17, 357] width 15 height 17
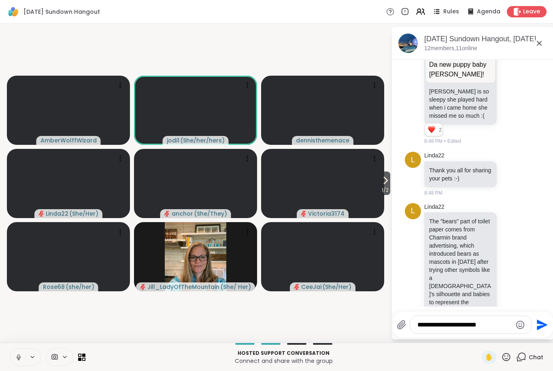
click at [21, 361] on icon at bounding box center [18, 357] width 7 height 7
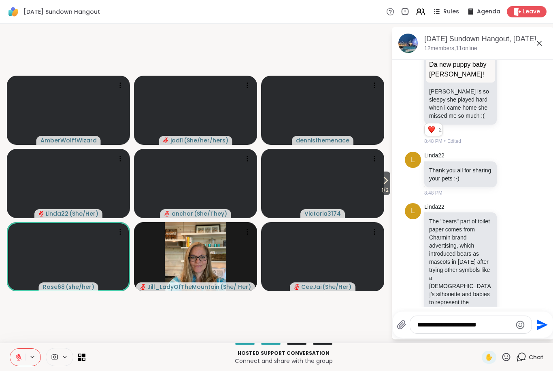
click at [19, 351] on button at bounding box center [17, 357] width 15 height 17
click at [20, 360] on icon at bounding box center [18, 357] width 7 height 7
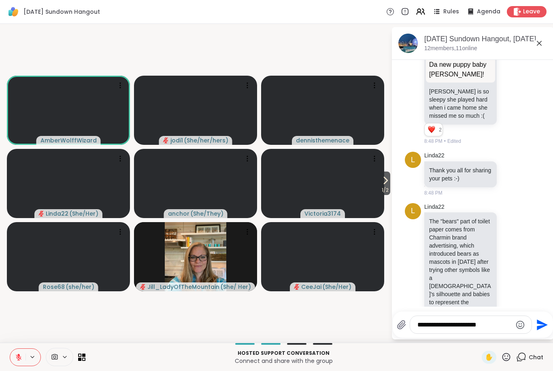
click at [18, 362] on button at bounding box center [17, 357] width 15 height 17
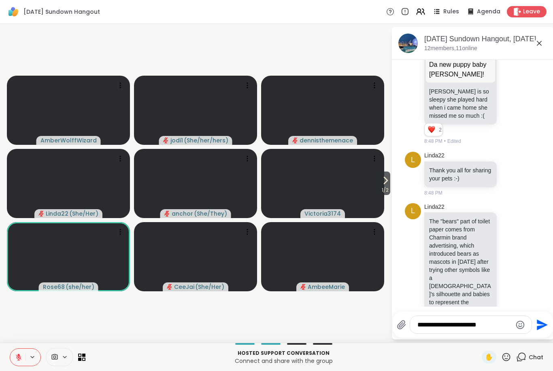
click at [15, 357] on button at bounding box center [17, 357] width 15 height 17
click at [505, 365] on div "Hosted support conversation Connect and share with the group ✋ Chat" at bounding box center [276, 357] width 553 height 28
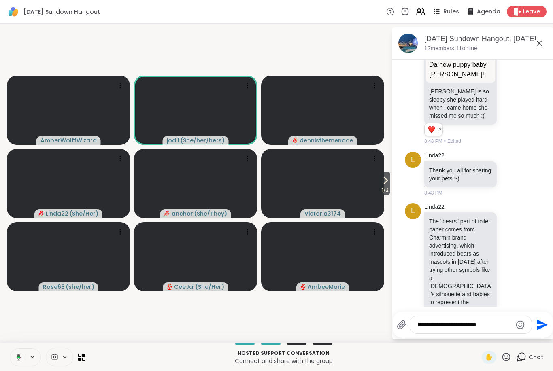
click at [506, 356] on icon at bounding box center [506, 357] width 10 height 10
click at [534, 334] on span "🍪" at bounding box center [536, 336] width 8 height 10
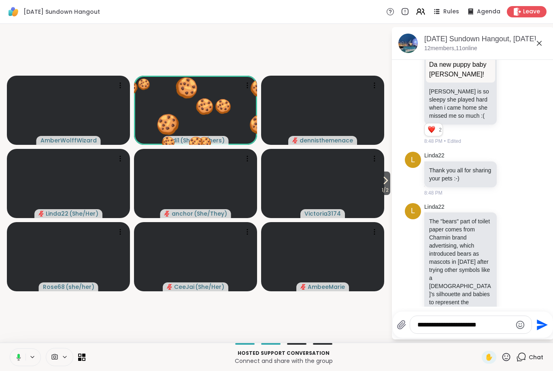
click at [17, 358] on icon at bounding box center [17, 357] width 7 height 7
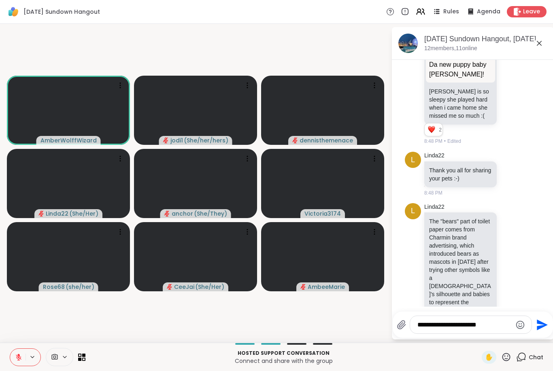
click at [23, 358] on button at bounding box center [17, 357] width 15 height 17
click at [19, 358] on icon at bounding box center [18, 357] width 2 height 4
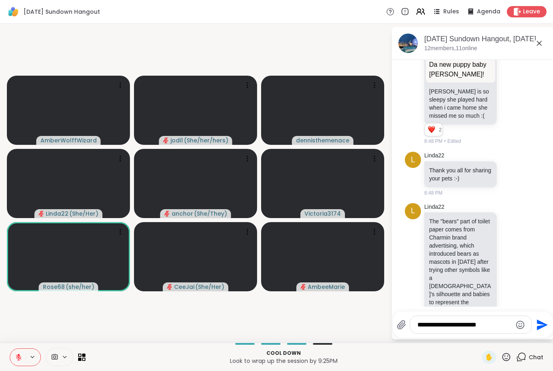
click at [14, 357] on button at bounding box center [17, 357] width 15 height 17
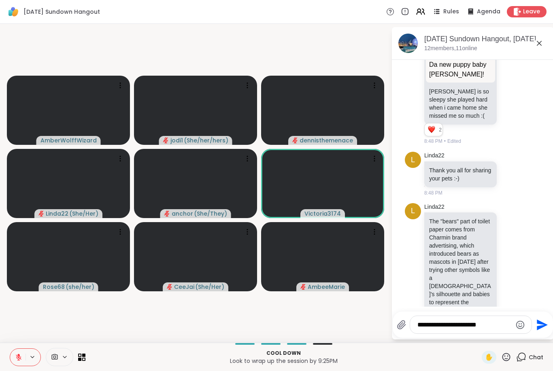
click at [18, 360] on icon at bounding box center [18, 357] width 7 height 7
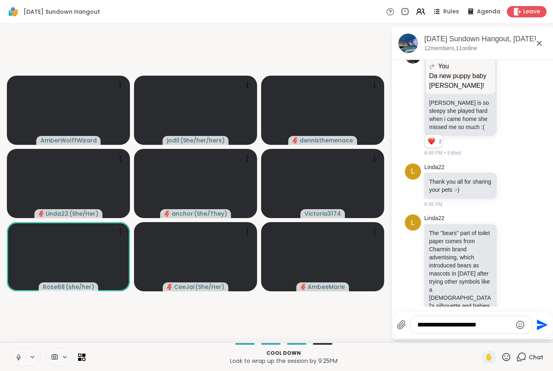
click at [19, 359] on icon at bounding box center [19, 357] width 4 height 2
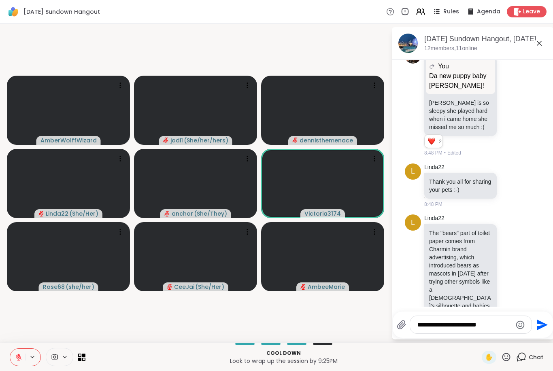
scroll to position [1690, 0]
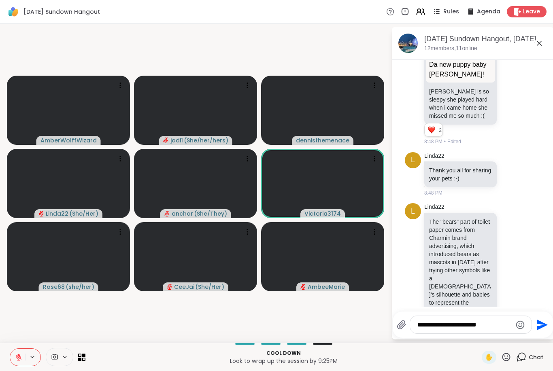
click at [14, 356] on button at bounding box center [17, 357] width 15 height 17
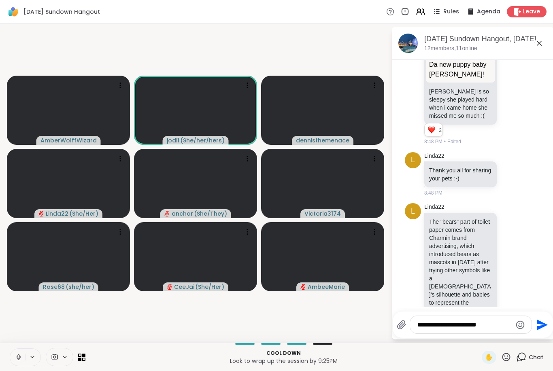
click at [17, 360] on icon at bounding box center [18, 357] width 7 height 7
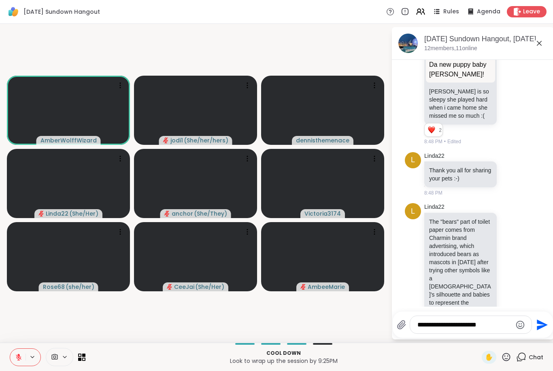
click at [503, 360] on icon at bounding box center [506, 357] width 10 height 10
click at [540, 341] on div "🍪" at bounding box center [536, 336] width 15 height 13
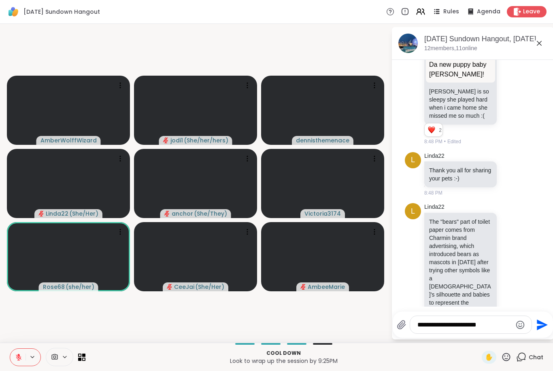
click at [14, 361] on button at bounding box center [17, 357] width 15 height 17
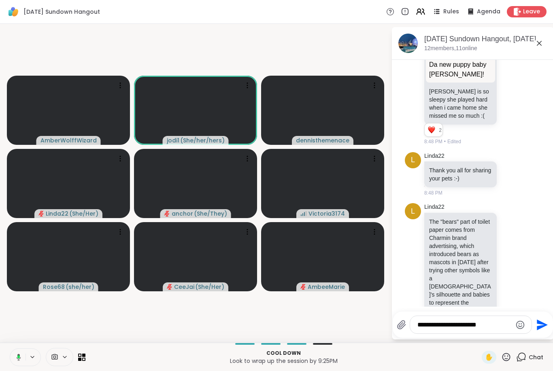
click at [15, 358] on icon at bounding box center [17, 357] width 7 height 7
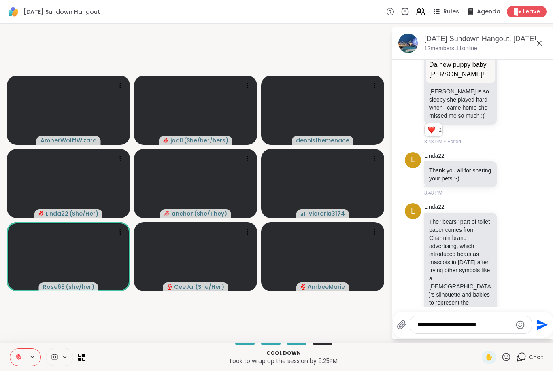
click at [19, 361] on icon at bounding box center [18, 357] width 7 height 7
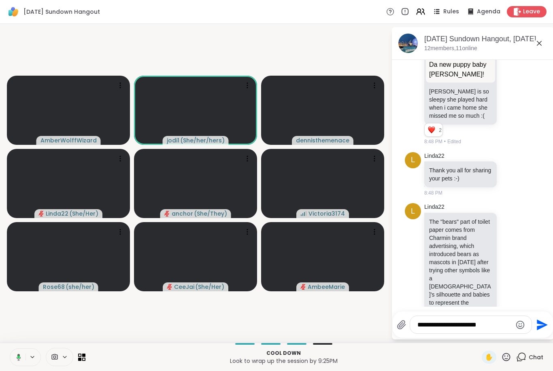
click at [17, 358] on icon at bounding box center [19, 357] width 4 height 7
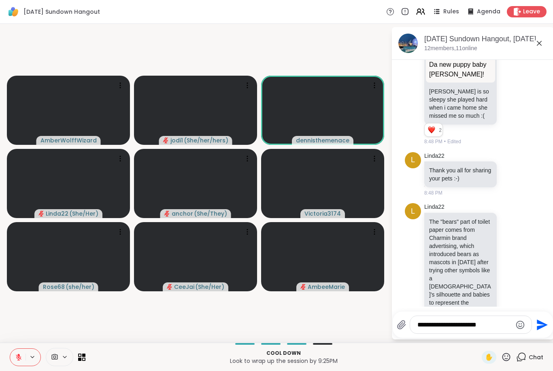
click at [18, 358] on icon at bounding box center [19, 358] width 6 height 6
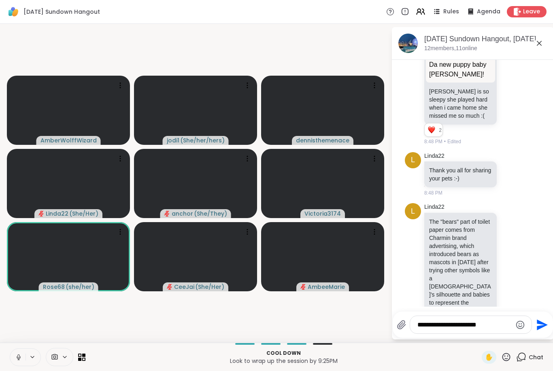
click at [18, 356] on icon at bounding box center [18, 357] width 2 height 4
click at [17, 359] on icon at bounding box center [18, 357] width 7 height 7
click at [19, 357] on icon at bounding box center [18, 358] width 2 height 2
click at [19, 358] on icon at bounding box center [18, 357] width 7 height 7
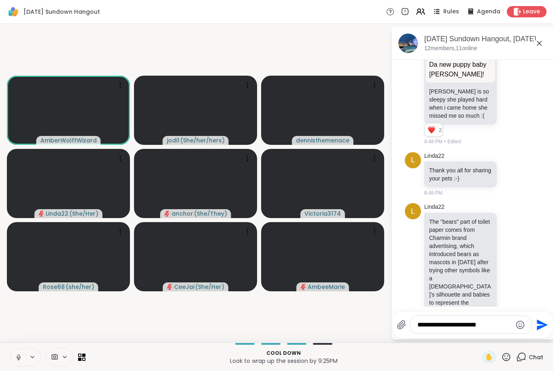
click at [18, 359] on icon at bounding box center [19, 357] width 4 height 2
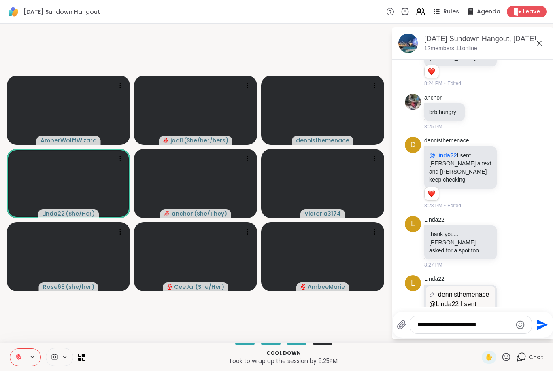
scroll to position [1191, 0]
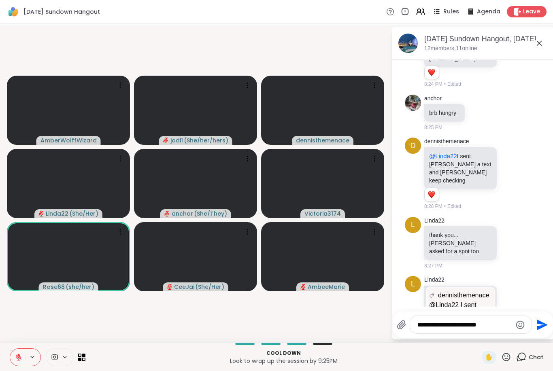
click at [11, 361] on button at bounding box center [17, 357] width 15 height 17
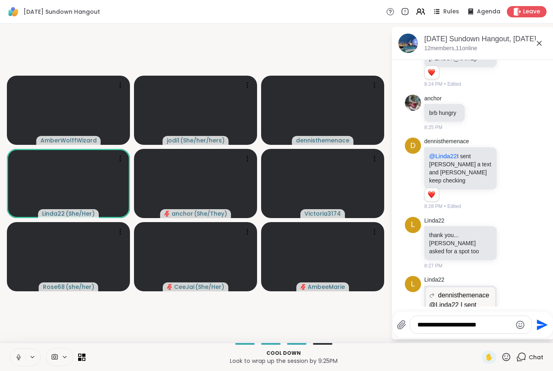
click at [12, 358] on button at bounding box center [17, 357] width 15 height 17
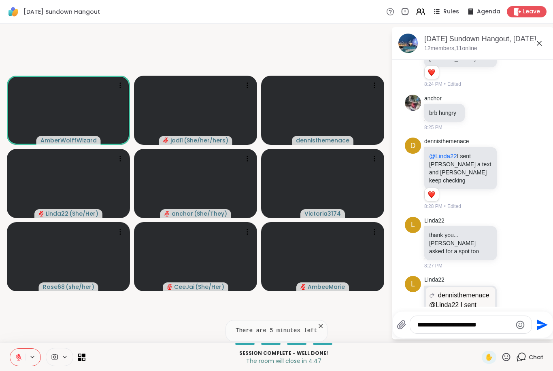
click at [18, 364] on button at bounding box center [17, 357] width 15 height 17
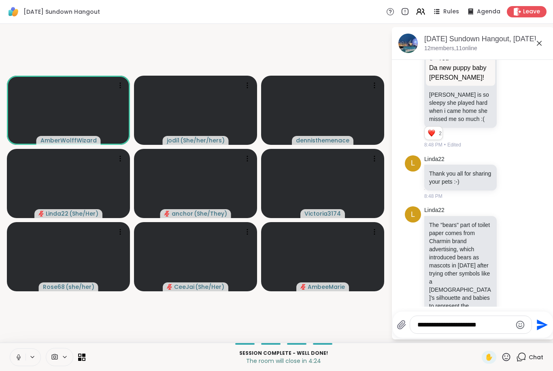
scroll to position [1690, 0]
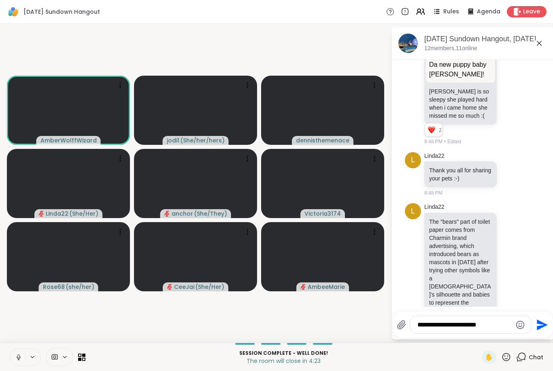
click at [447, 324] on textarea "**********" at bounding box center [464, 325] width 94 height 8
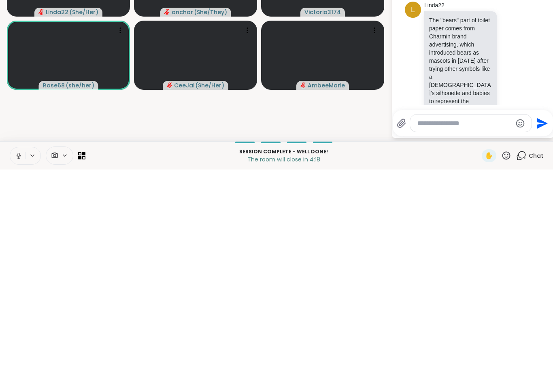
type textarea "*"
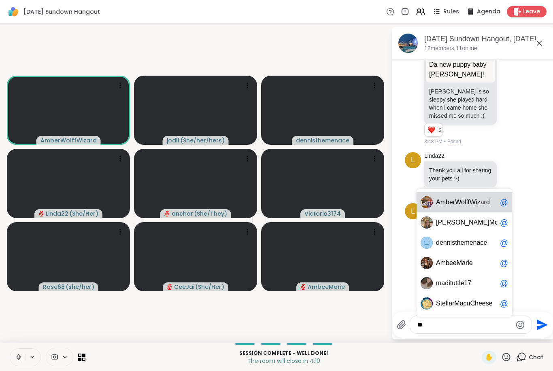
click at [460, 285] on span "adituttle17" at bounding box center [456, 283] width 30 height 8
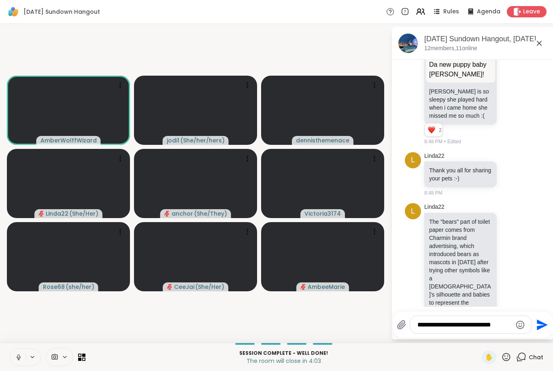
type textarea "**********"
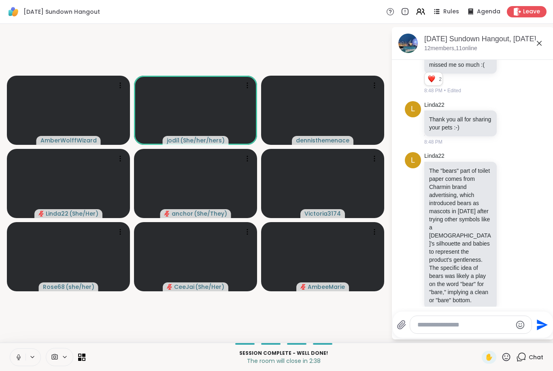
click at [17, 365] on button at bounding box center [17, 357] width 15 height 17
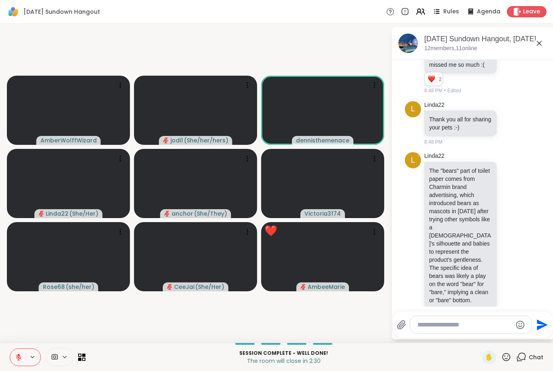
click at [15, 358] on icon at bounding box center [18, 357] width 7 height 7
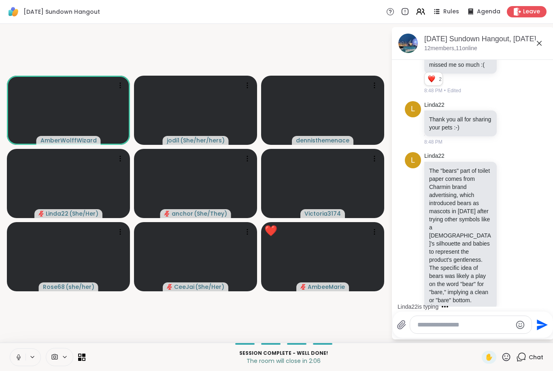
scroll to position [1784, 0]
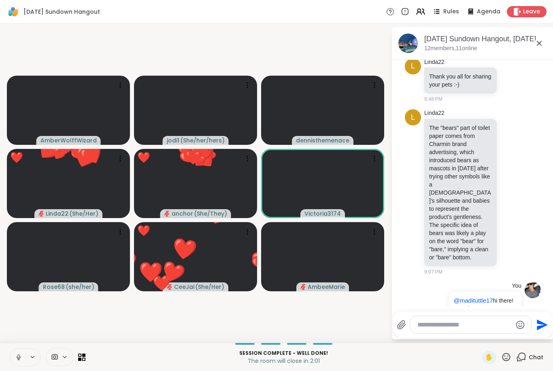
click at [15, 359] on icon at bounding box center [18, 357] width 7 height 7
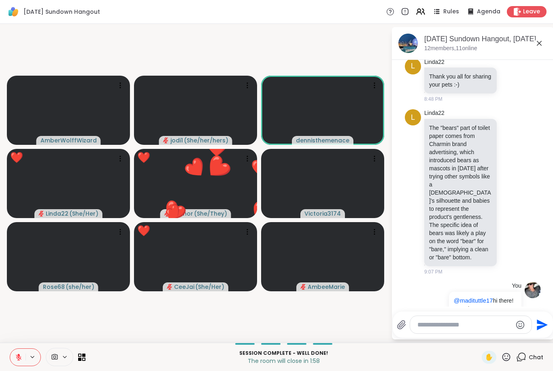
click at [12, 359] on button at bounding box center [17, 357] width 15 height 17
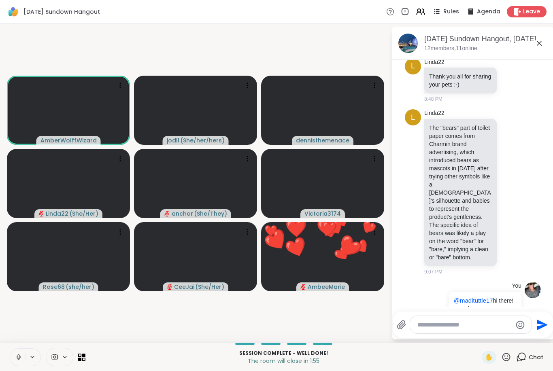
click at [510, 350] on div "Session Complete - well done! The room will close in 1:55 ✋ Chat" at bounding box center [276, 357] width 553 height 28
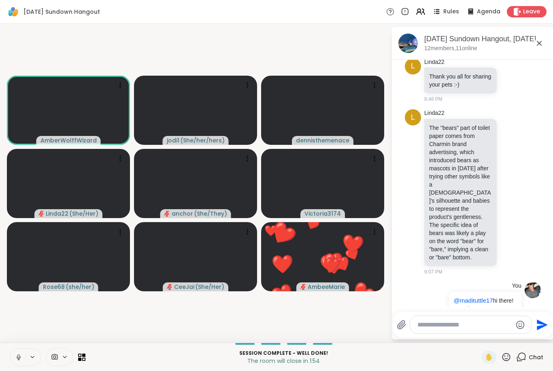
click at [508, 359] on icon at bounding box center [507, 357] width 8 height 8
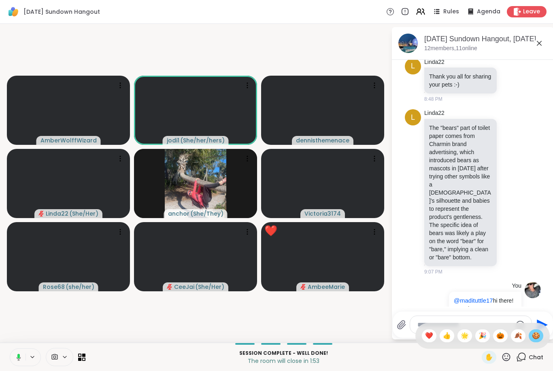
click at [533, 336] on span "🍪" at bounding box center [536, 336] width 8 height 10
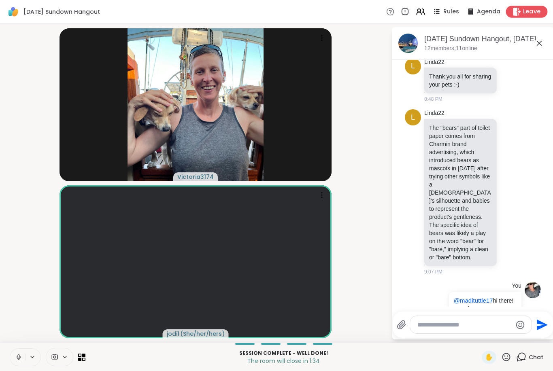
click at [528, 10] on span "Leave" at bounding box center [532, 12] width 18 height 9
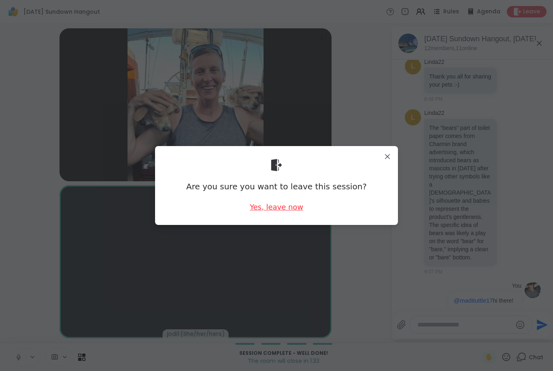
click at [288, 211] on div "Yes, leave now" at bounding box center [276, 207] width 53 height 10
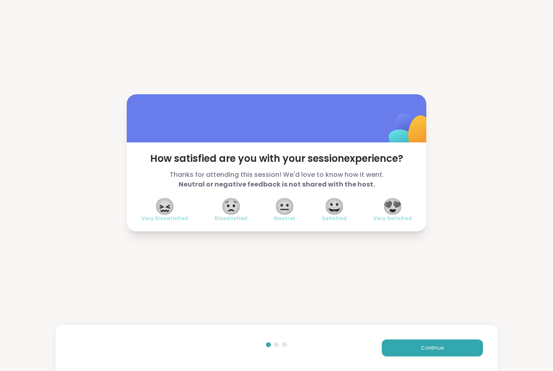
click at [399, 210] on span "😍" at bounding box center [393, 206] width 20 height 15
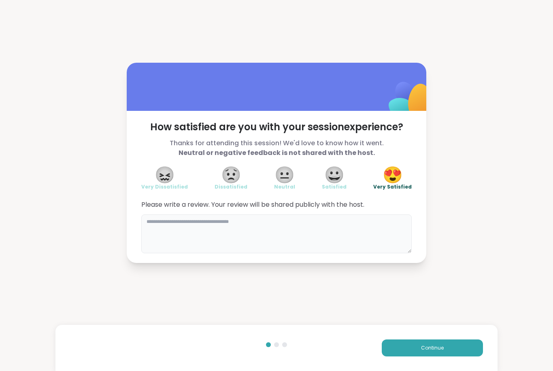
click at [236, 221] on textarea at bounding box center [276, 234] width 270 height 39
click at [283, 221] on textarea "**********" at bounding box center [276, 234] width 270 height 39
type textarea "**********"
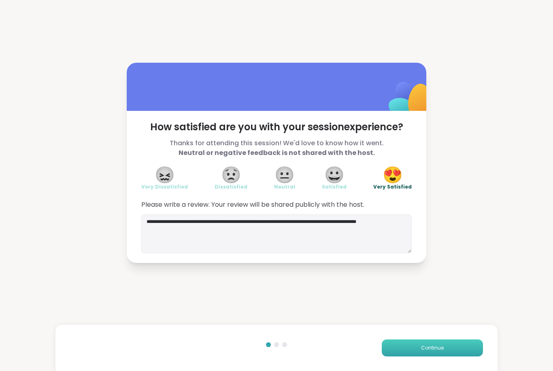
click at [450, 346] on button "Continue" at bounding box center [432, 348] width 101 height 17
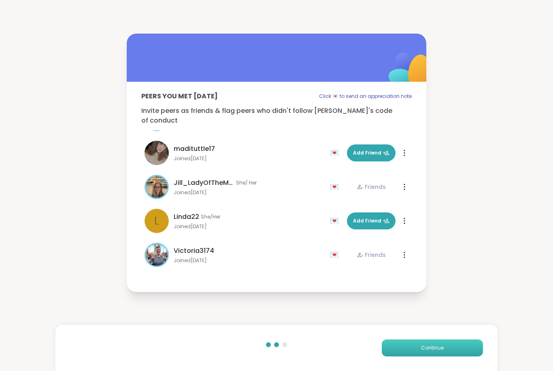
scroll to position [165, 0]
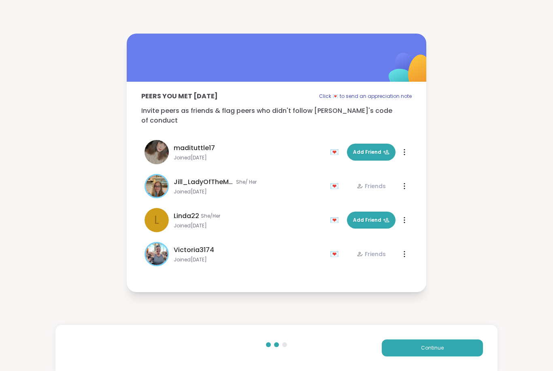
click at [334, 146] on div "💌" at bounding box center [336, 152] width 12 height 13
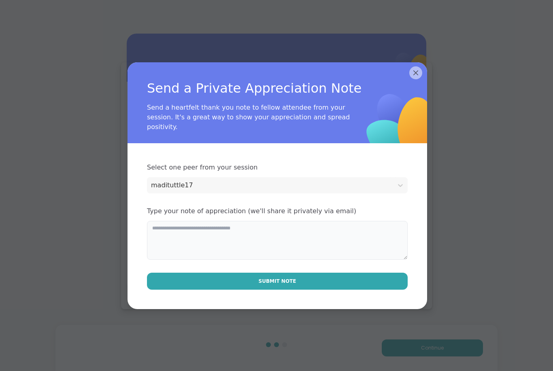
click at [249, 237] on textarea at bounding box center [277, 240] width 261 height 39
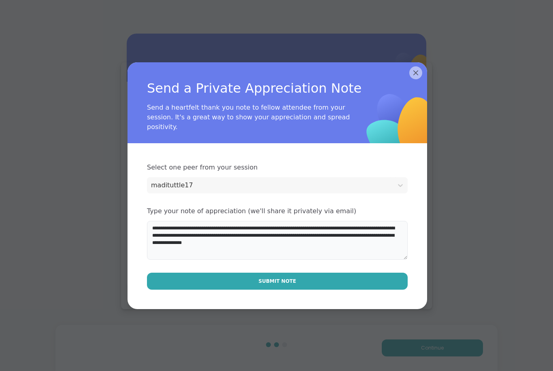
click at [298, 241] on textarea "**********" at bounding box center [277, 240] width 261 height 39
click at [260, 234] on textarea "**********" at bounding box center [277, 240] width 261 height 39
type textarea "**********"
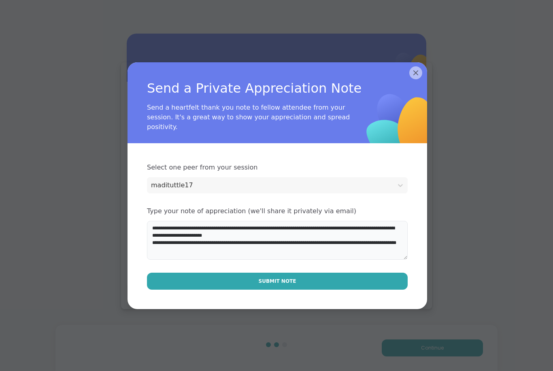
click at [279, 233] on textarea "**********" at bounding box center [277, 240] width 261 height 39
click at [279, 280] on span "Submit Note" at bounding box center [278, 281] width 38 height 7
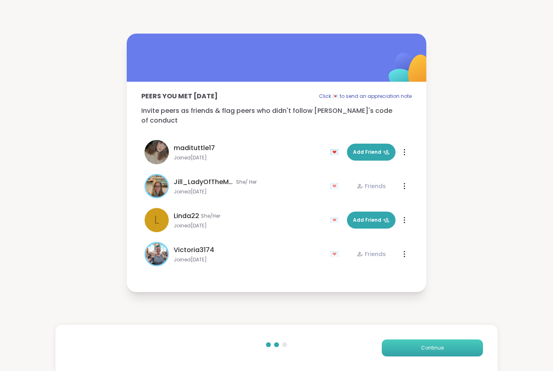
click at [429, 349] on span "Continue" at bounding box center [432, 348] width 23 height 7
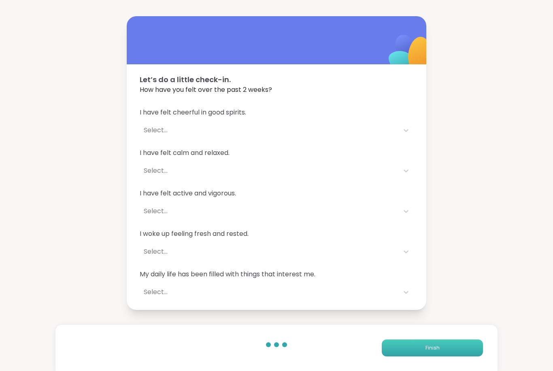
click at [427, 340] on button "Finish" at bounding box center [432, 348] width 101 height 17
